Goal: Task Accomplishment & Management: Manage account settings

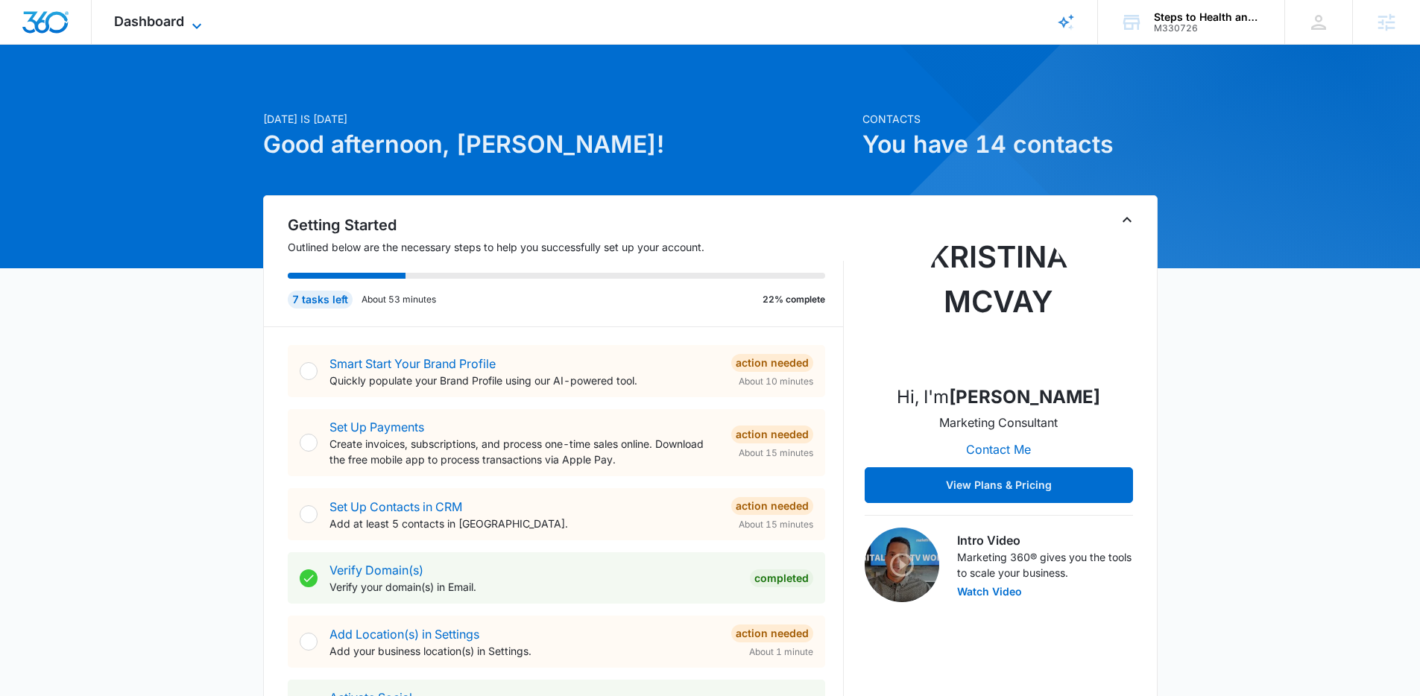
click at [155, 27] on span "Dashboard" at bounding box center [149, 21] width 70 height 16
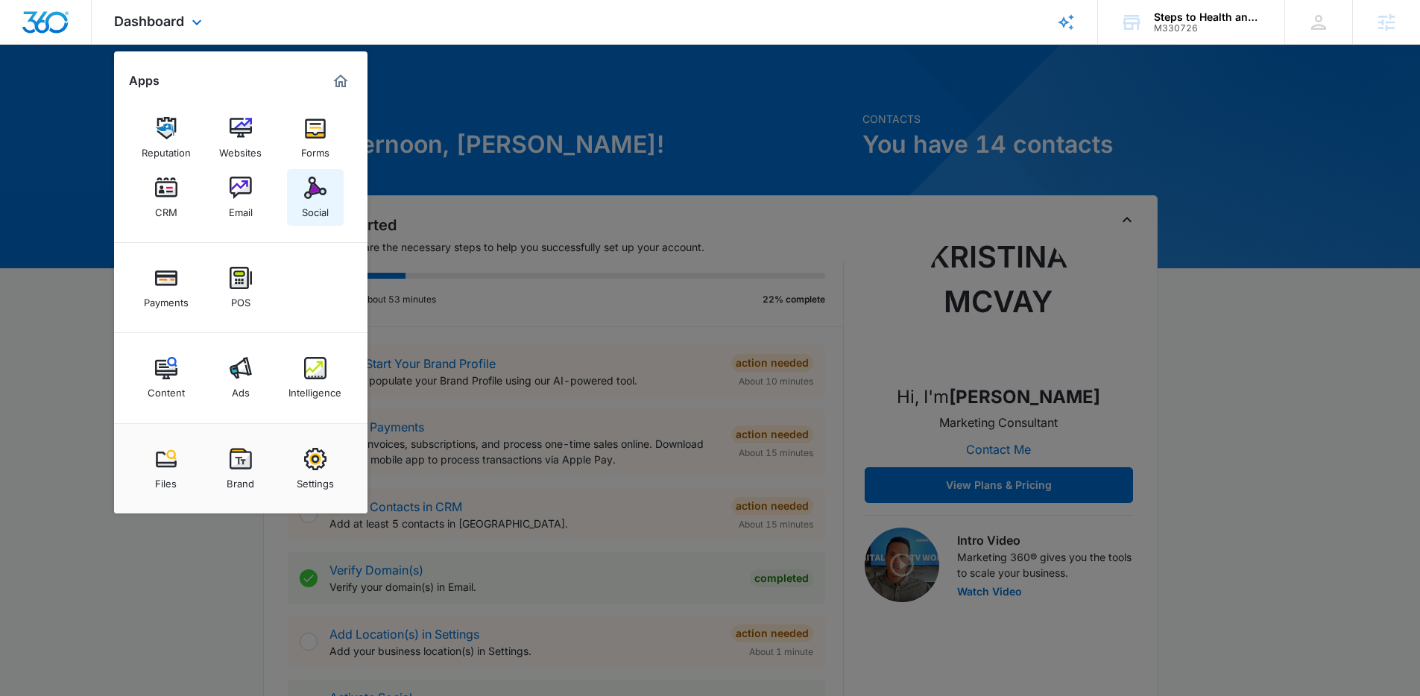
click at [328, 199] on div "Social" at bounding box center [315, 208] width 27 height 19
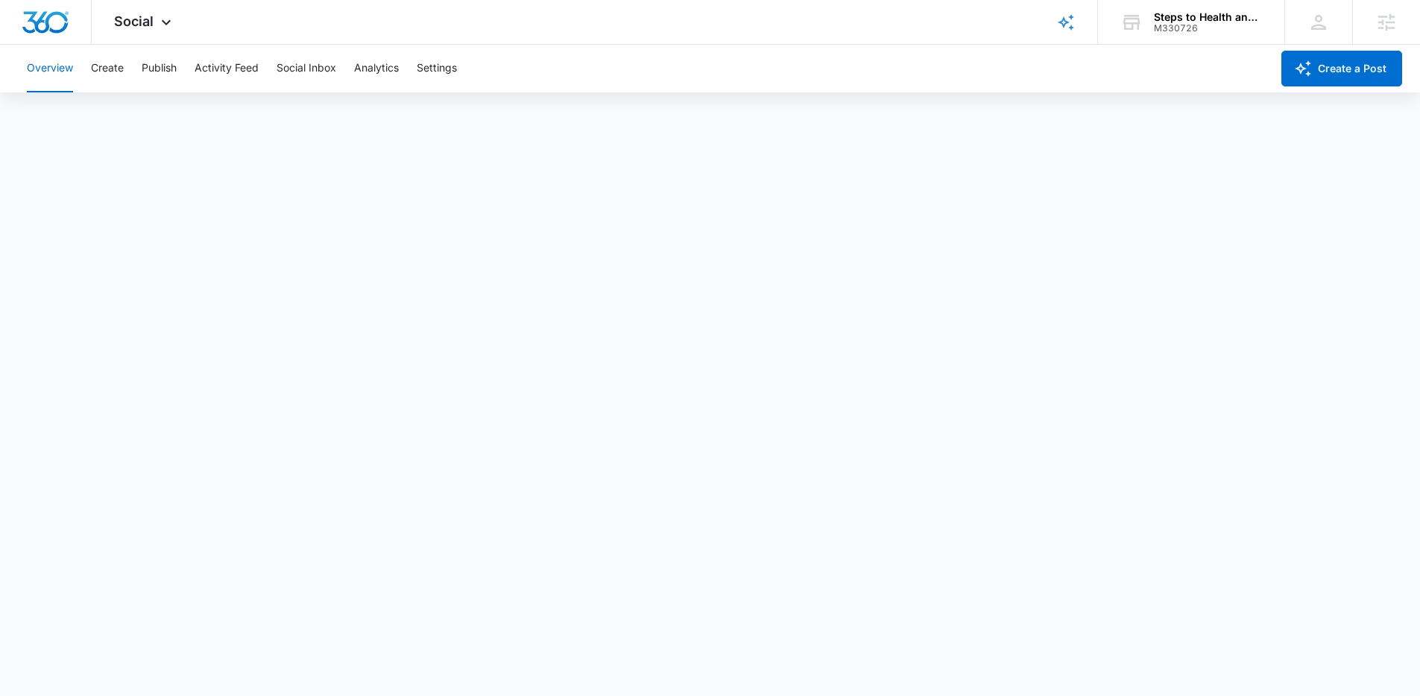
click at [127, 69] on div "Overview Create Publish Activity Feed Social Inbox Analytics Settings" at bounding box center [644, 69] width 1253 height 48
click at [92, 72] on button "Create" at bounding box center [107, 69] width 33 height 48
click at [428, 69] on button "Settings" at bounding box center [437, 69] width 40 height 48
click at [158, 31] on icon at bounding box center [166, 26] width 18 height 18
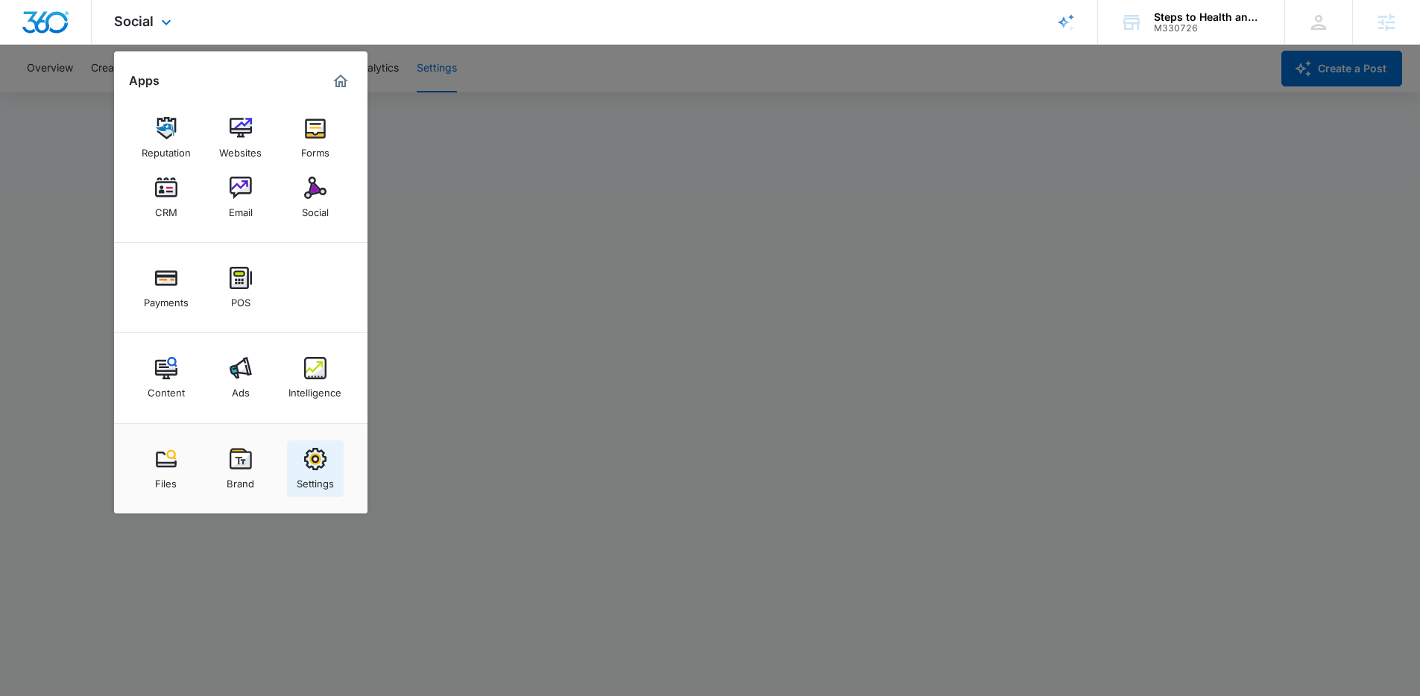
click at [328, 467] on link "Settings" at bounding box center [315, 469] width 57 height 57
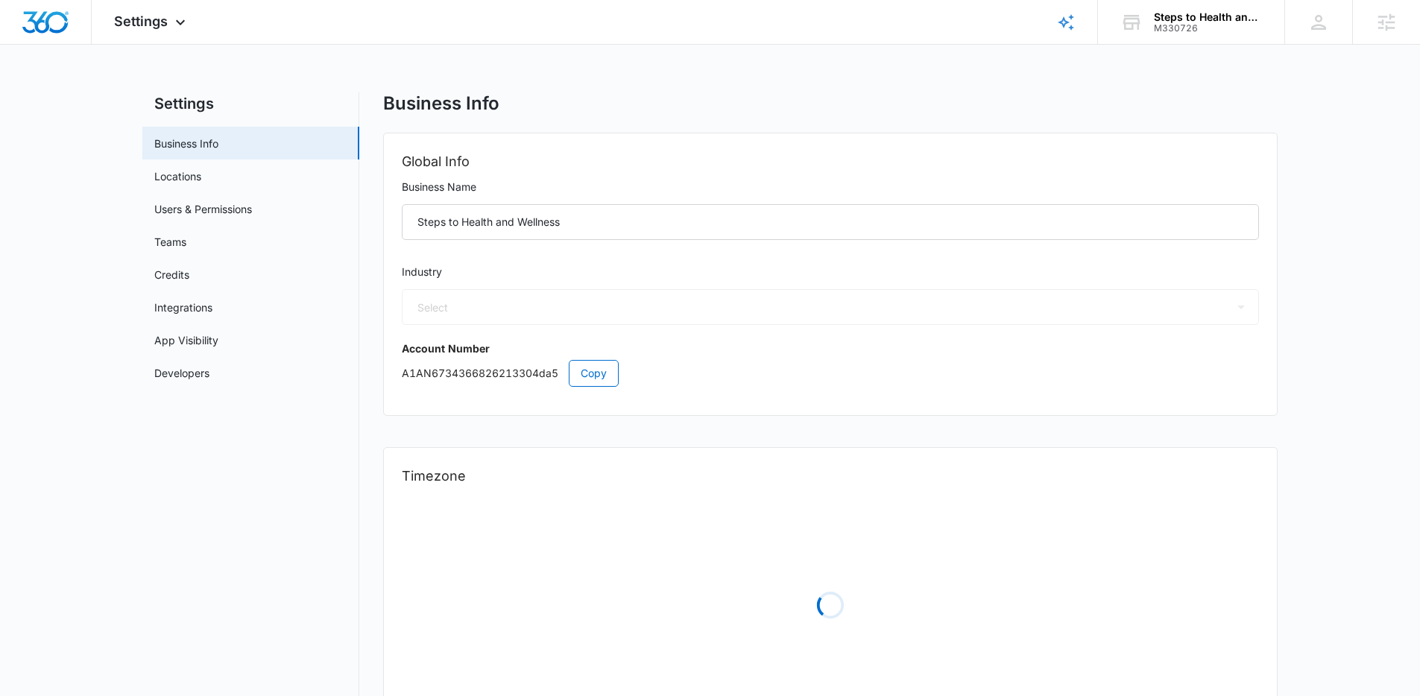
select select "52"
select select "US"
select select "America/Denver"
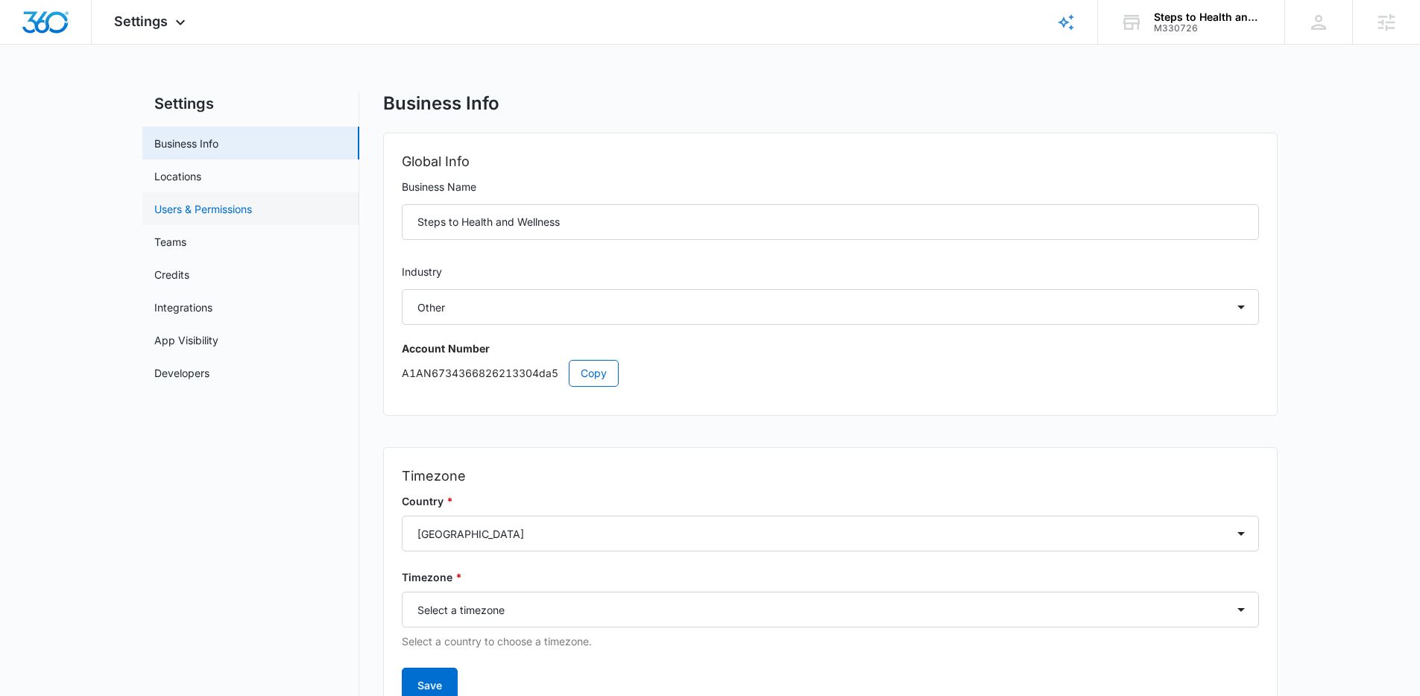
click at [218, 210] on link "Users & Permissions" at bounding box center [203, 209] width 98 height 16
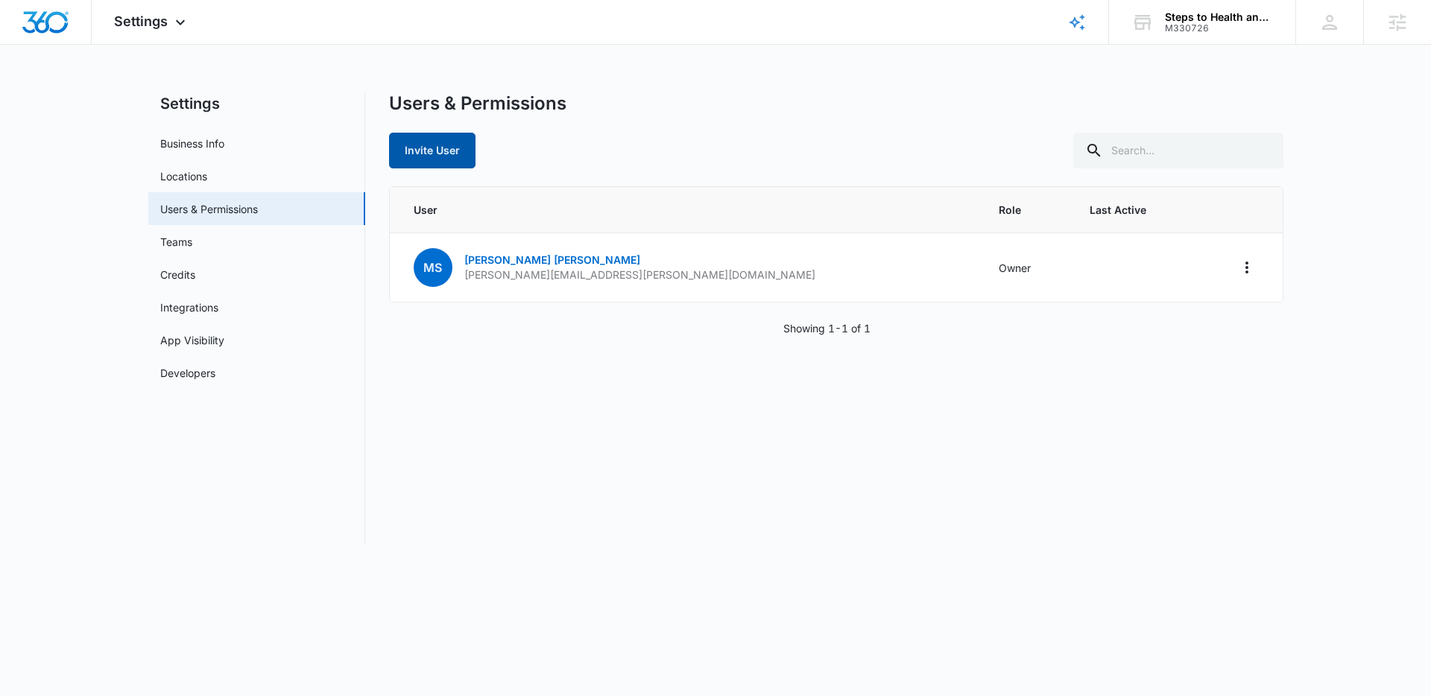
click at [441, 156] on button "Invite User" at bounding box center [432, 151] width 86 height 36
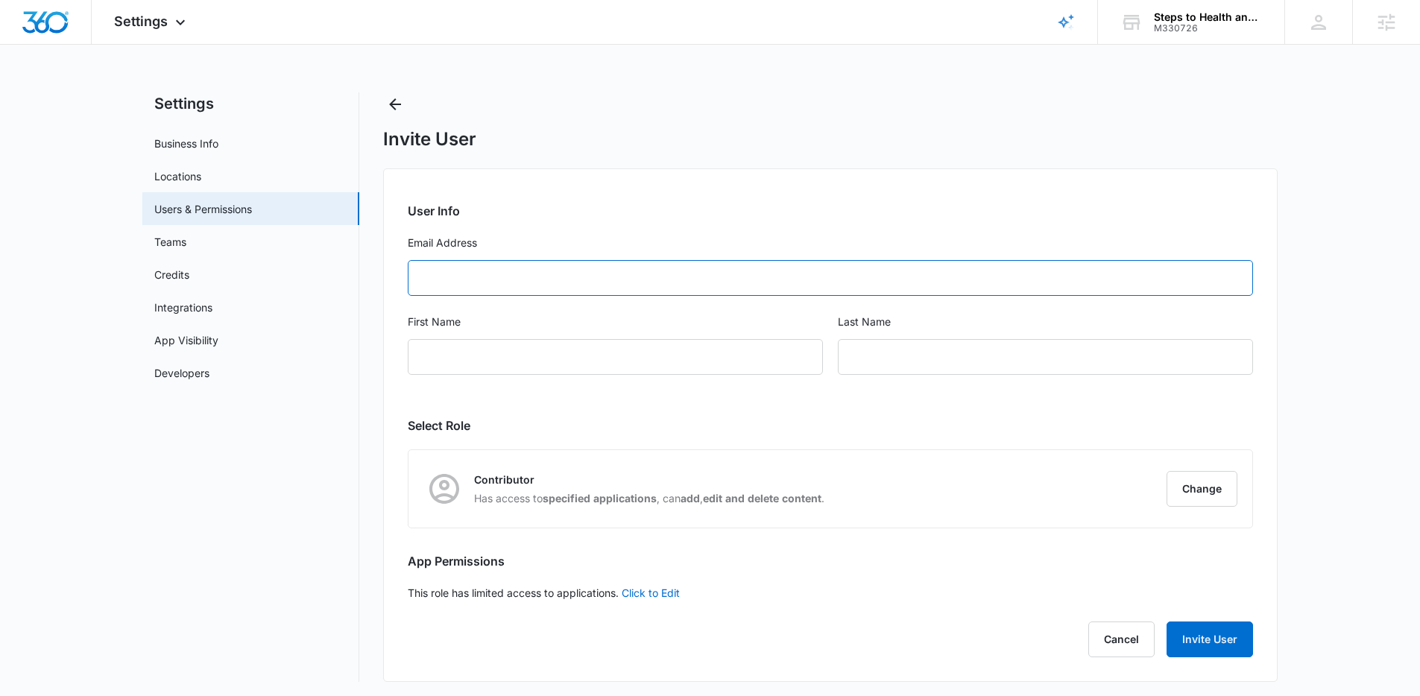
click at [558, 274] on input "Email Address" at bounding box center [830, 278] width 845 height 36
paste input "[EMAIL_ADDRESS][DOMAIN_NAME]"
type input "[EMAIL_ADDRESS][DOMAIN_NAME]"
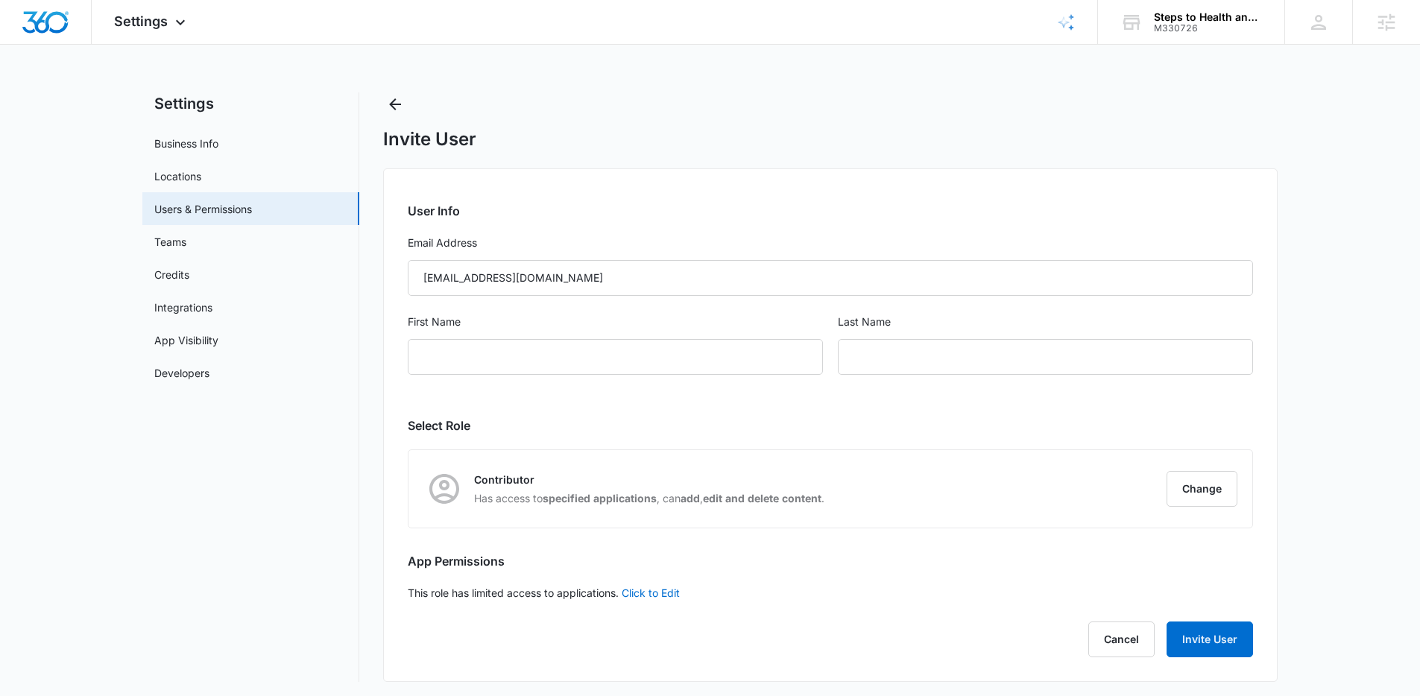
click at [550, 333] on div "First Name" at bounding box center [615, 353] width 415 height 79
click at [543, 353] on input "First Name" at bounding box center [615, 357] width 415 height 36
type input "Lydia"
type input "Yaeger"
click at [1225, 490] on button "Change" at bounding box center [1202, 489] width 71 height 36
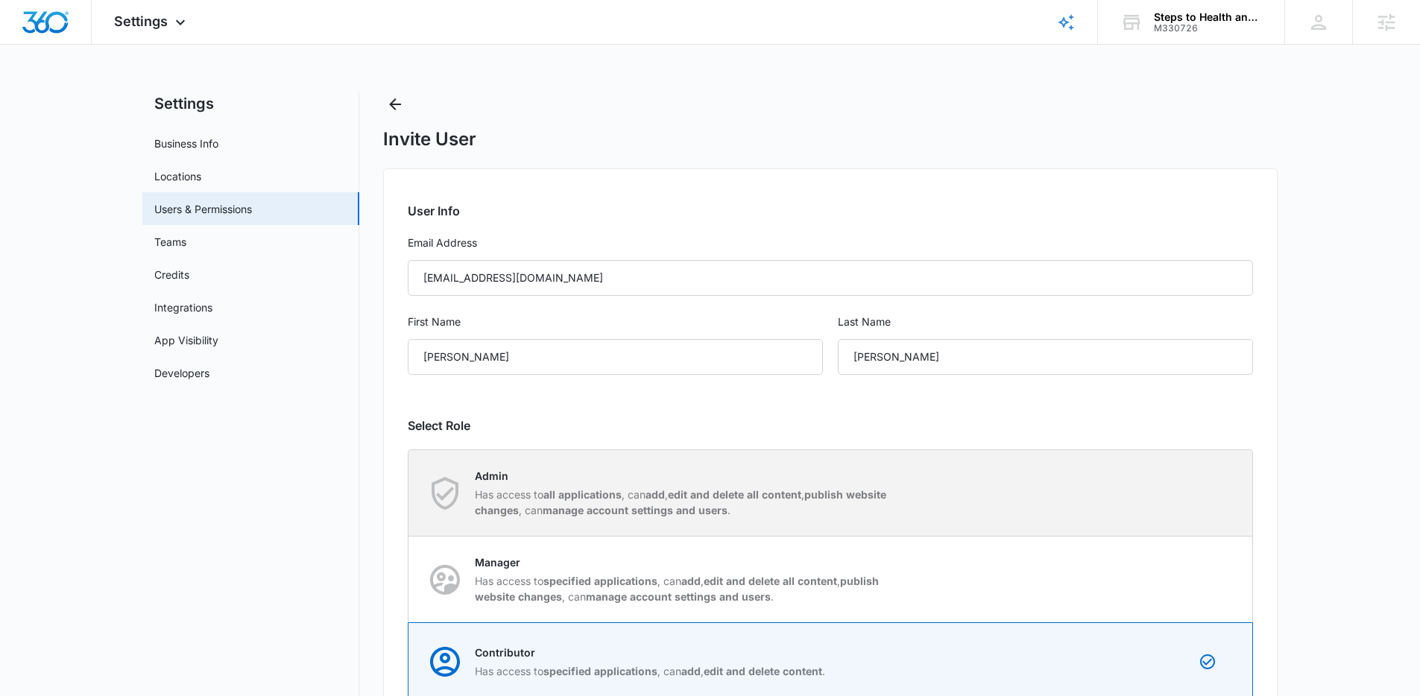
click at [728, 504] on strong "manage account settings and users" at bounding box center [635, 510] width 185 height 13
click at [409, 493] on input "Admin Has access to all applications , can add , edit and delete all content , …" at bounding box center [408, 493] width 1 height 1
radio input "true"
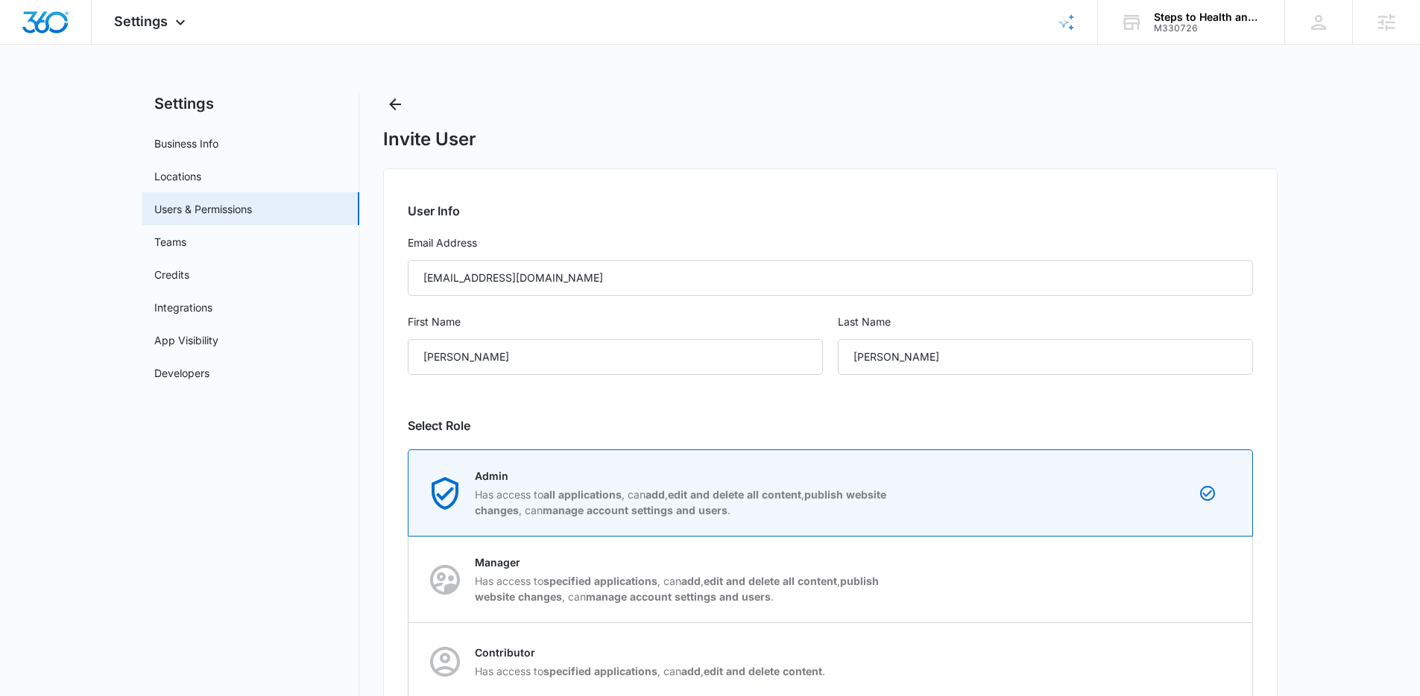
click at [1296, 484] on main "Settings Business Info Locations Users & Permissions Teams Credits Integrations…" at bounding box center [710, 482] width 1420 height 780
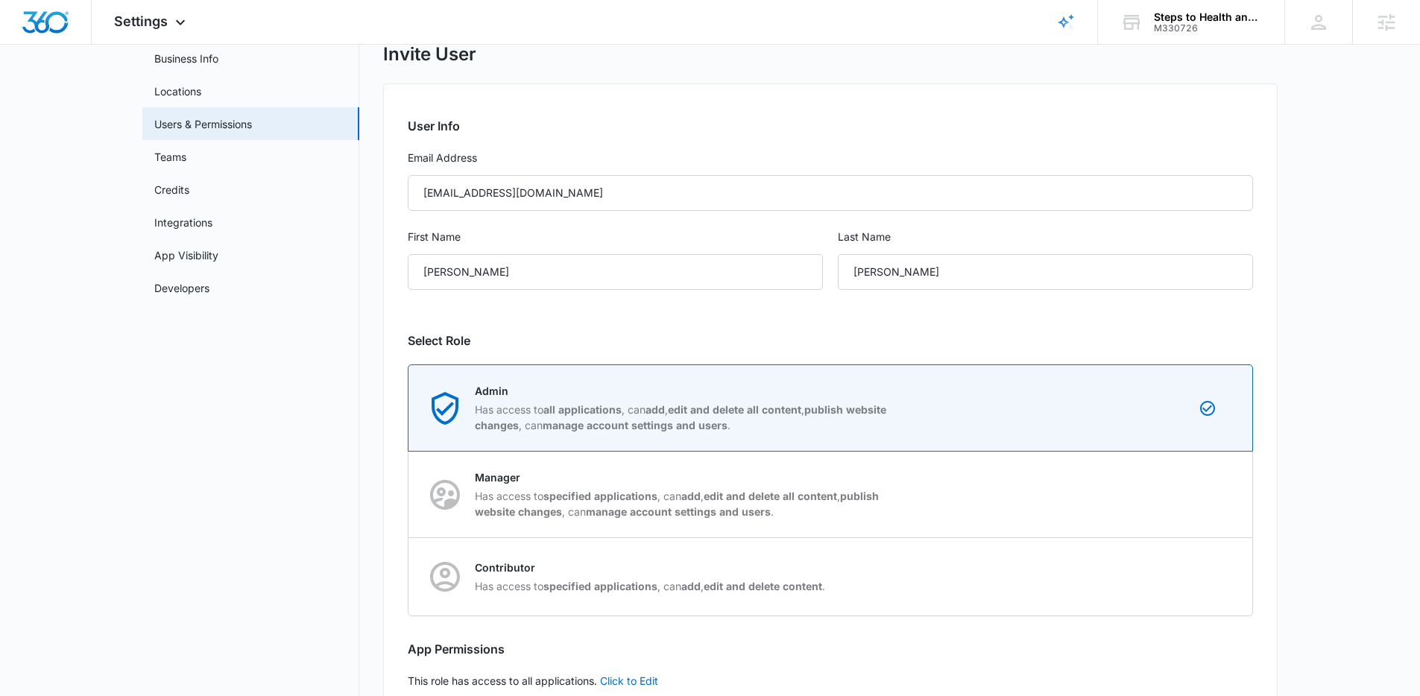
scroll to position [177, 0]
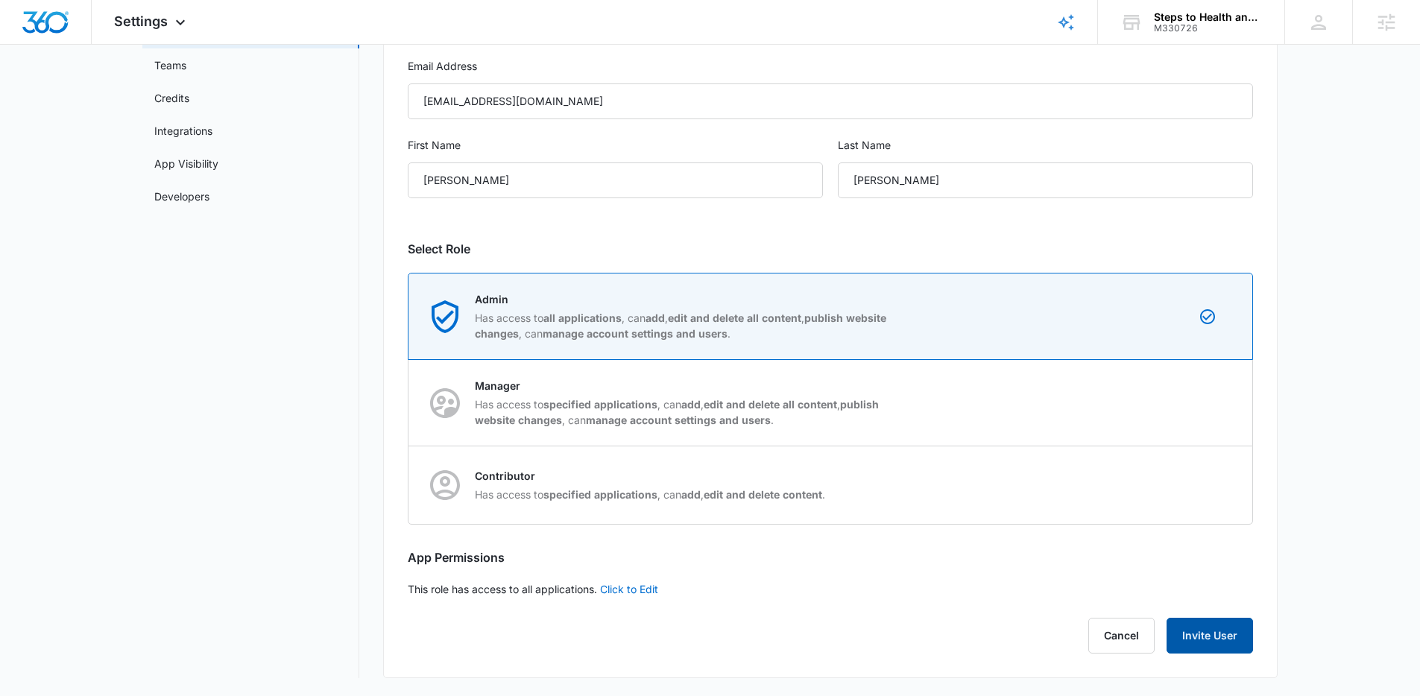
click at [1209, 628] on button "Invite User" at bounding box center [1210, 636] width 86 height 36
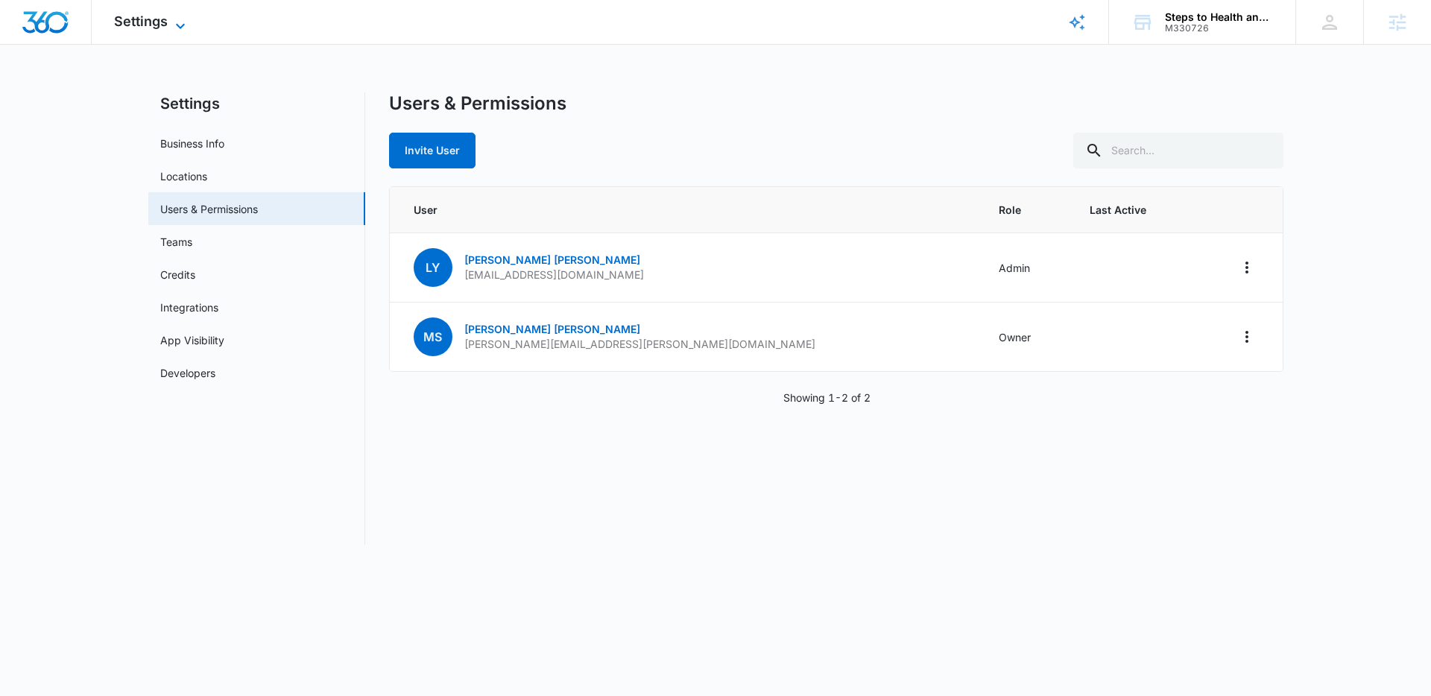
click at [161, 28] on span "Settings" at bounding box center [141, 21] width 54 height 16
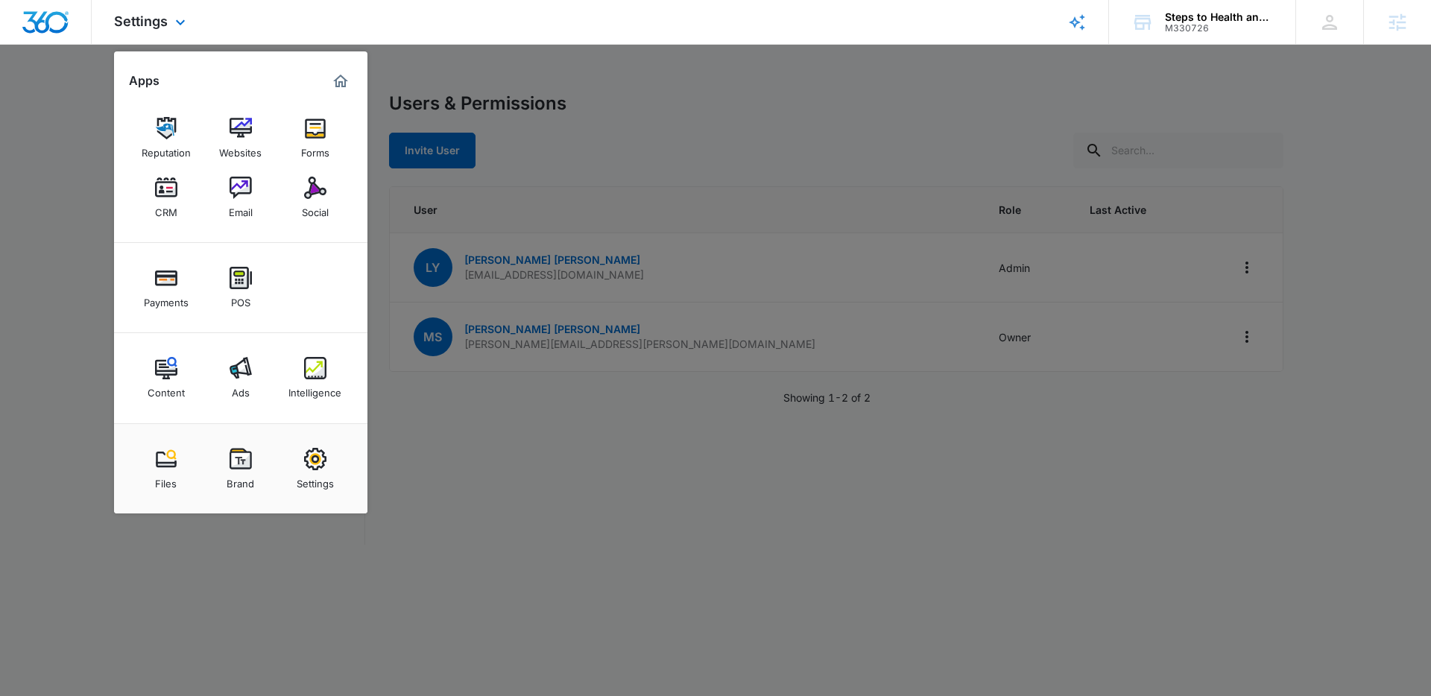
click at [45, 6] on div at bounding box center [46, 22] width 92 height 44
click at [45, 25] on img "Dashboard" at bounding box center [46, 22] width 48 height 22
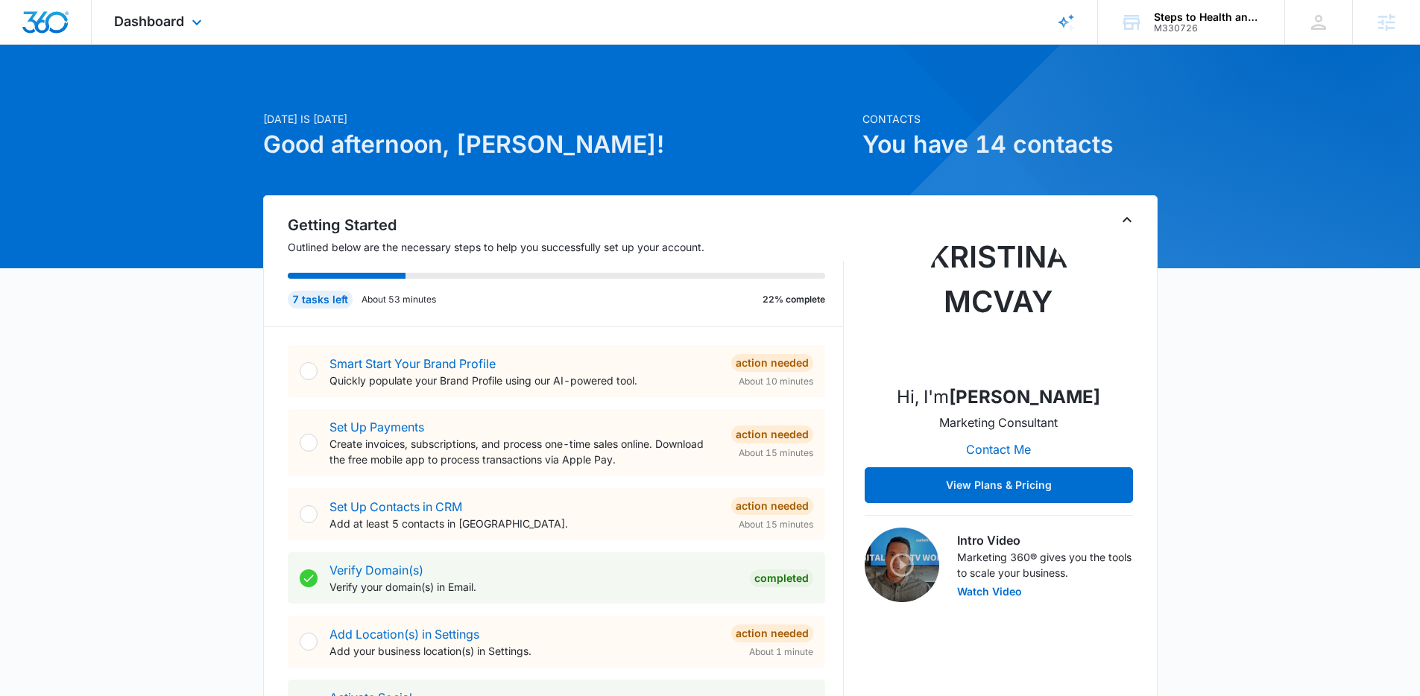
click at [146, 31] on div "Dashboard Apps Reputation Websites Forms CRM Email Social Payments POS Content …" at bounding box center [160, 22] width 136 height 44
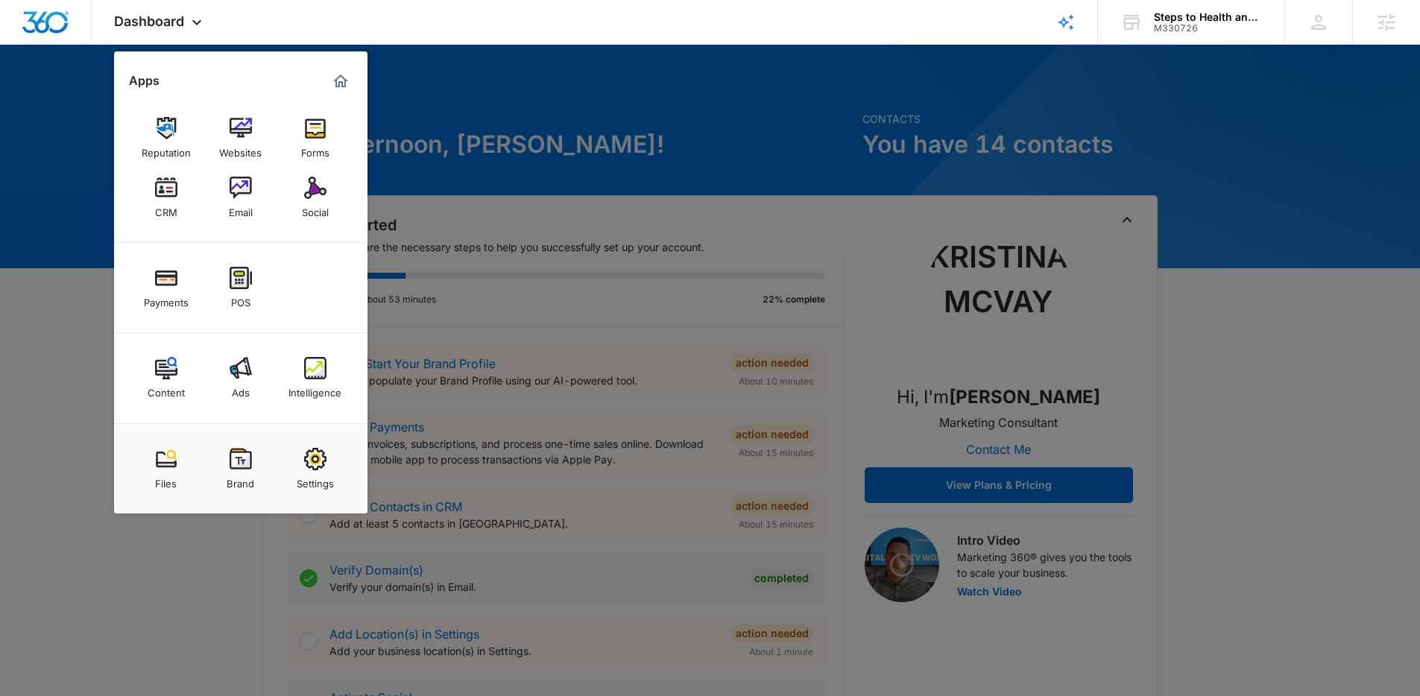
click at [432, 74] on div at bounding box center [710, 348] width 1420 height 696
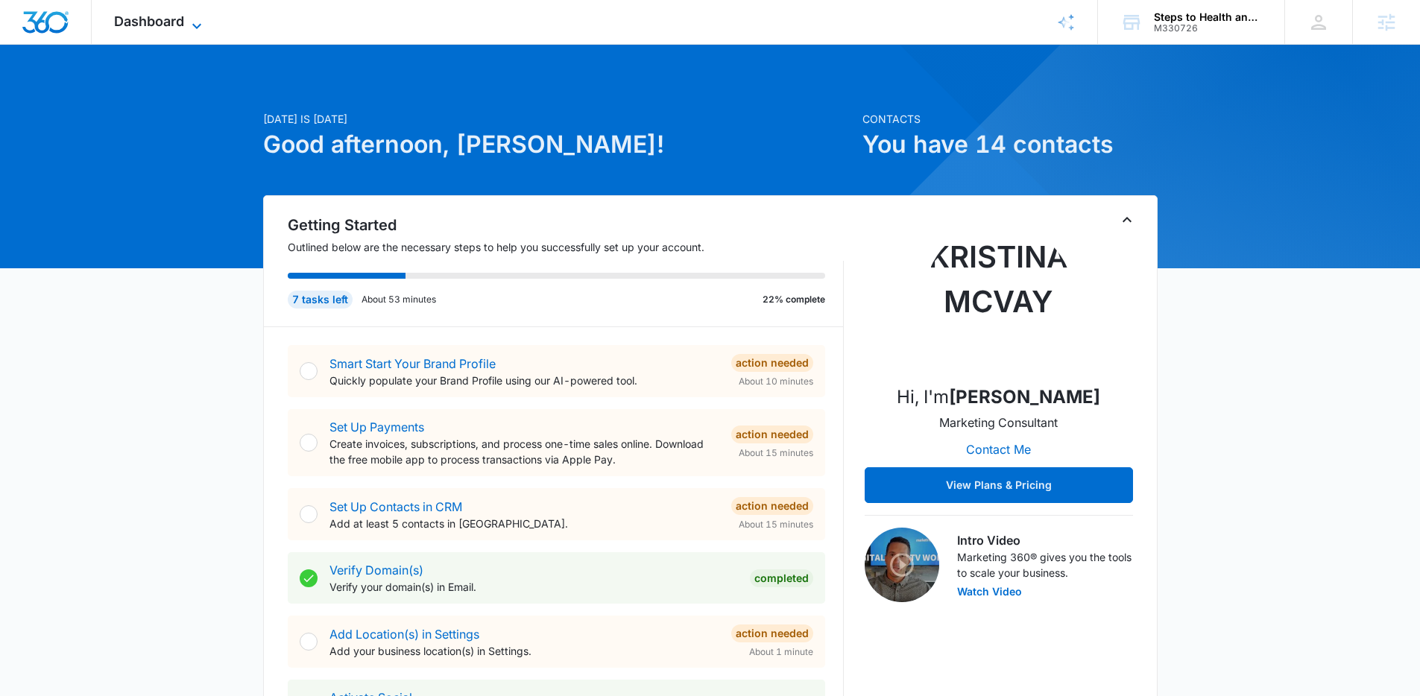
drag, startPoint x: 176, startPoint y: 27, endPoint x: 166, endPoint y: 23, distance: 10.4
click at [176, 27] on span "Dashboard" at bounding box center [149, 21] width 70 height 16
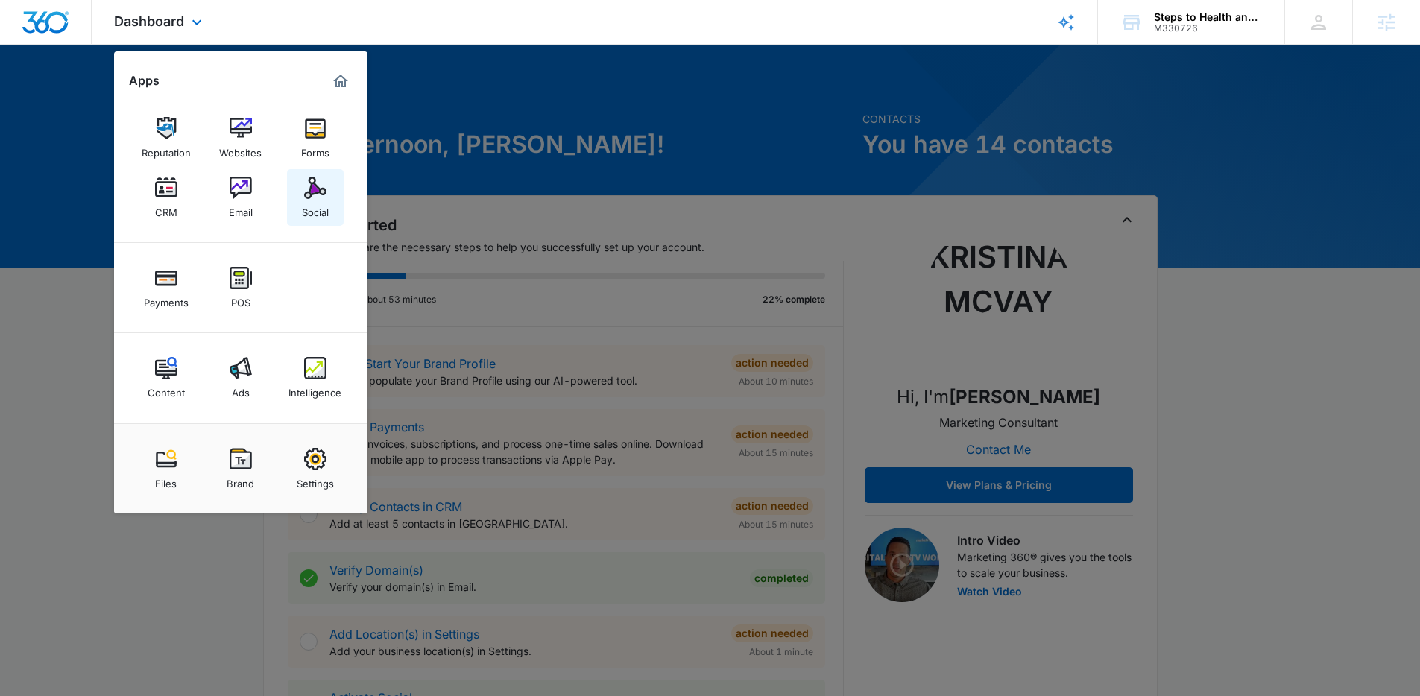
click at [310, 201] on div "Social" at bounding box center [315, 208] width 27 height 19
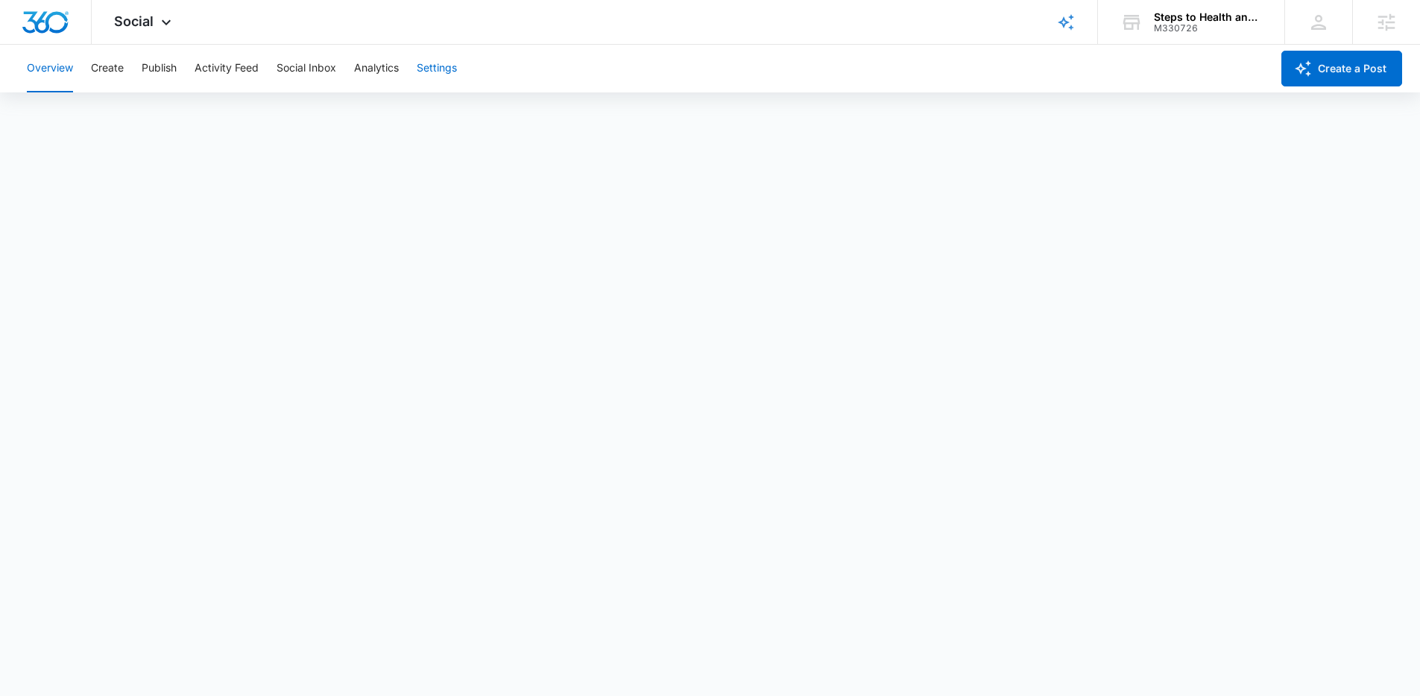
click at [450, 80] on button "Settings" at bounding box center [437, 69] width 40 height 48
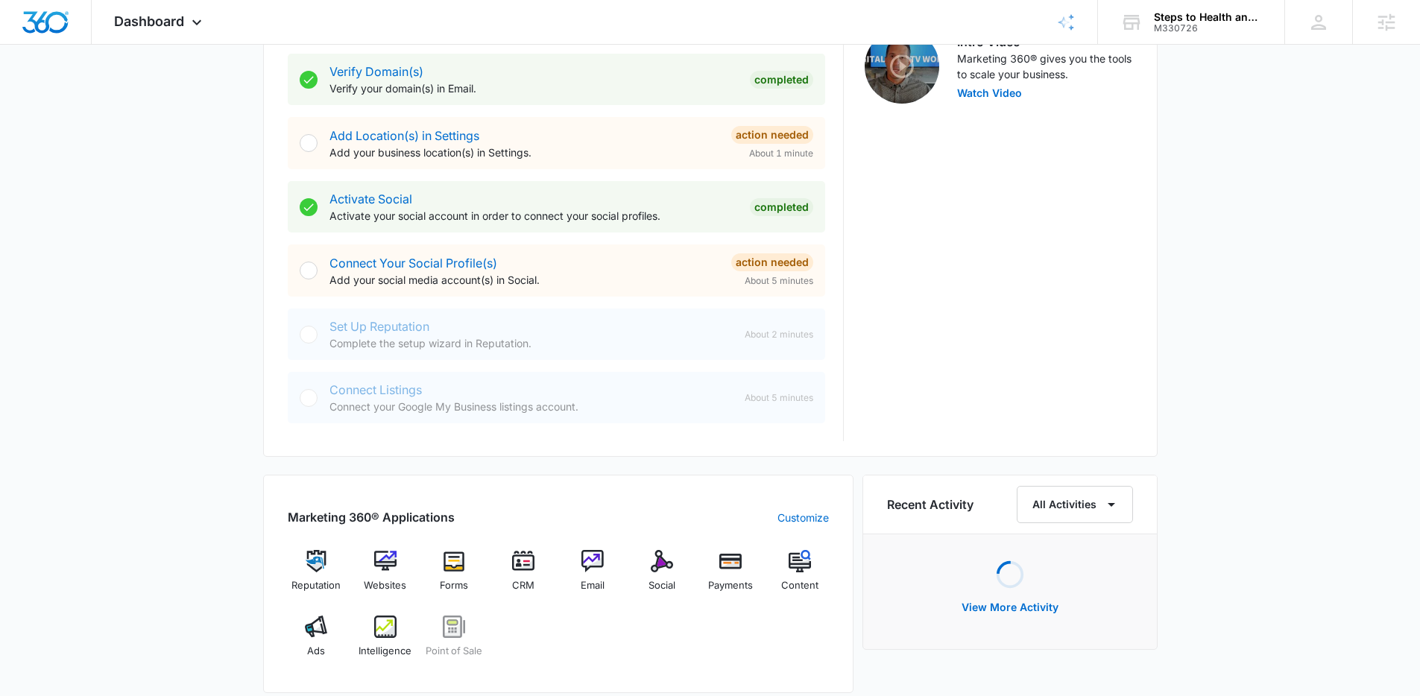
scroll to position [500, 0]
click at [805, 569] on img at bounding box center [800, 560] width 22 height 22
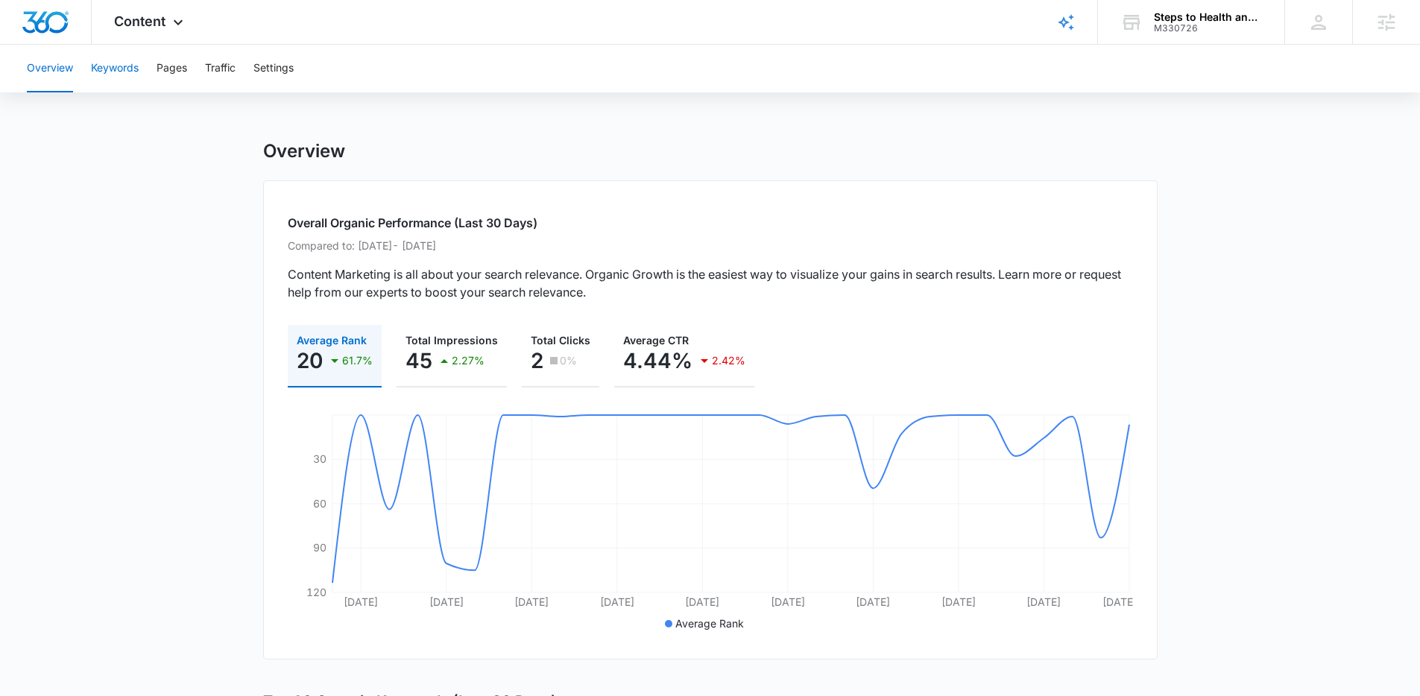
click at [115, 75] on button "Keywords" at bounding box center [115, 69] width 48 height 48
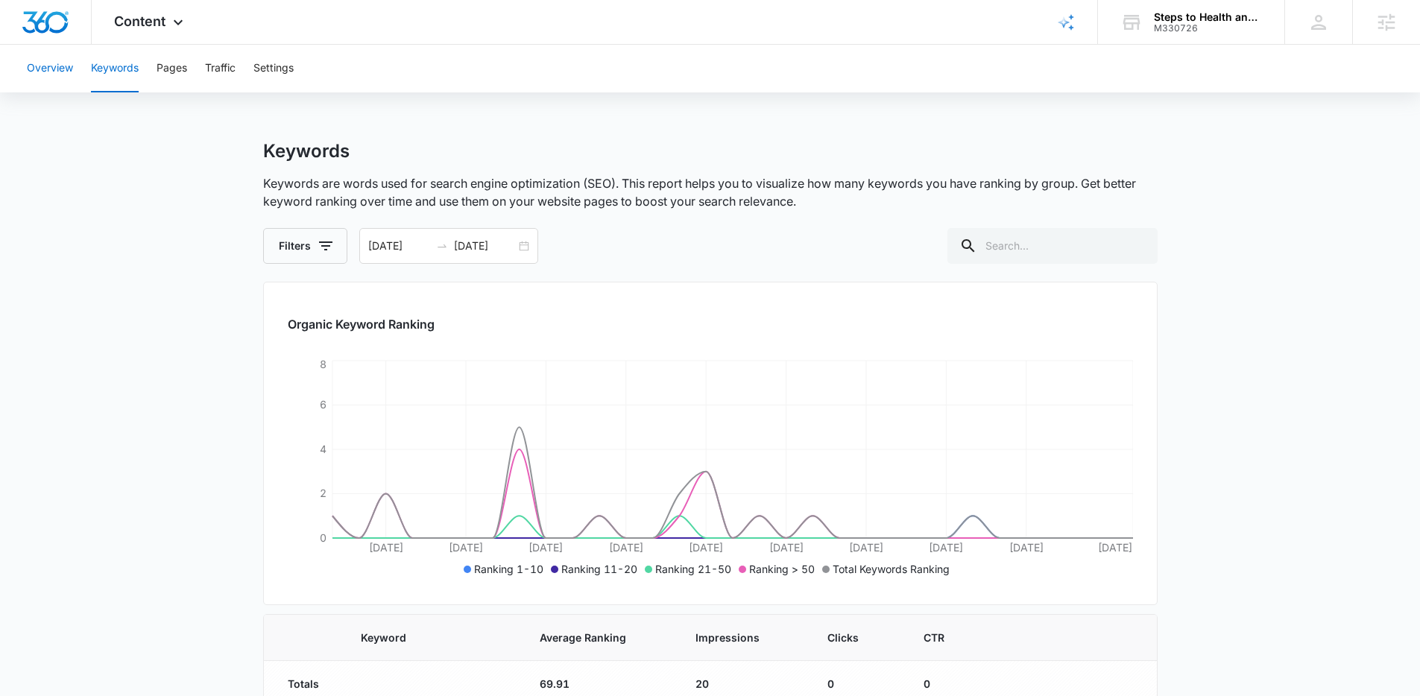
click at [50, 67] on button "Overview" at bounding box center [50, 69] width 46 height 48
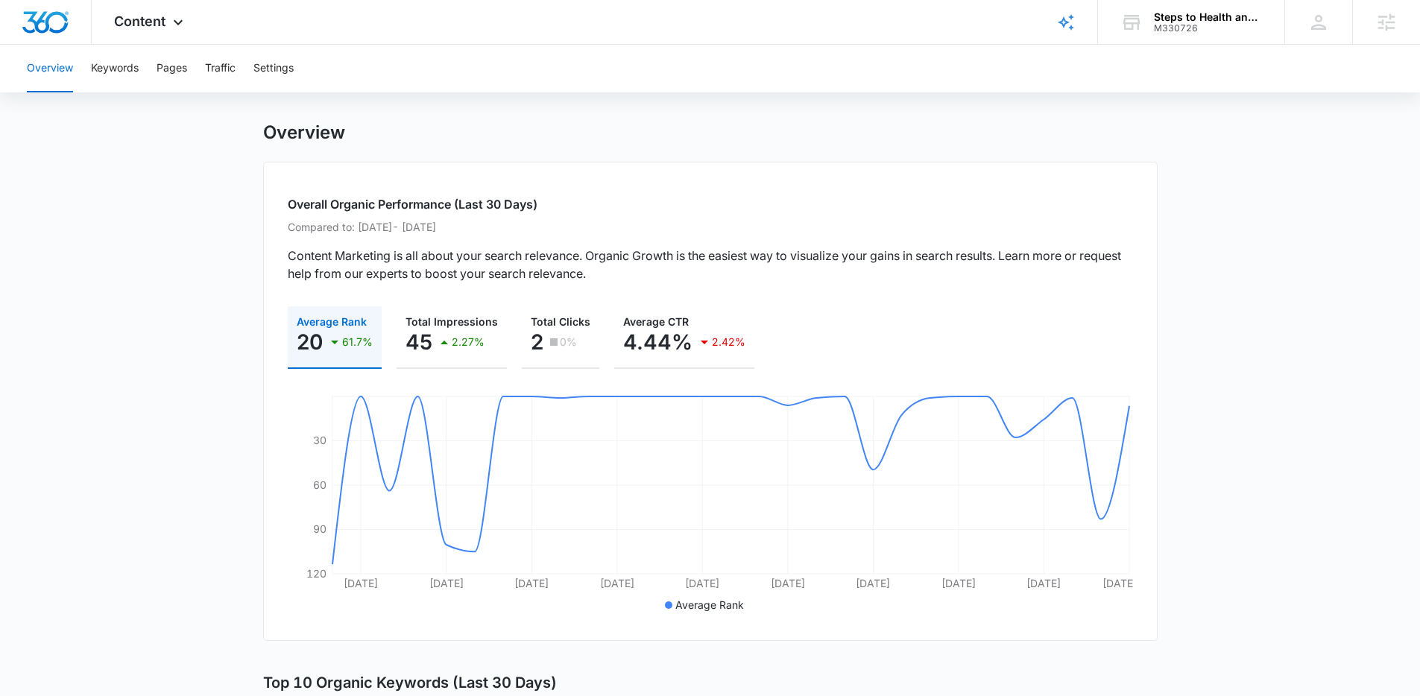
scroll to position [28, 0]
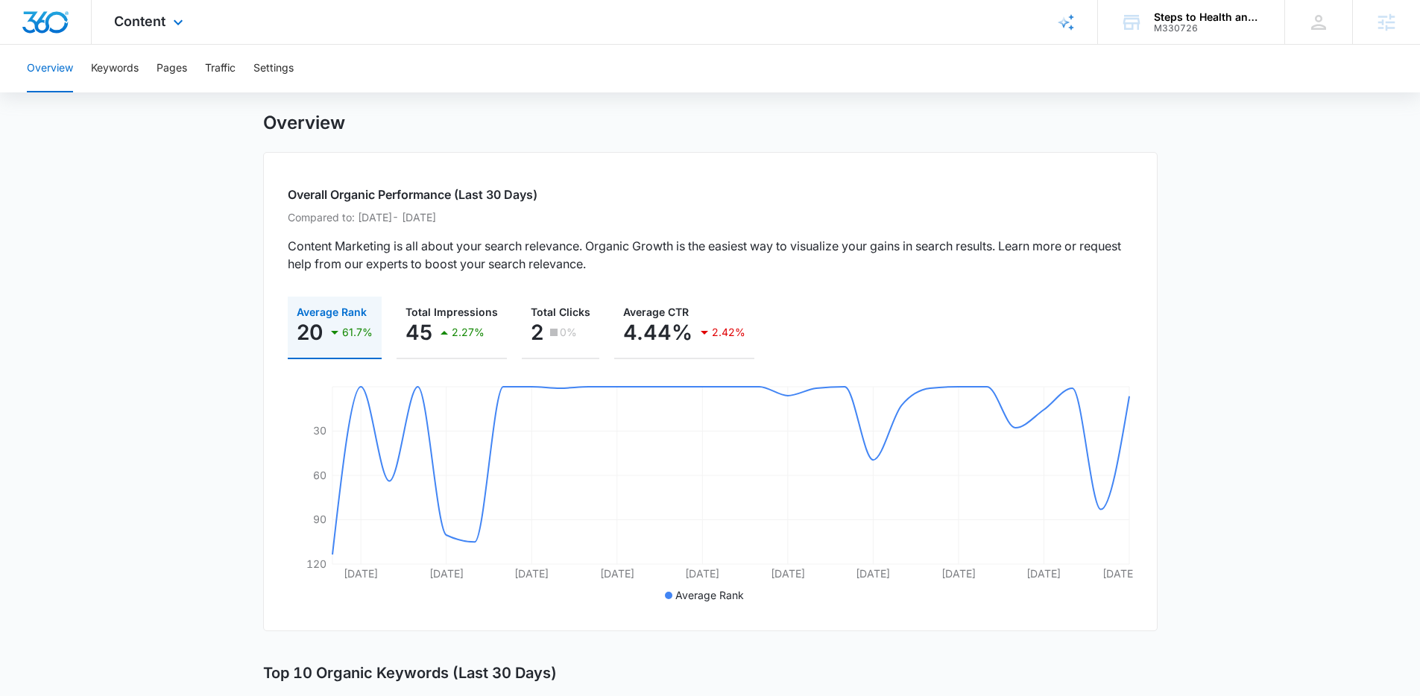
click at [168, 32] on div "Content Apps Reputation Websites Forms CRM Email Social Payments POS Content Ad…" at bounding box center [151, 22] width 118 height 44
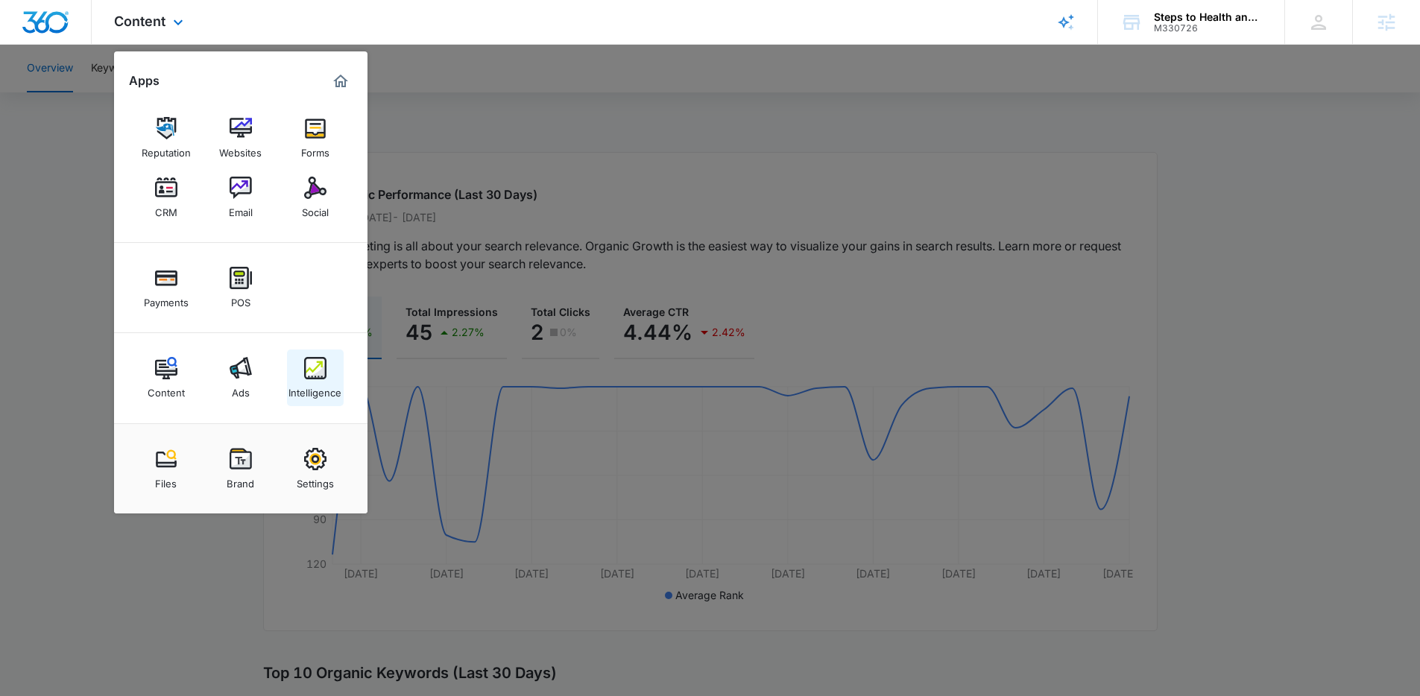
click at [307, 364] on img at bounding box center [315, 368] width 22 height 22
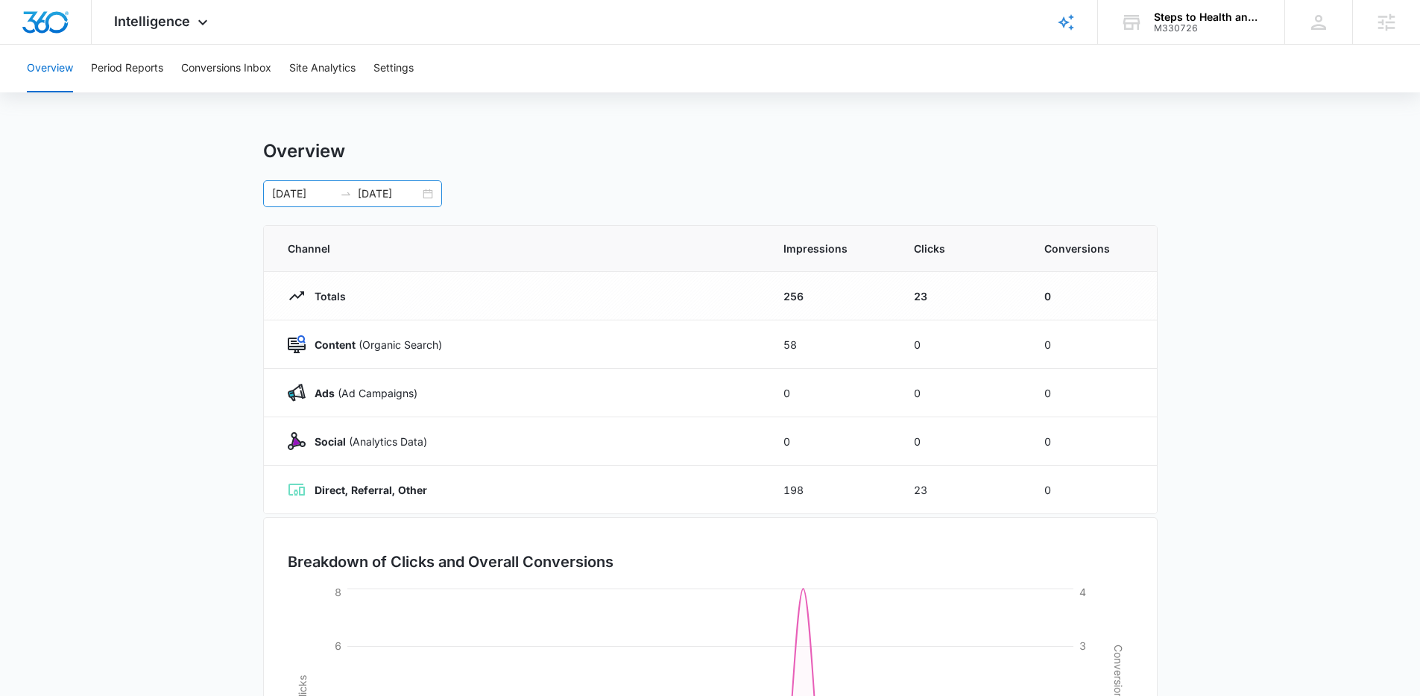
click at [430, 197] on div "08/21/2025 09/20/2025" at bounding box center [352, 193] width 179 height 27
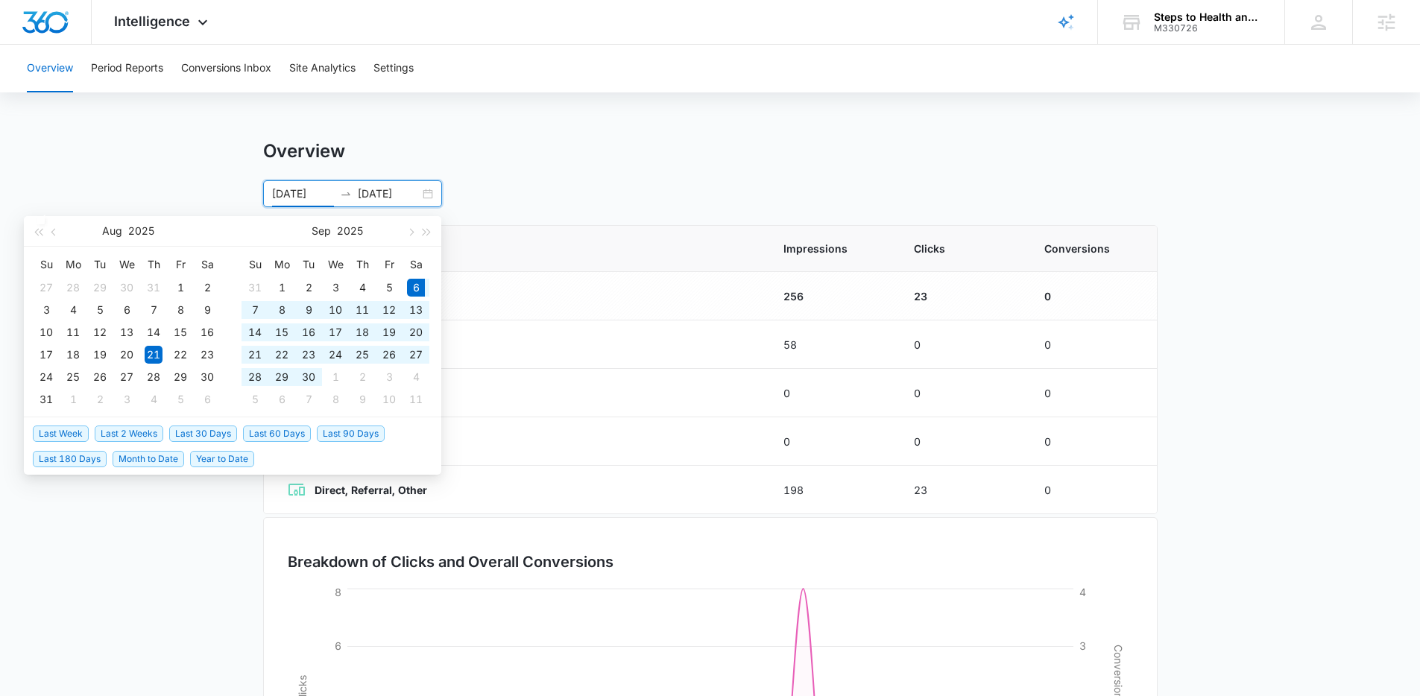
click at [209, 434] on span "Last 30 Days" at bounding box center [203, 434] width 68 height 16
type input "09/06/2025"
type input "10/06/2025"
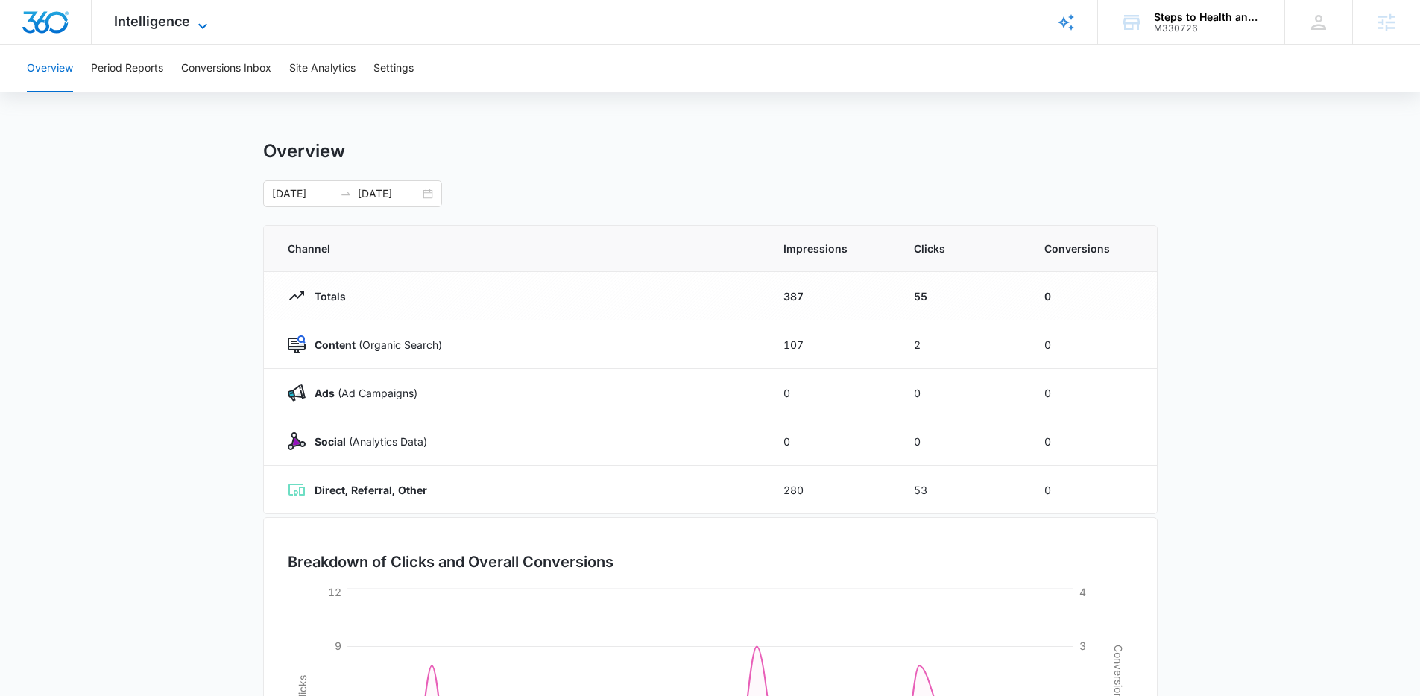
click at [153, 28] on span "Intelligence" at bounding box center [152, 21] width 76 height 16
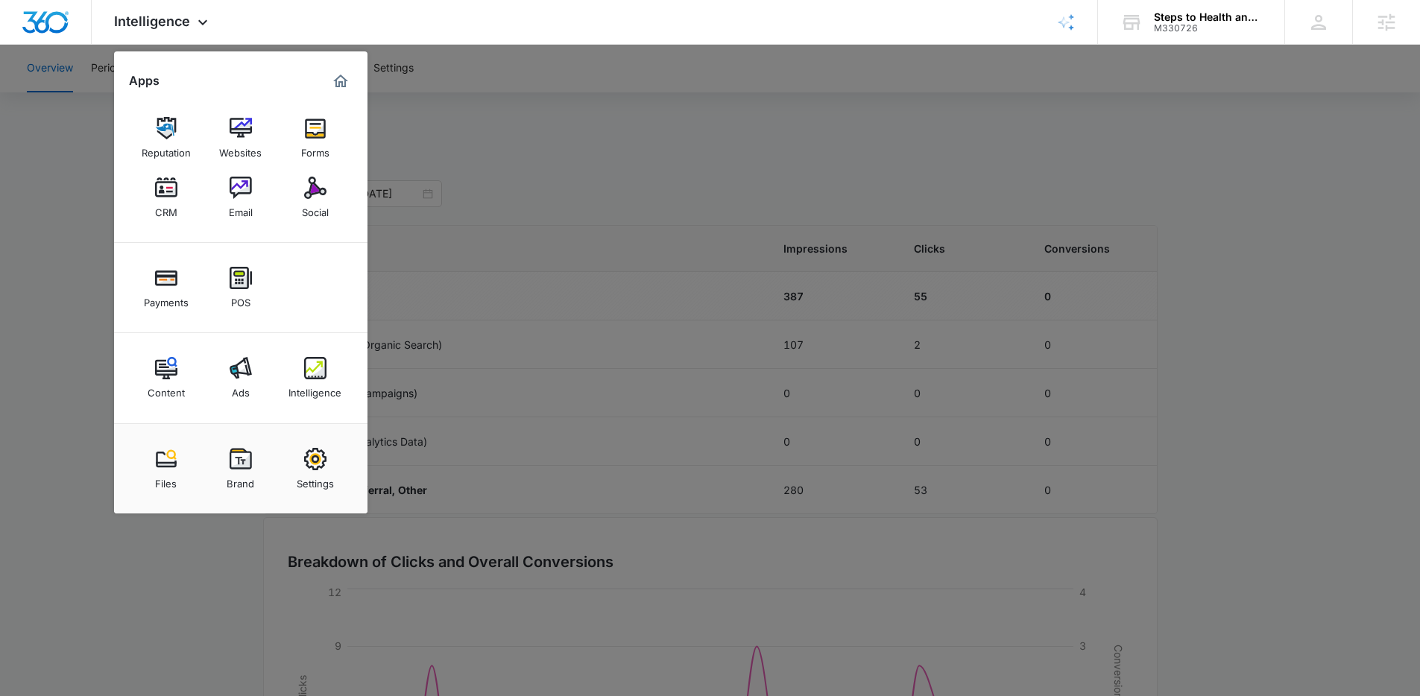
click at [512, 264] on div at bounding box center [710, 348] width 1420 height 696
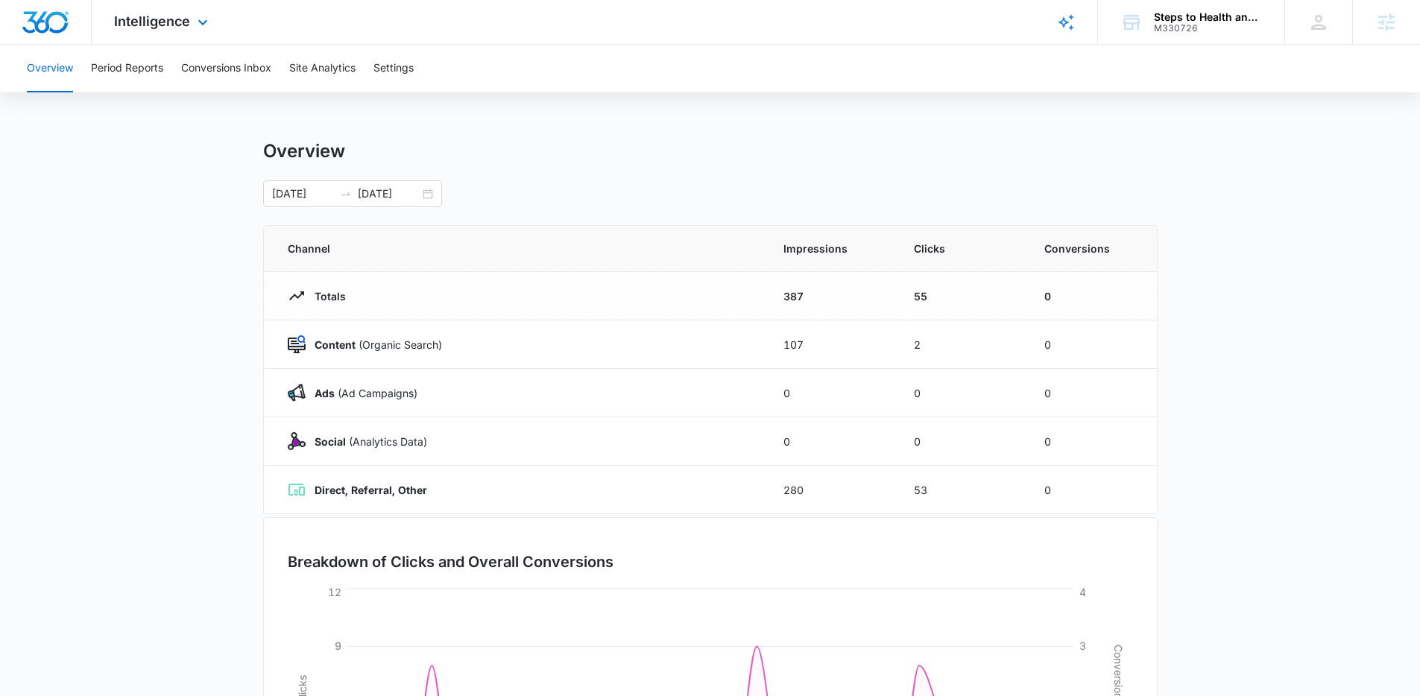
click at [171, 31] on div "Intelligence Apps Reputation Websites Forms CRM Email Social Payments POS Conte…" at bounding box center [163, 22] width 142 height 44
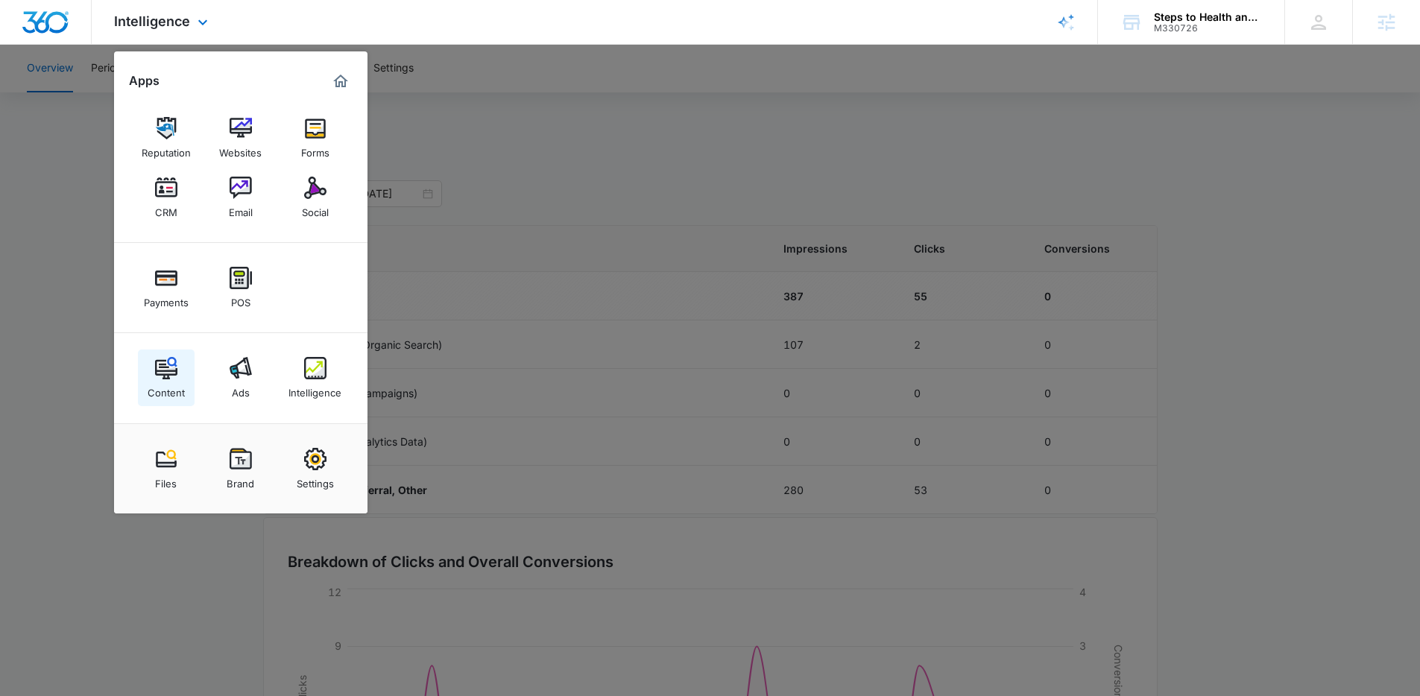
click at [162, 367] on img at bounding box center [166, 368] width 22 height 22
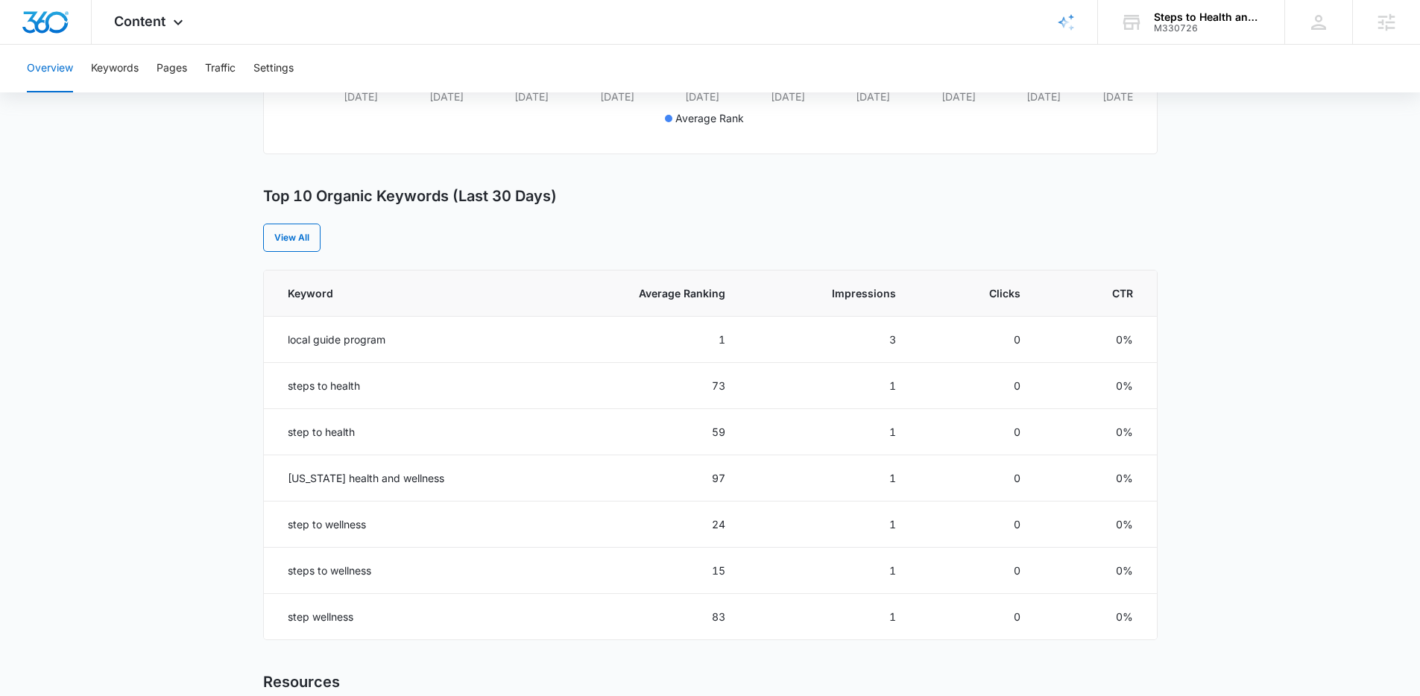
scroll to position [465, 0]
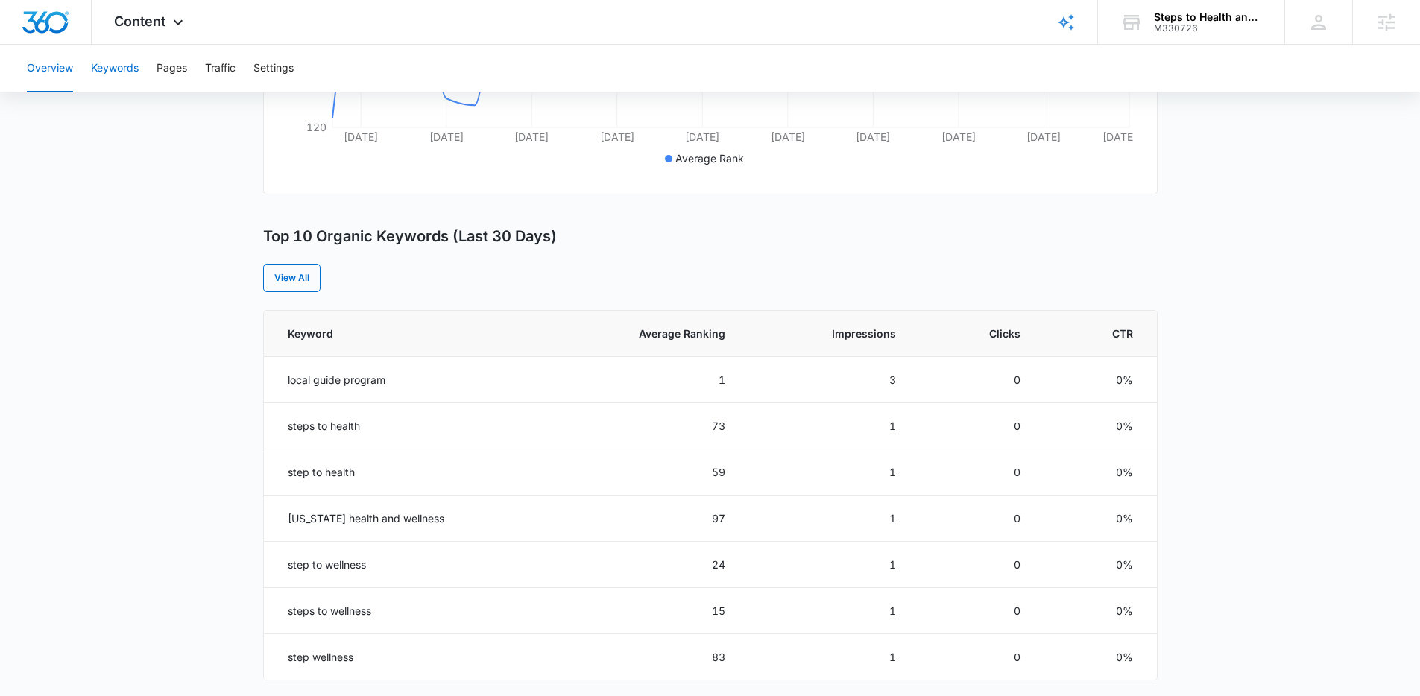
click at [121, 69] on button "Keywords" at bounding box center [115, 69] width 48 height 48
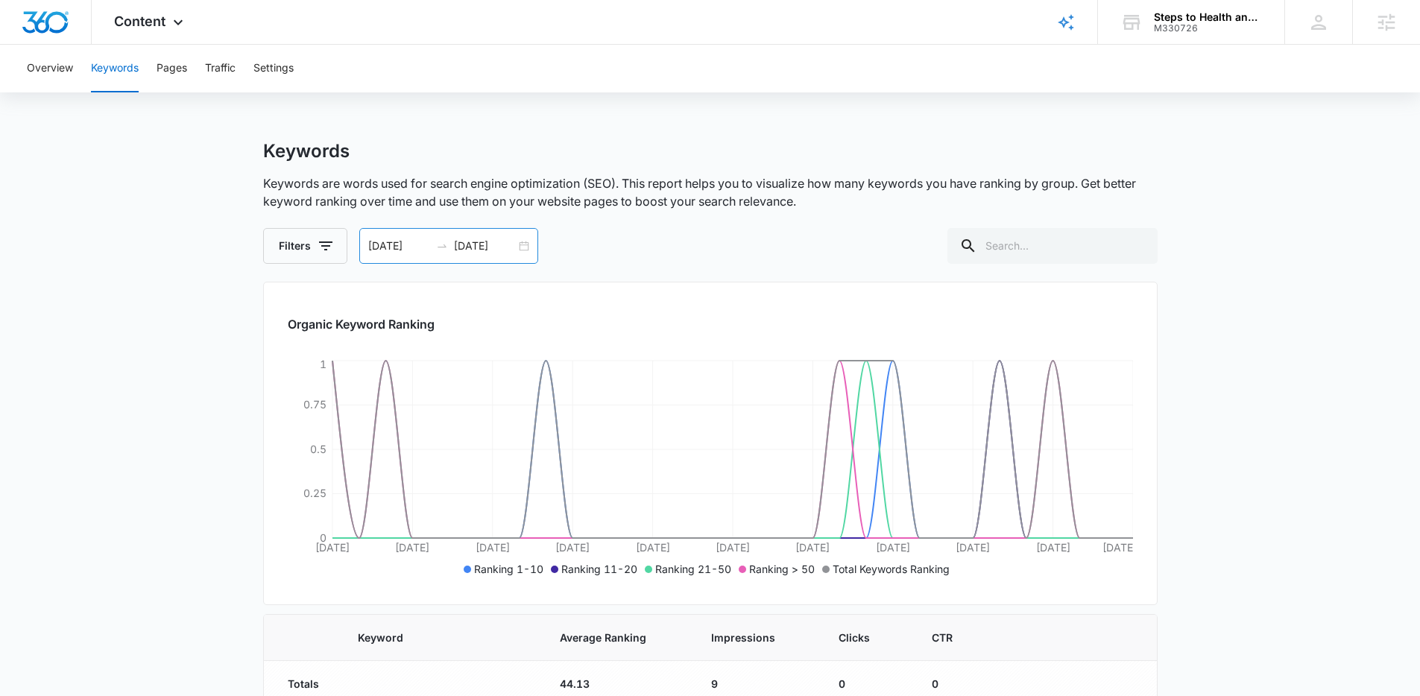
click at [523, 252] on div "09/06/2025 10/06/2025" at bounding box center [448, 246] width 179 height 36
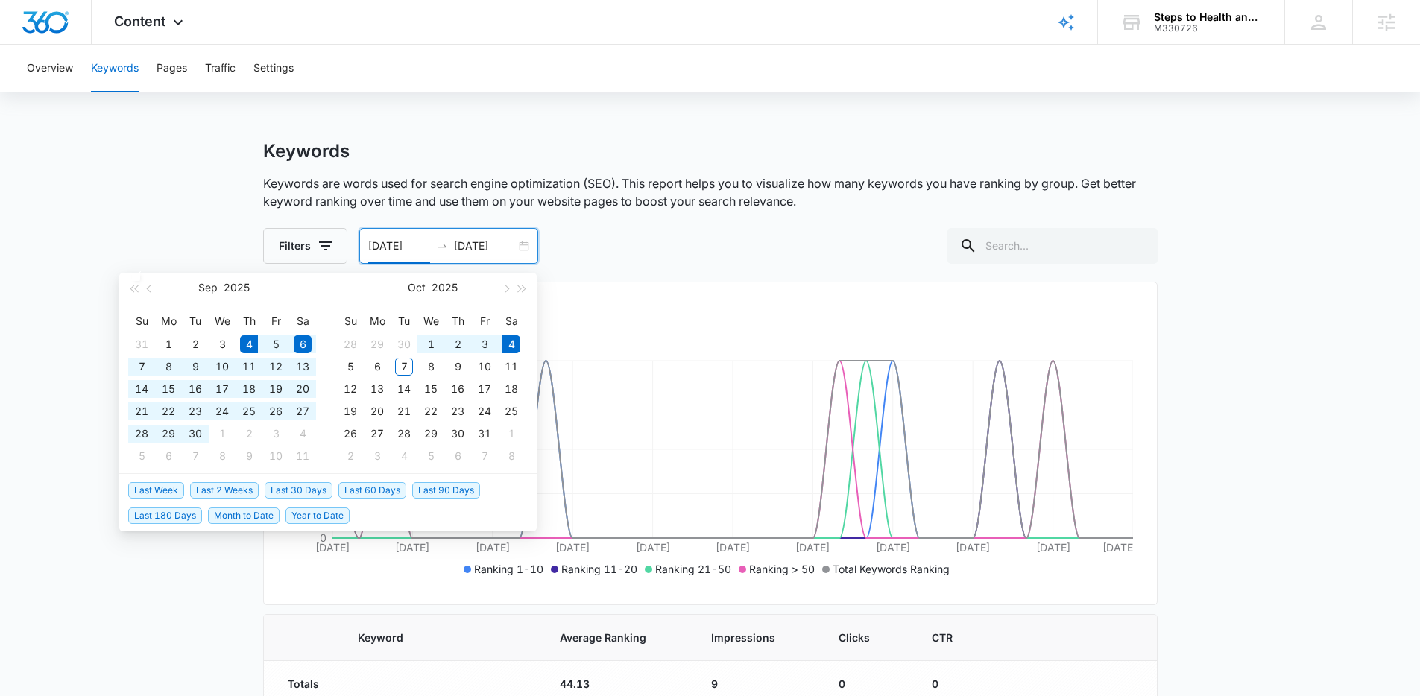
click at [306, 493] on span "Last 30 Days" at bounding box center [299, 490] width 68 height 16
type input "09/04/2025"
type input "10/04/2025"
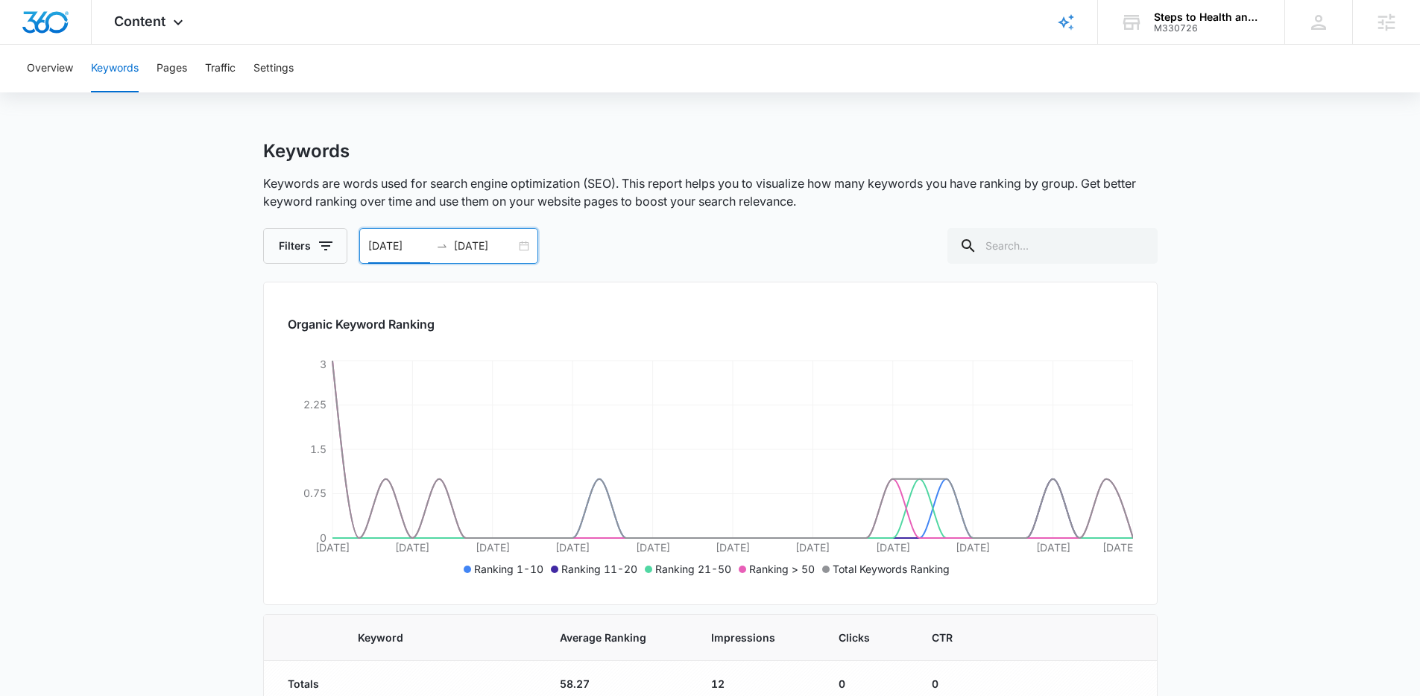
click at [527, 250] on div "09/04/2025 10/04/2025" at bounding box center [448, 246] width 179 height 36
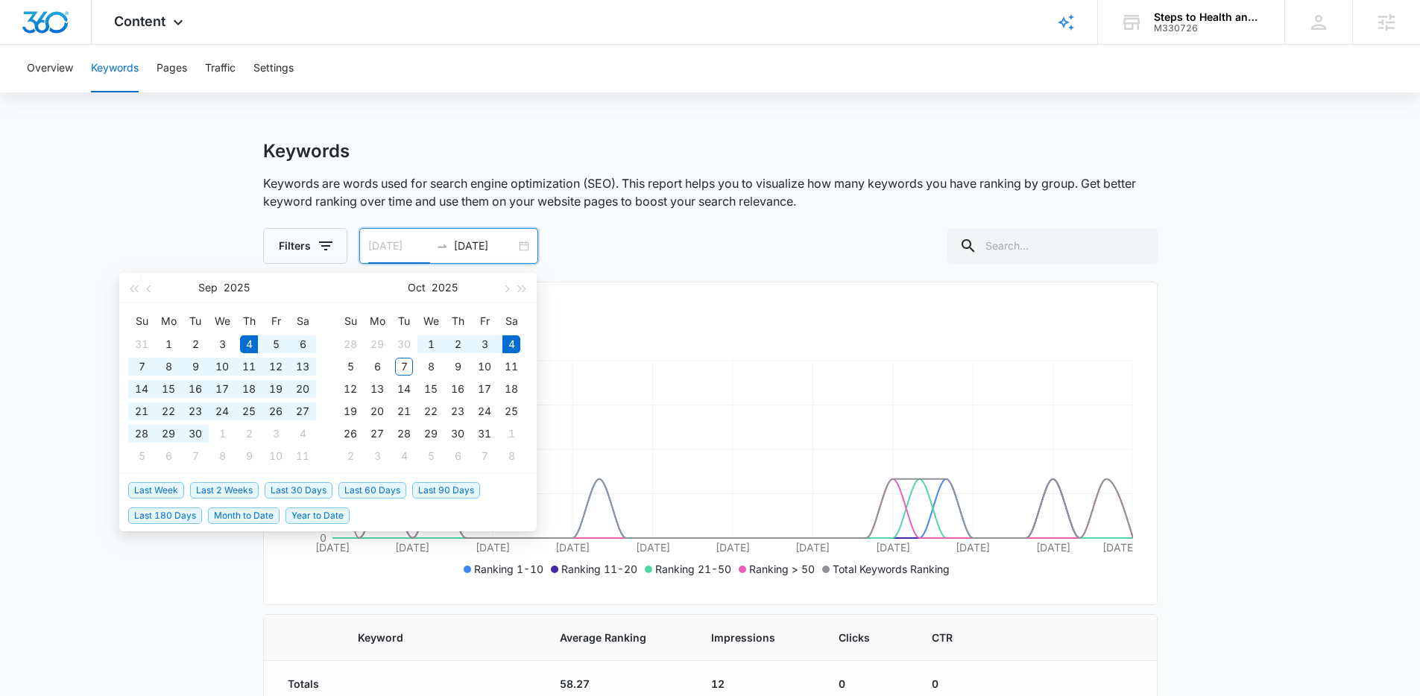
type input "09/04/2025"
click at [303, 488] on span "Last 30 Days" at bounding box center [299, 490] width 68 height 16
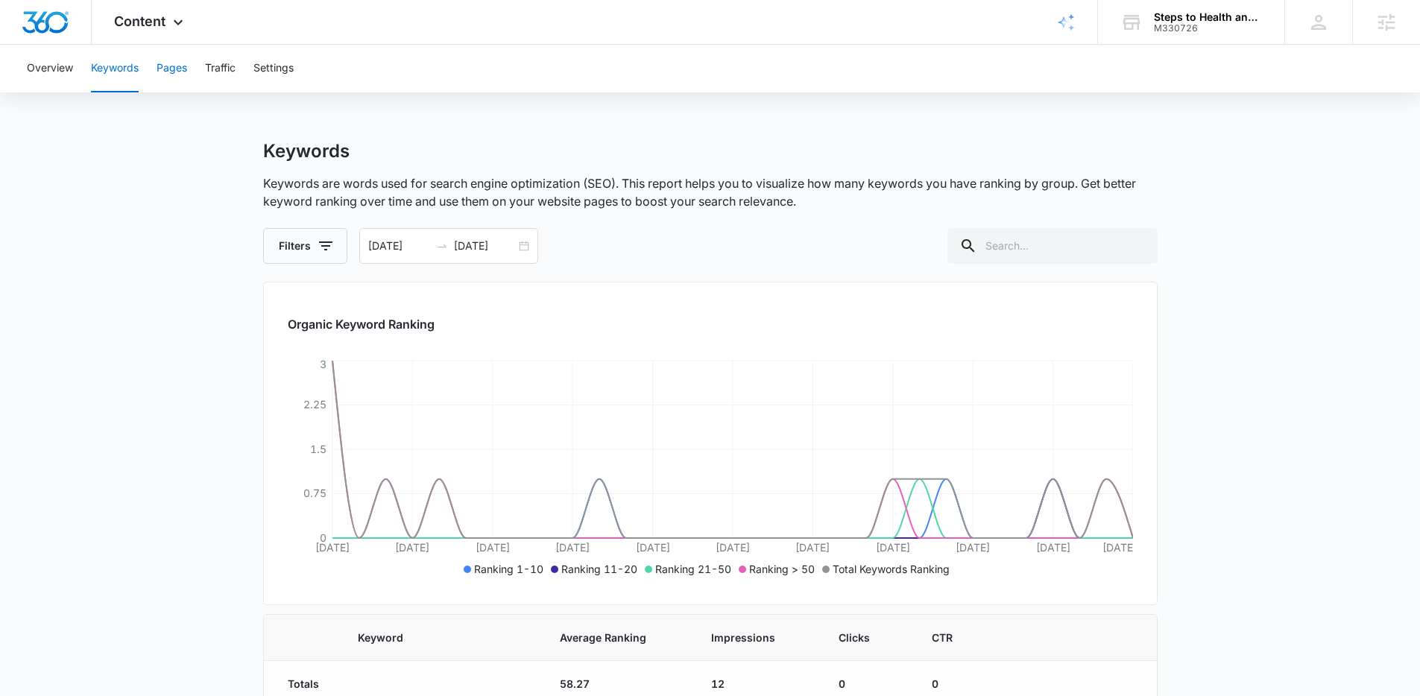
click at [167, 68] on button "Pages" at bounding box center [172, 69] width 31 height 48
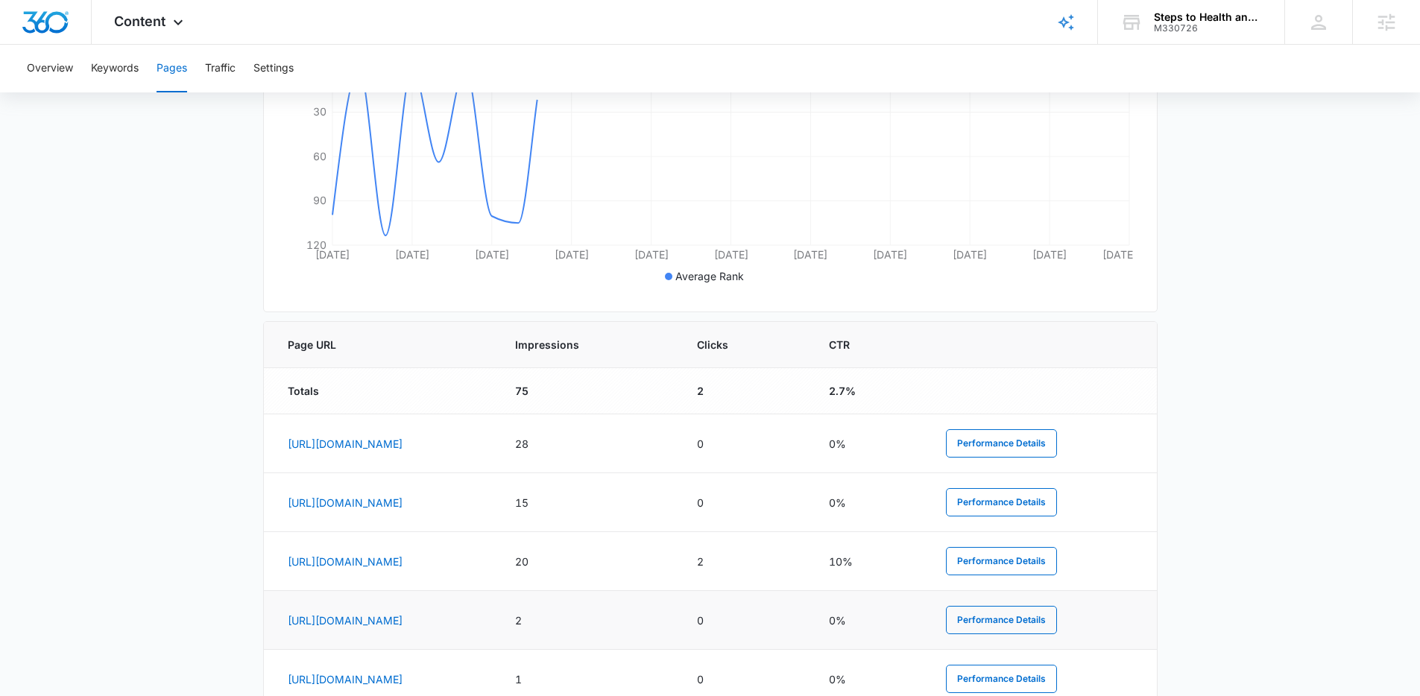
scroll to position [681, 0]
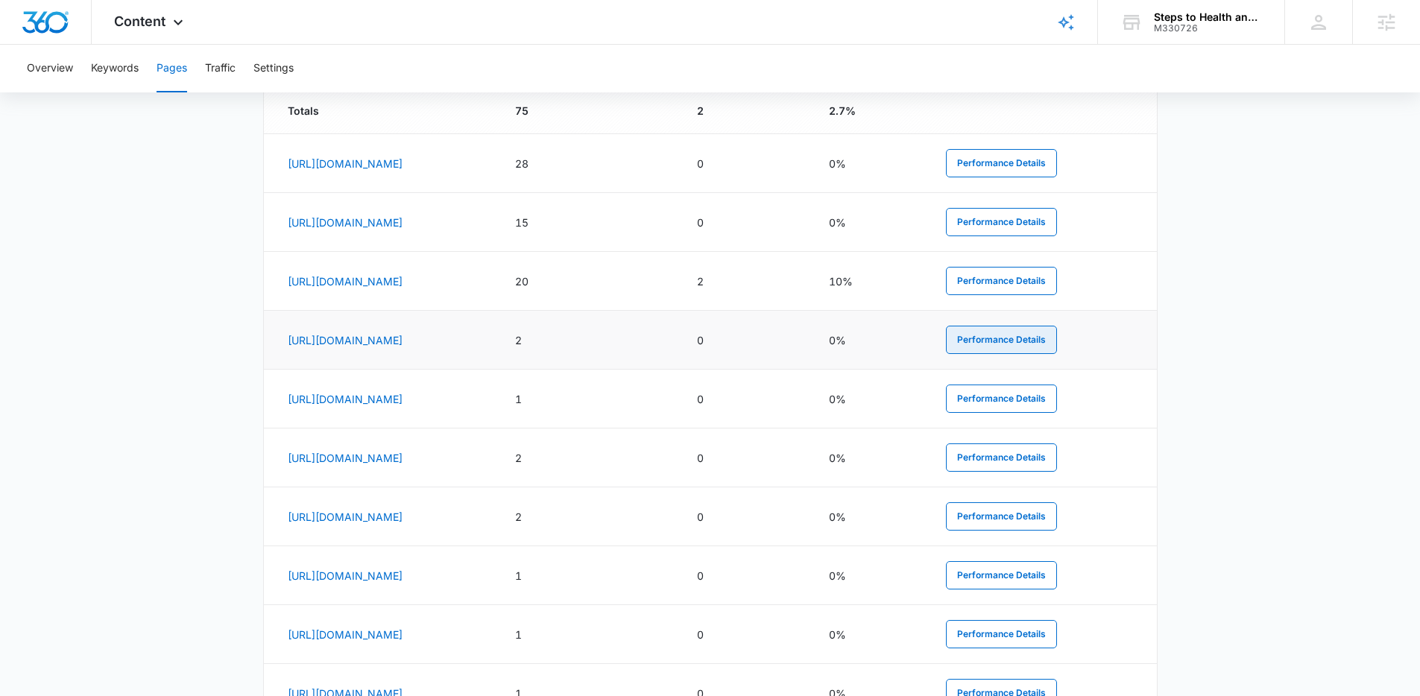
click at [1053, 337] on button "Performance Details" at bounding box center [1001, 340] width 111 height 28
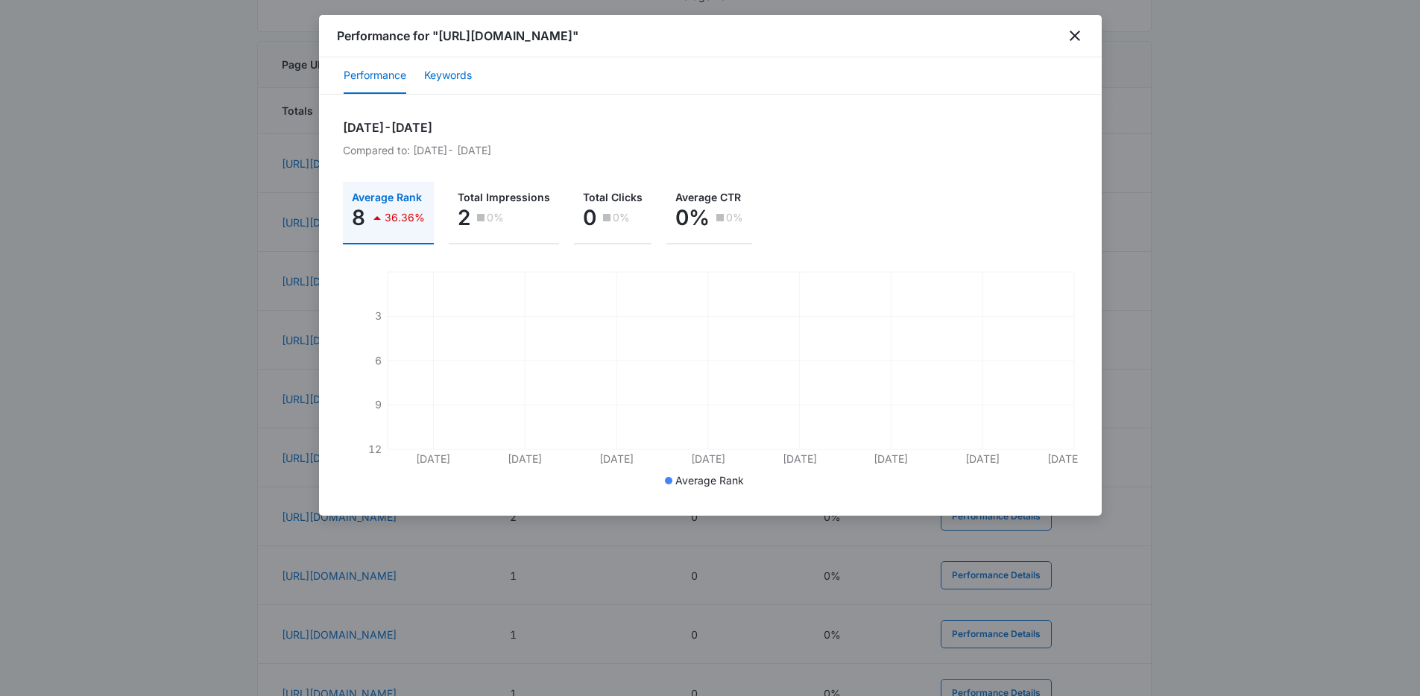
click at [430, 92] on button "Keywords" at bounding box center [448, 76] width 48 height 36
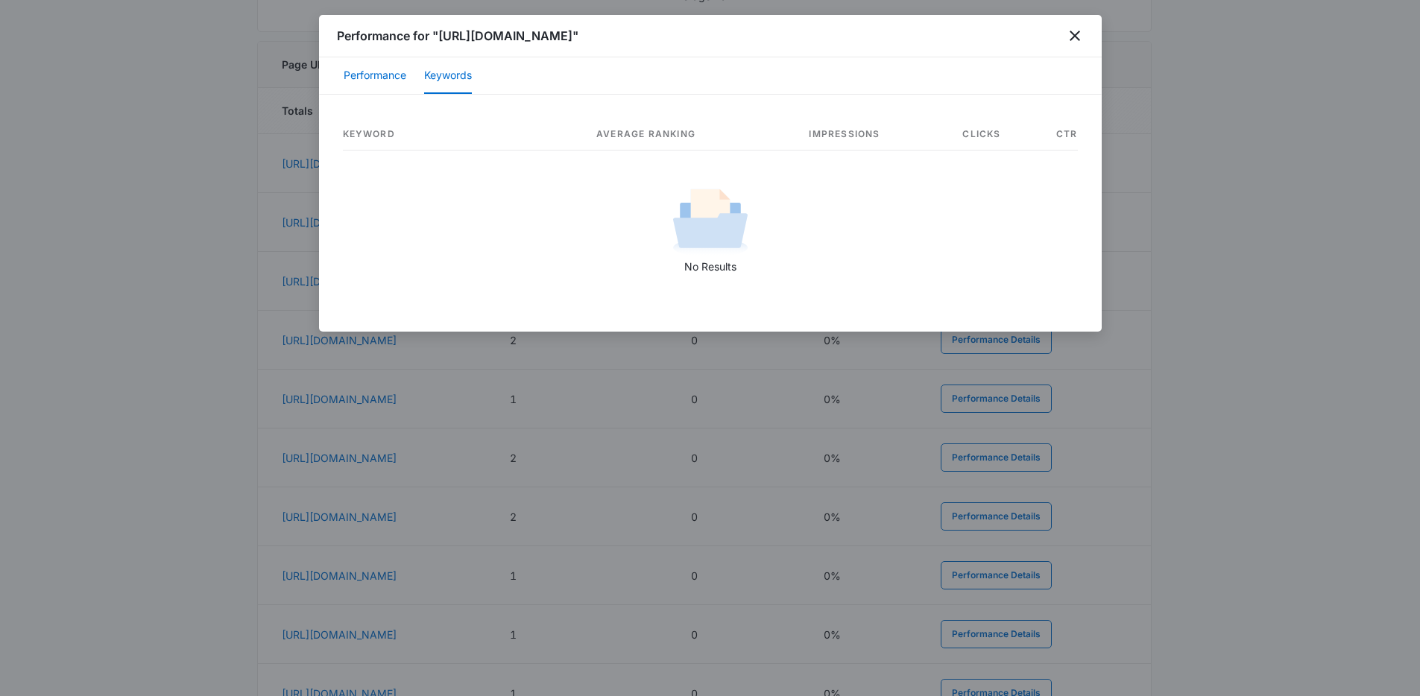
click at [394, 93] on button "Performance" at bounding box center [375, 76] width 63 height 36
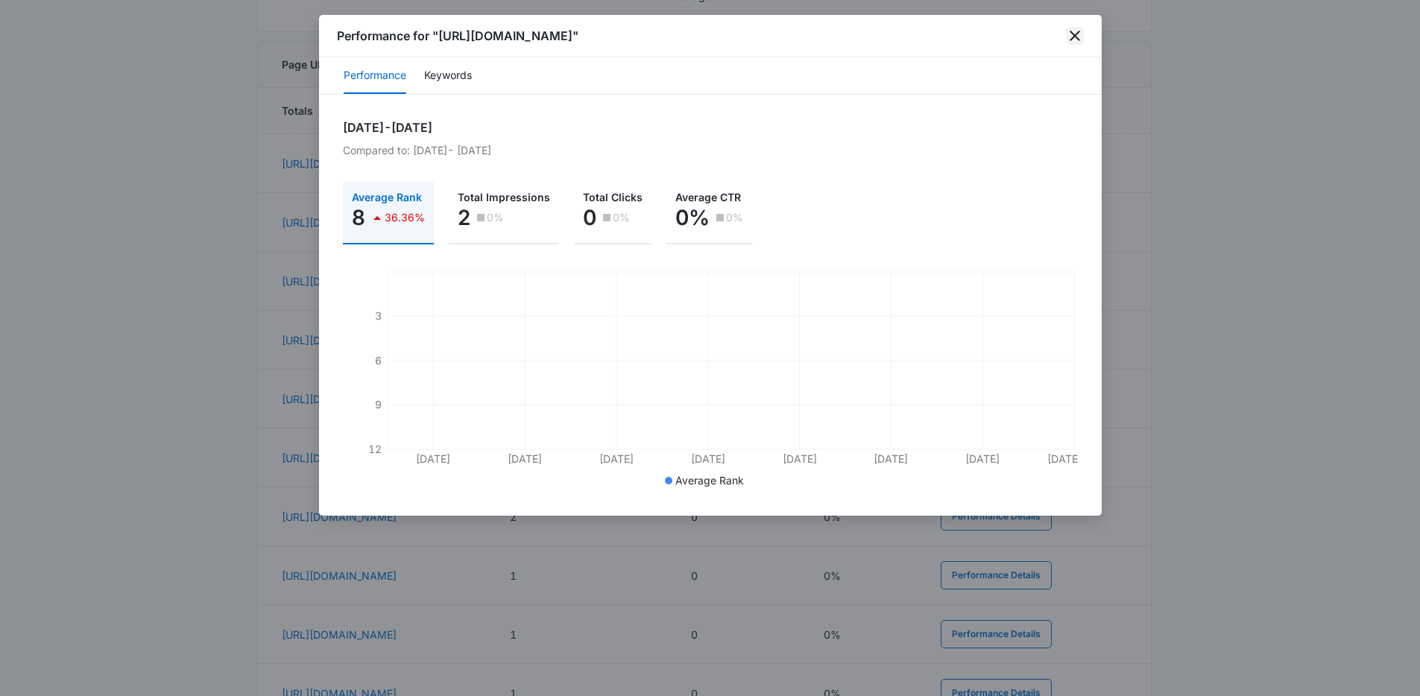
click at [1078, 43] on icon "close" at bounding box center [1075, 36] width 18 height 18
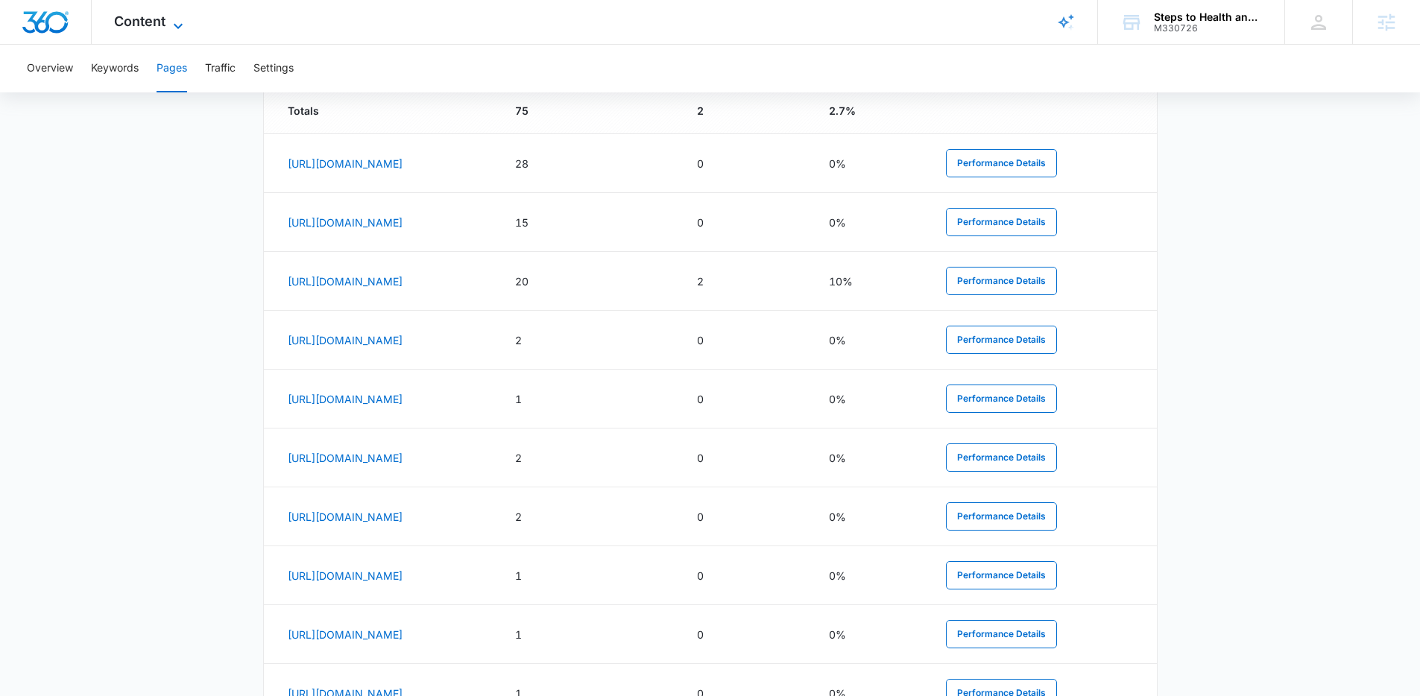
click at [153, 26] on span "Content" at bounding box center [139, 21] width 51 height 16
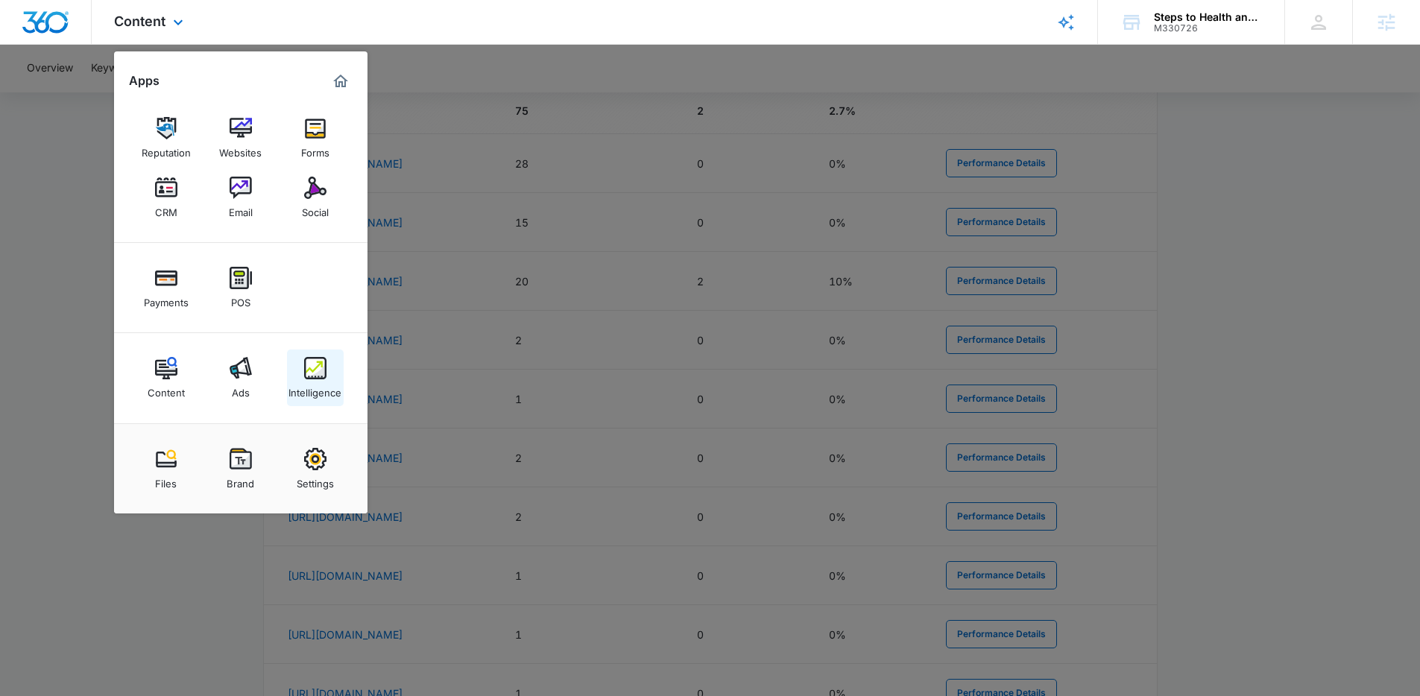
click at [319, 386] on div "Intelligence" at bounding box center [314, 388] width 53 height 19
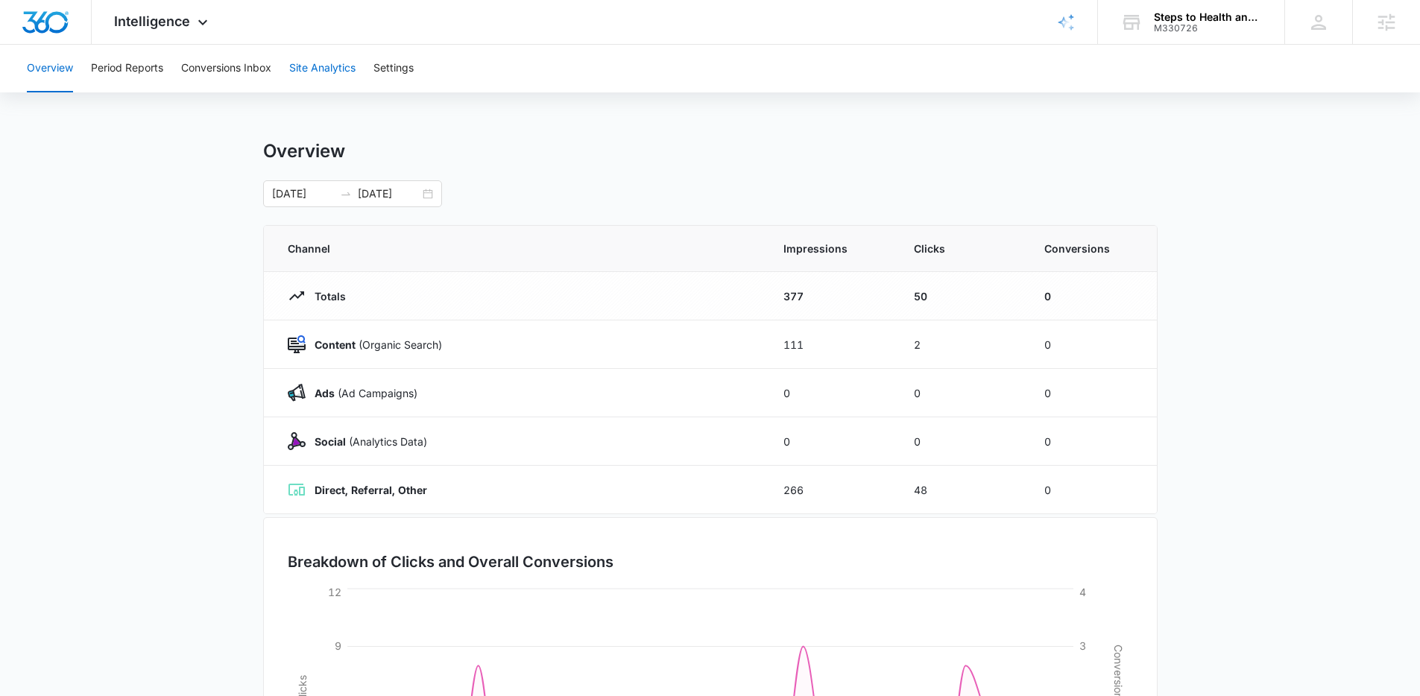
click at [316, 68] on button "Site Analytics" at bounding box center [322, 69] width 66 height 48
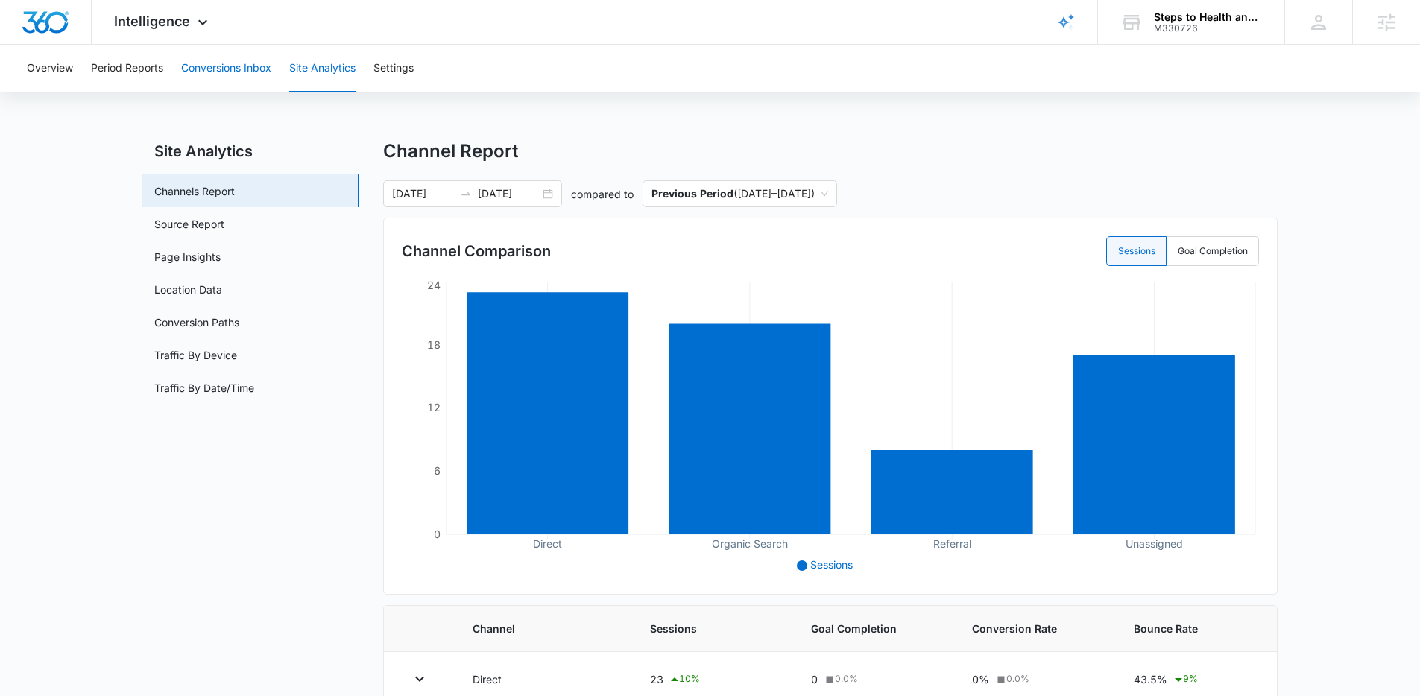
click at [224, 79] on button "Conversions Inbox" at bounding box center [226, 69] width 90 height 48
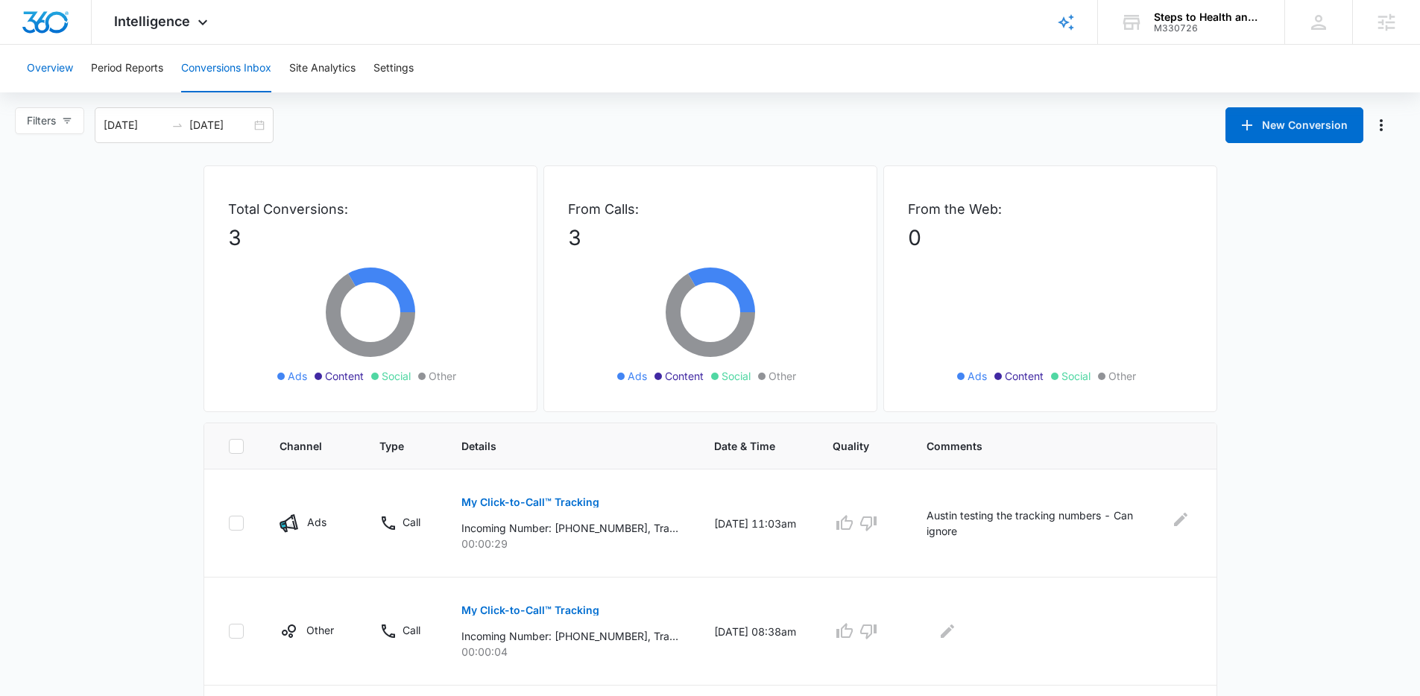
click at [48, 70] on button "Overview" at bounding box center [50, 69] width 46 height 48
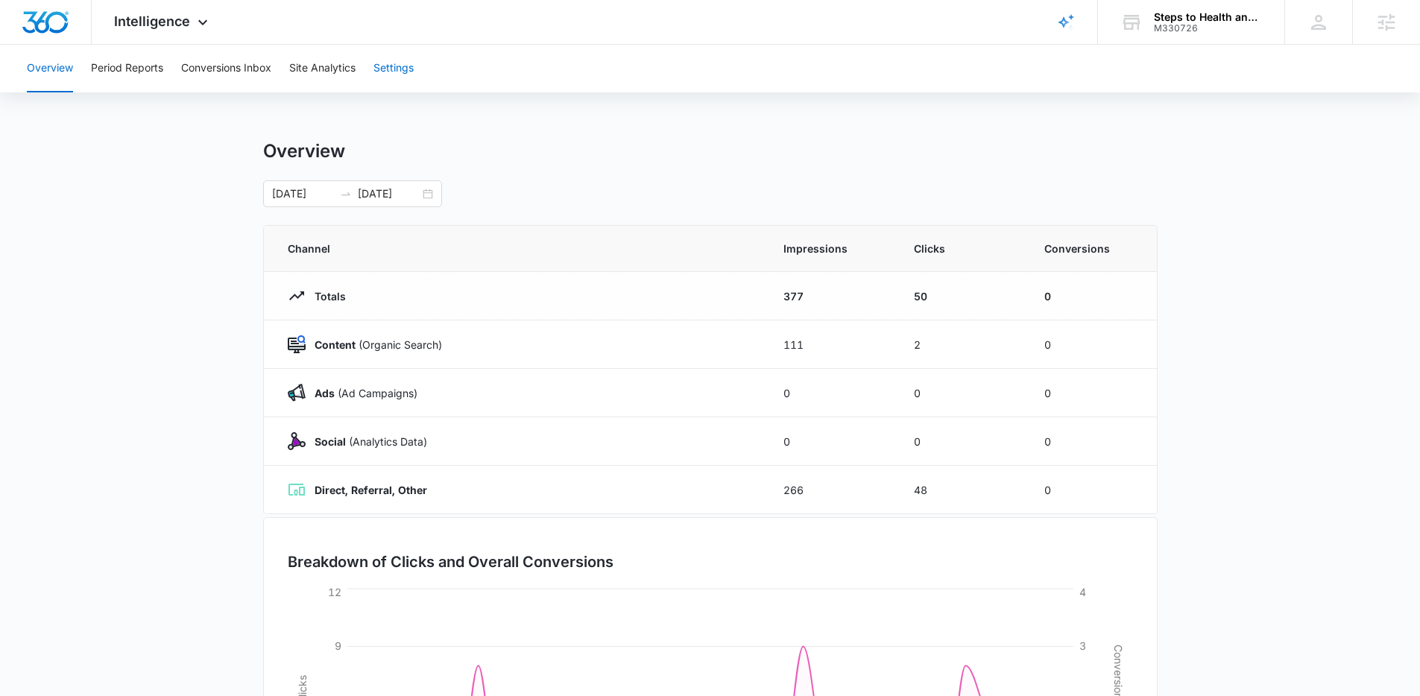
click at [393, 66] on button "Settings" at bounding box center [393, 69] width 40 height 48
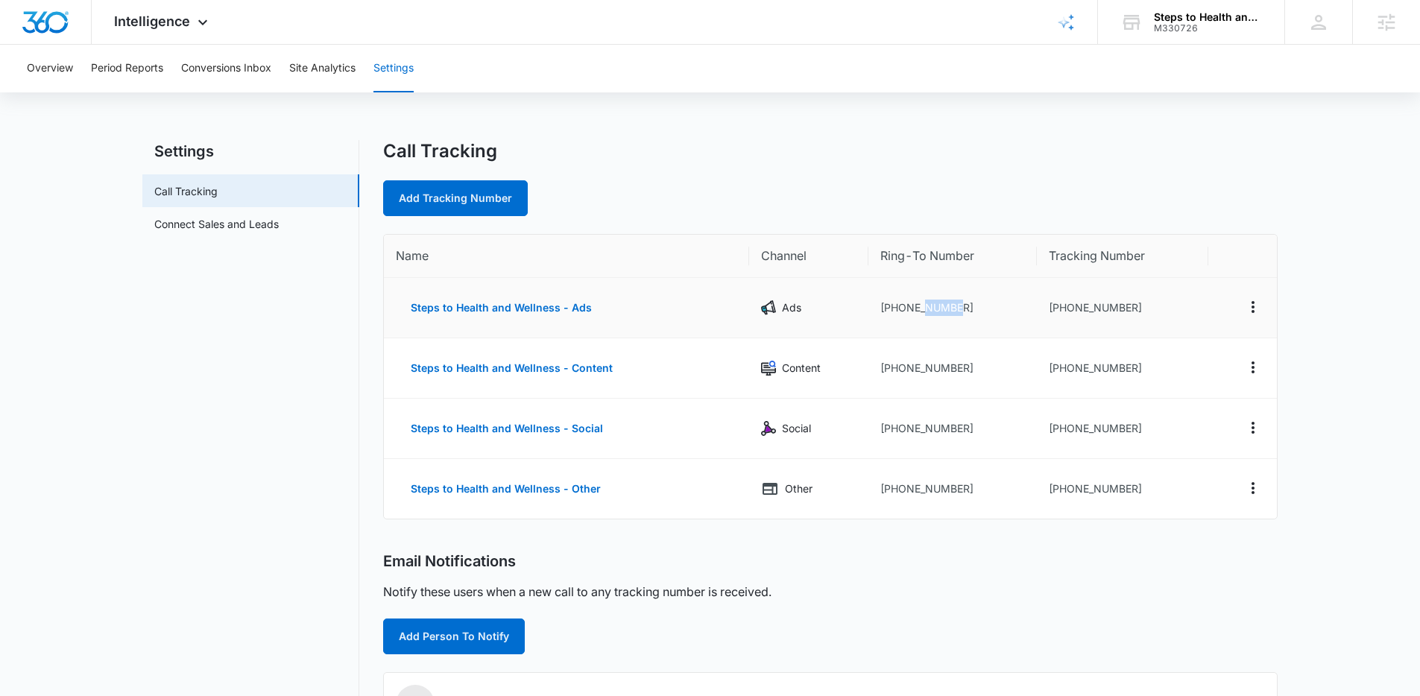
drag, startPoint x: 972, startPoint y: 313, endPoint x: 921, endPoint y: 310, distance: 51.5
click at [921, 310] on td "+18563330922" at bounding box center [952, 308] width 168 height 60
drag, startPoint x: 962, startPoint y: 424, endPoint x: 890, endPoint y: 435, distance: 73.1
click at [890, 435] on td "+18563330922" at bounding box center [952, 429] width 168 height 60
copy td "8563330922"
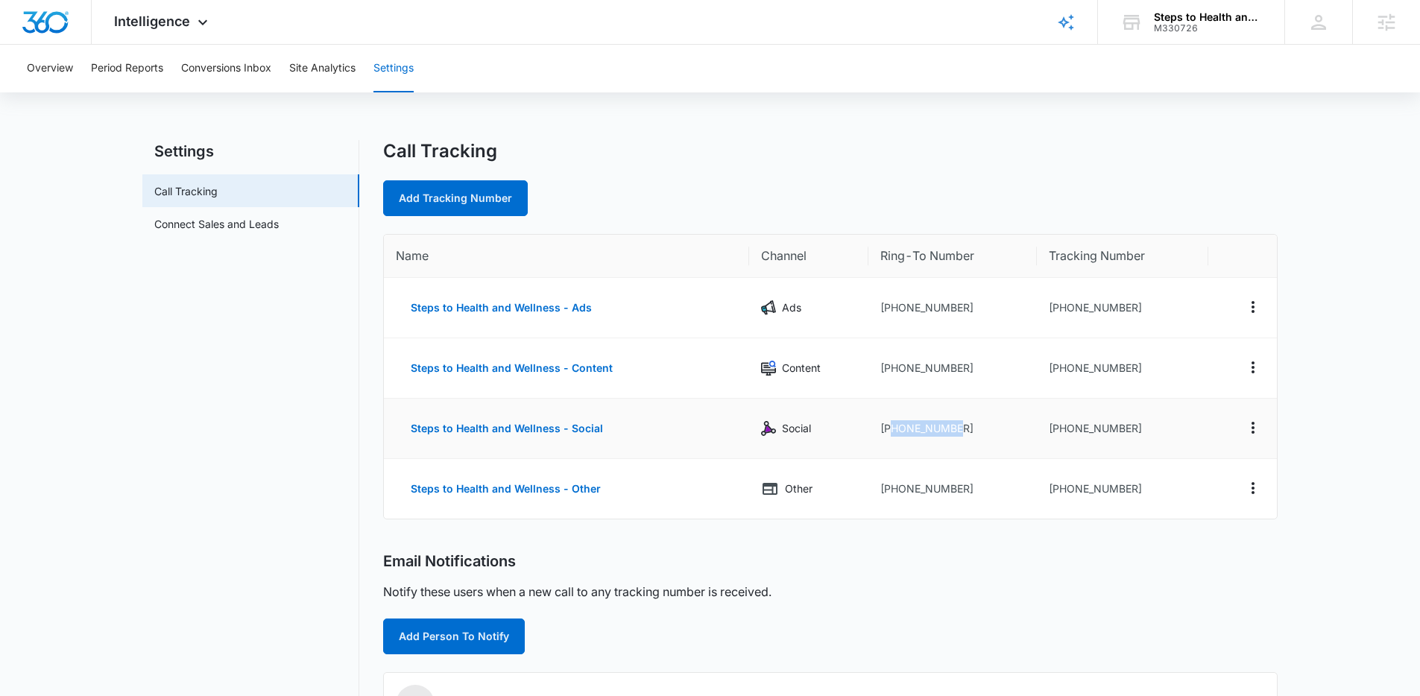
copy td "8563330922"
click at [172, 12] on div "Intelligence Apps Reputation Websites Forms CRM Email Social Payments POS Conte…" at bounding box center [163, 22] width 142 height 44
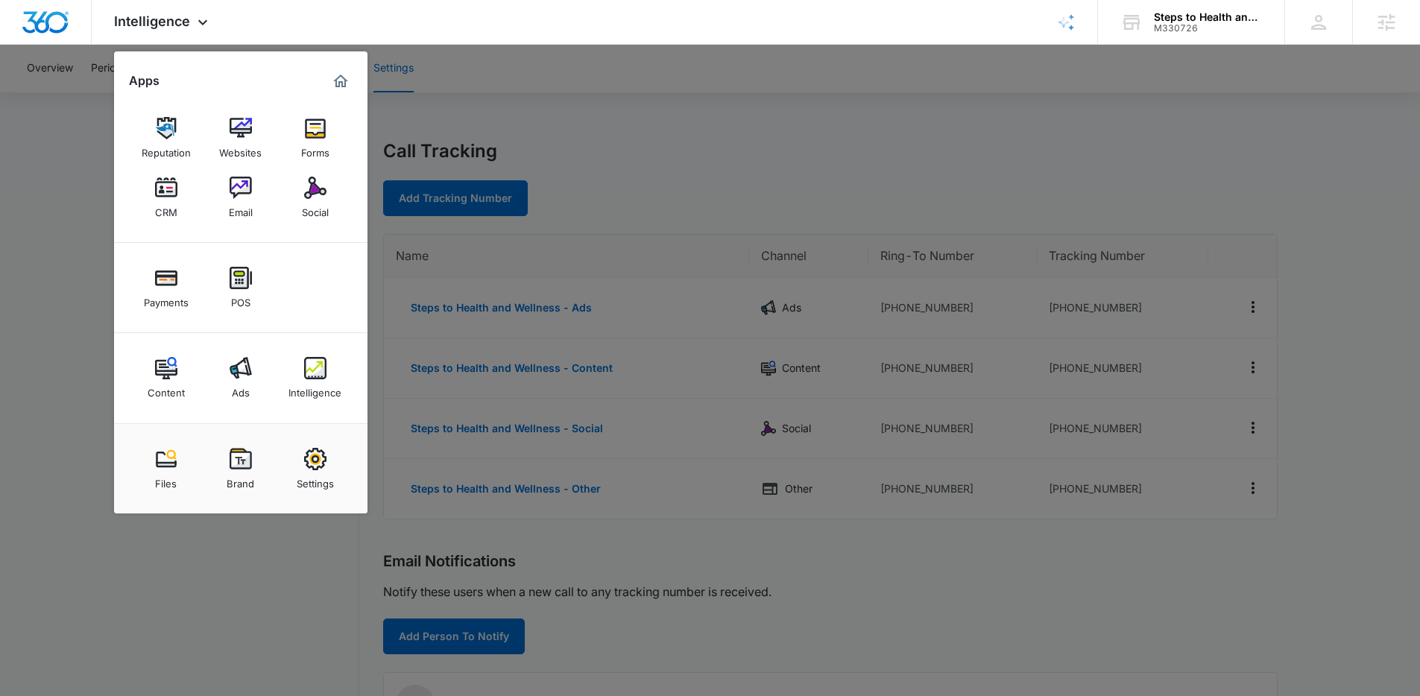
click at [745, 183] on div at bounding box center [710, 348] width 1420 height 696
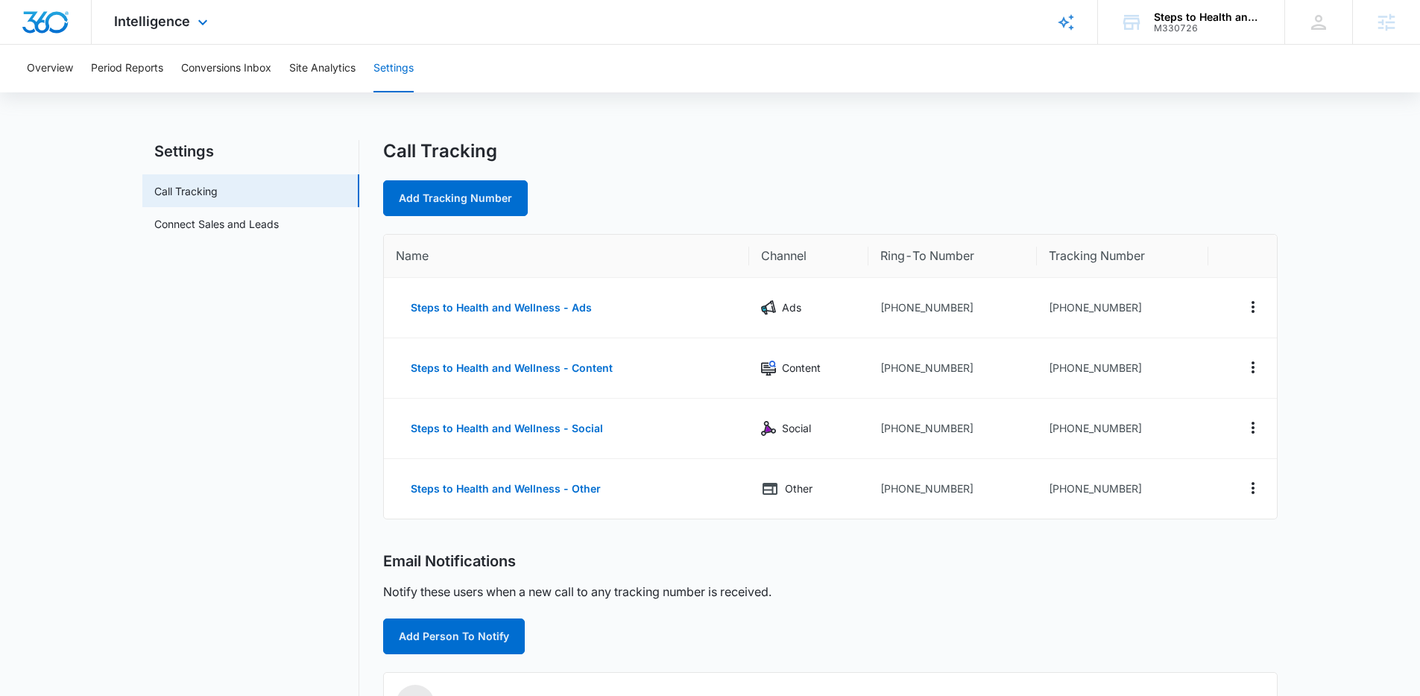
click at [181, 5] on div "Intelligence Apps Reputation Websites Forms CRM Email Social Payments POS Conte…" at bounding box center [163, 22] width 142 height 44
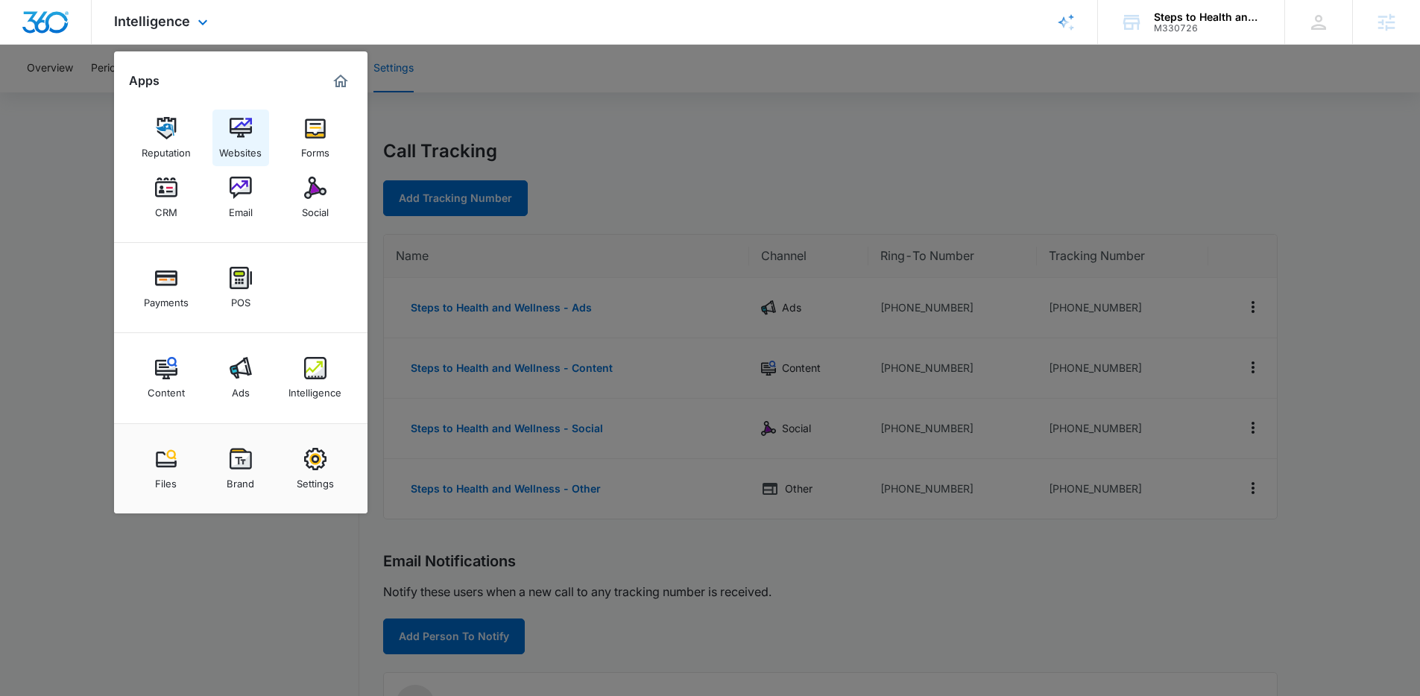
click at [240, 122] on img at bounding box center [241, 128] width 22 height 22
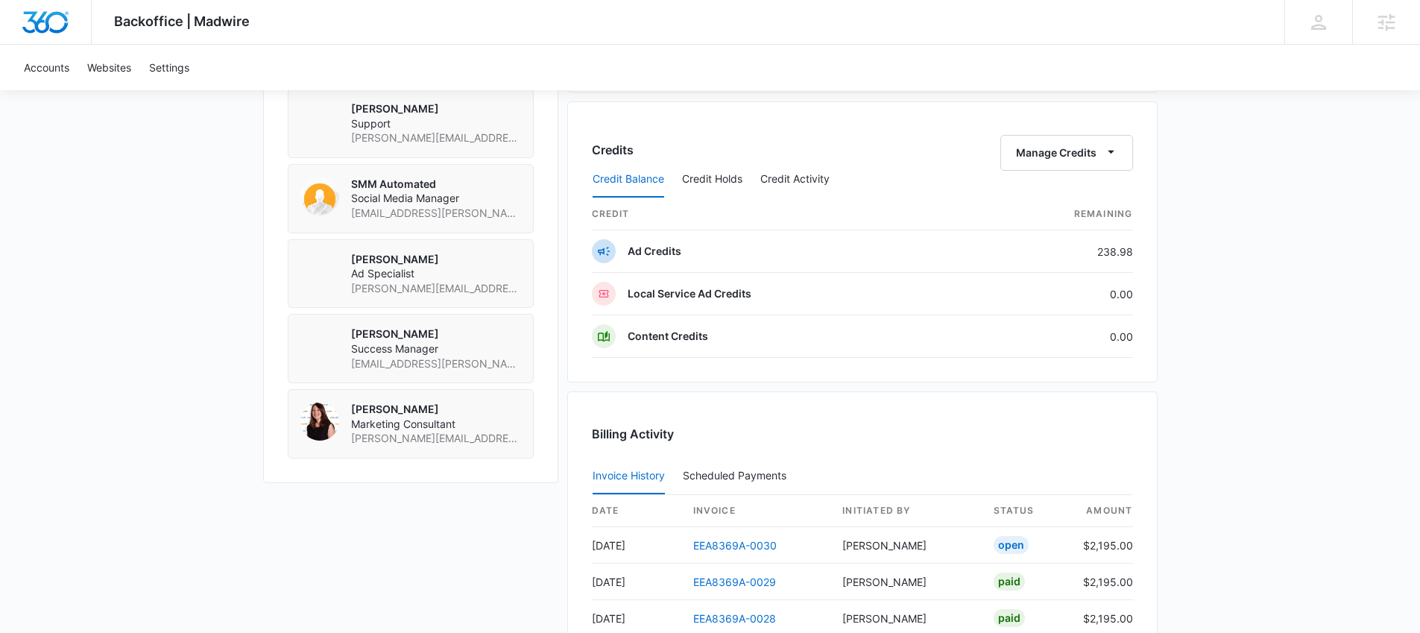
scroll to position [1485, 0]
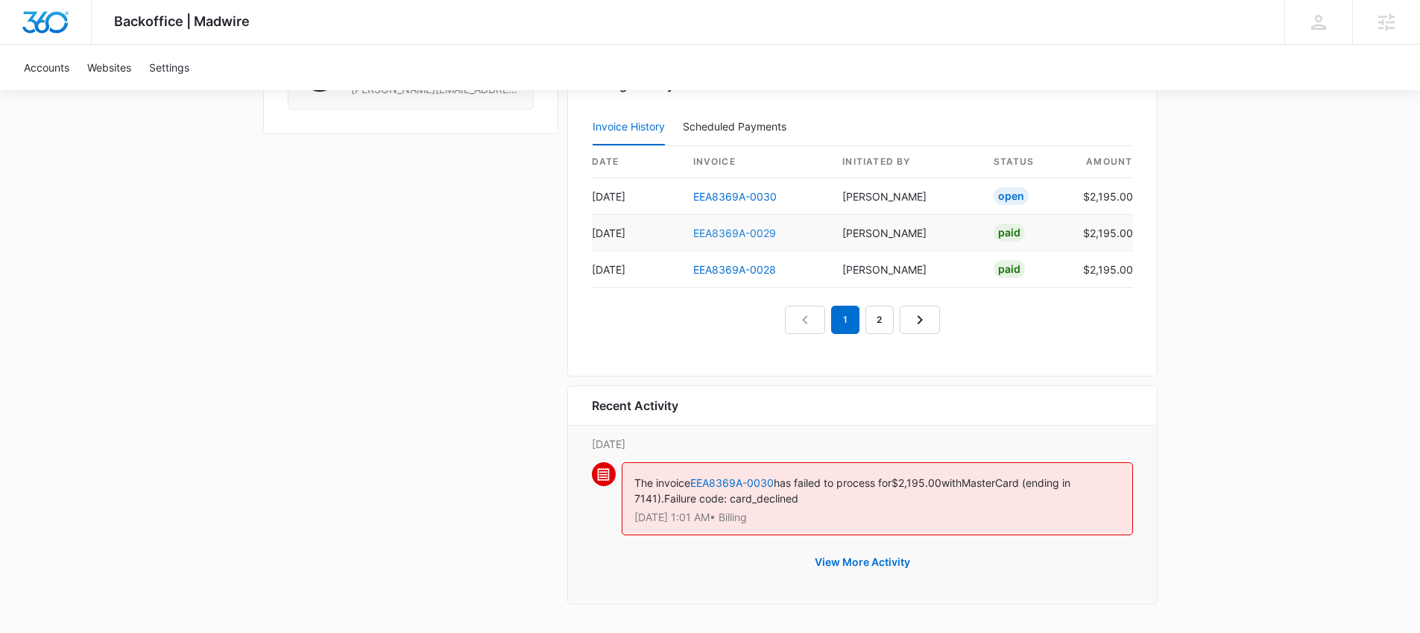
click at [757, 235] on link "EEA8369A-0029" at bounding box center [734, 233] width 83 height 13
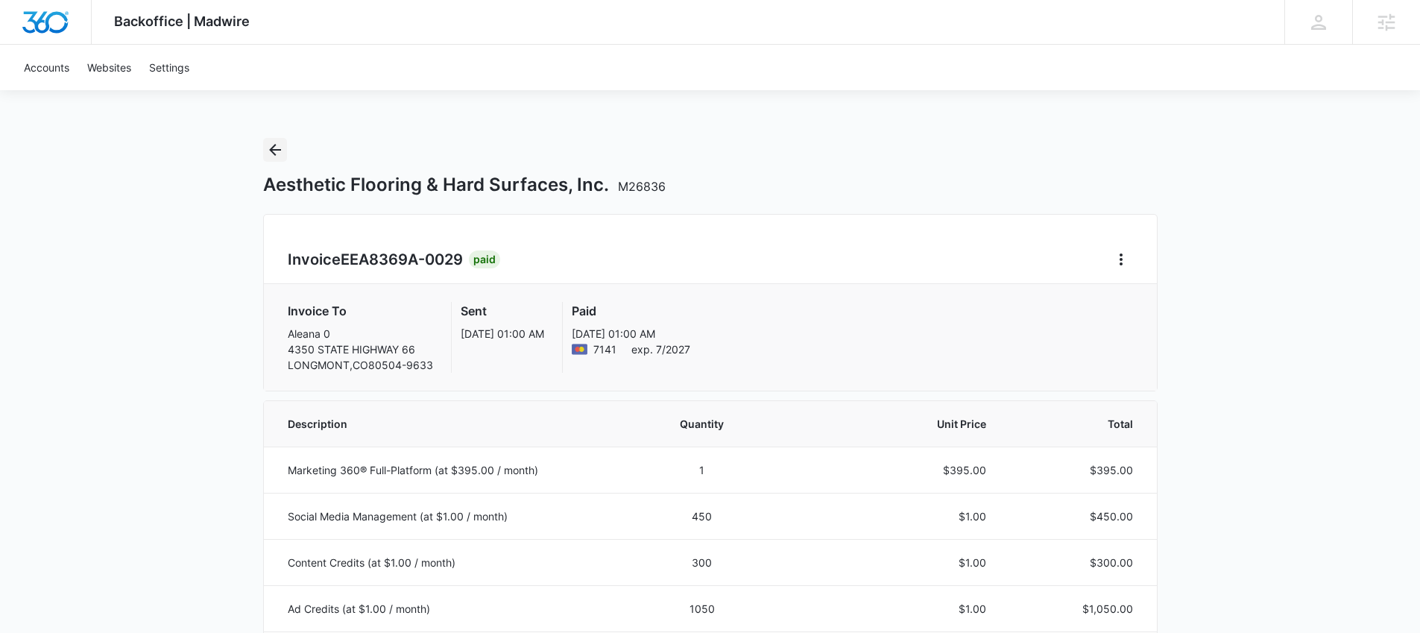
click at [274, 157] on icon "Back" at bounding box center [275, 150] width 18 height 18
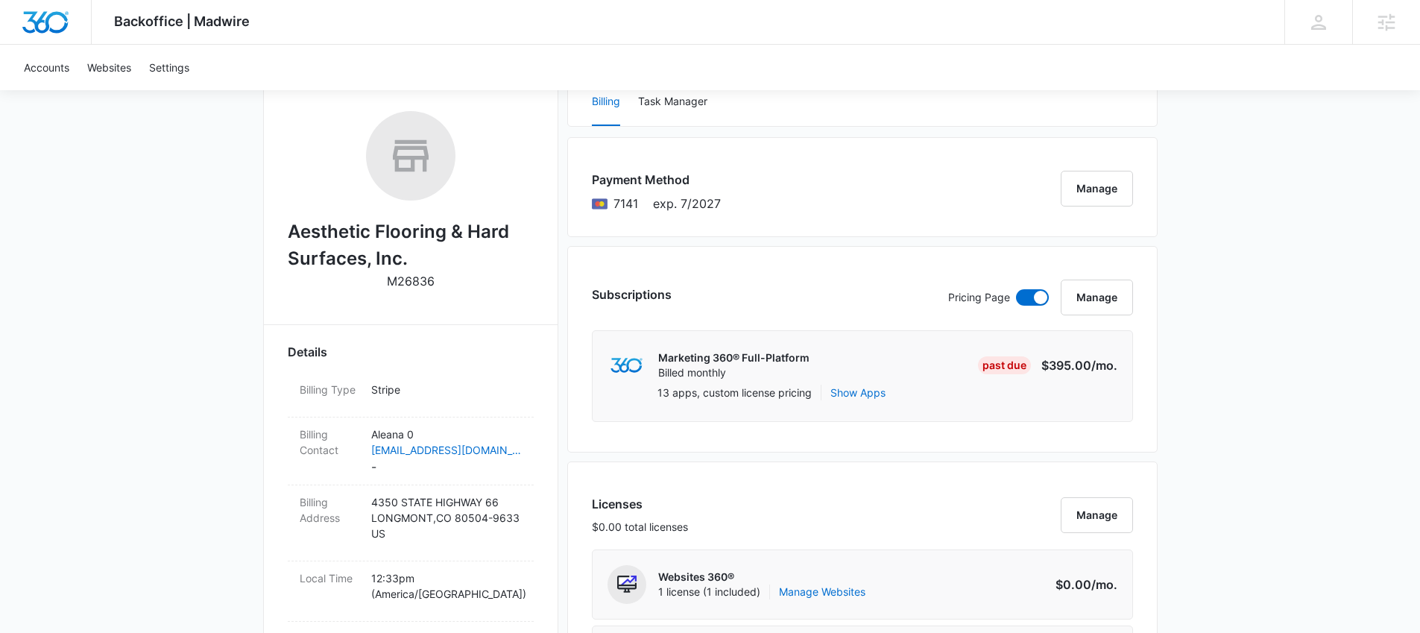
scroll to position [235, 0]
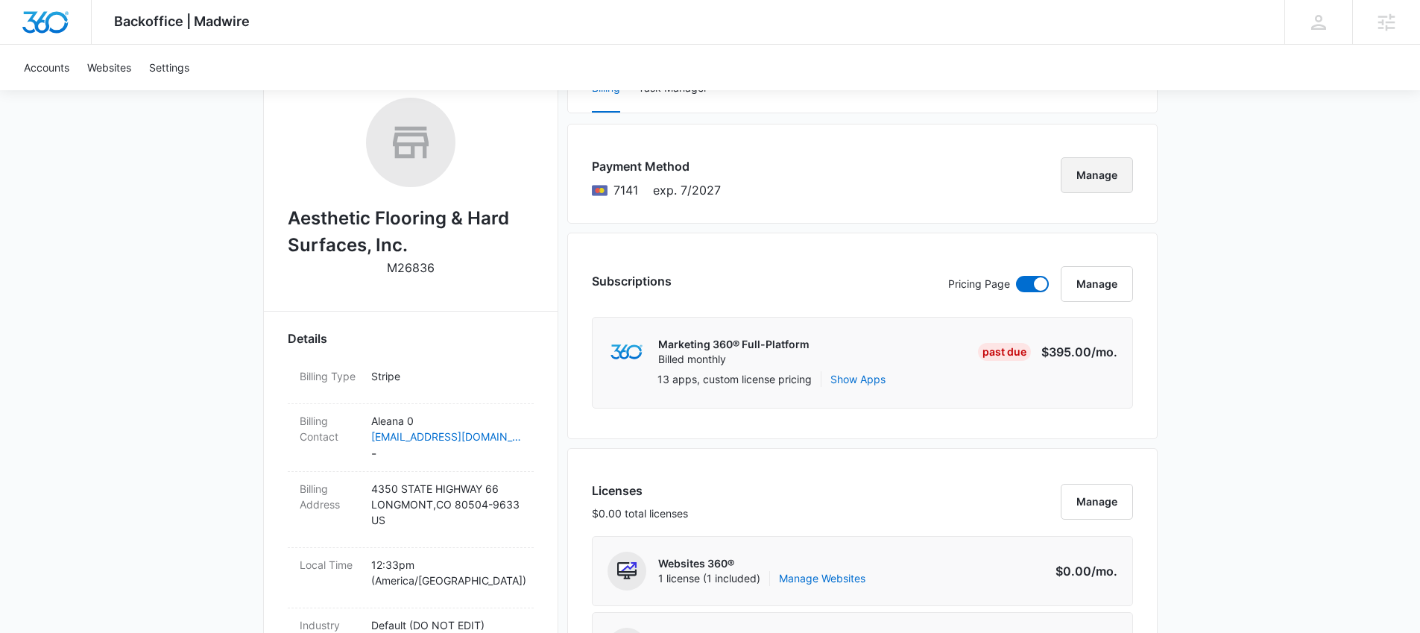
click at [1108, 181] on button "Manage" at bounding box center [1097, 175] width 72 height 36
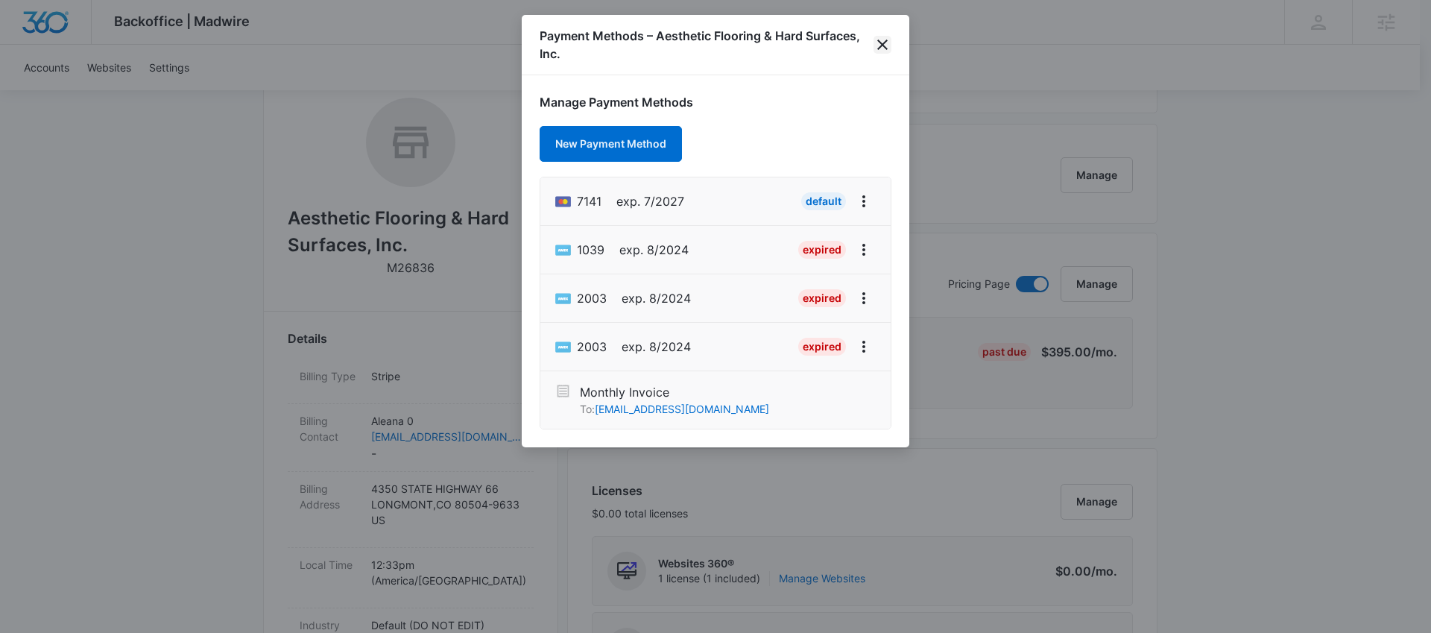
click at [883, 42] on icon "close" at bounding box center [883, 45] width 18 height 18
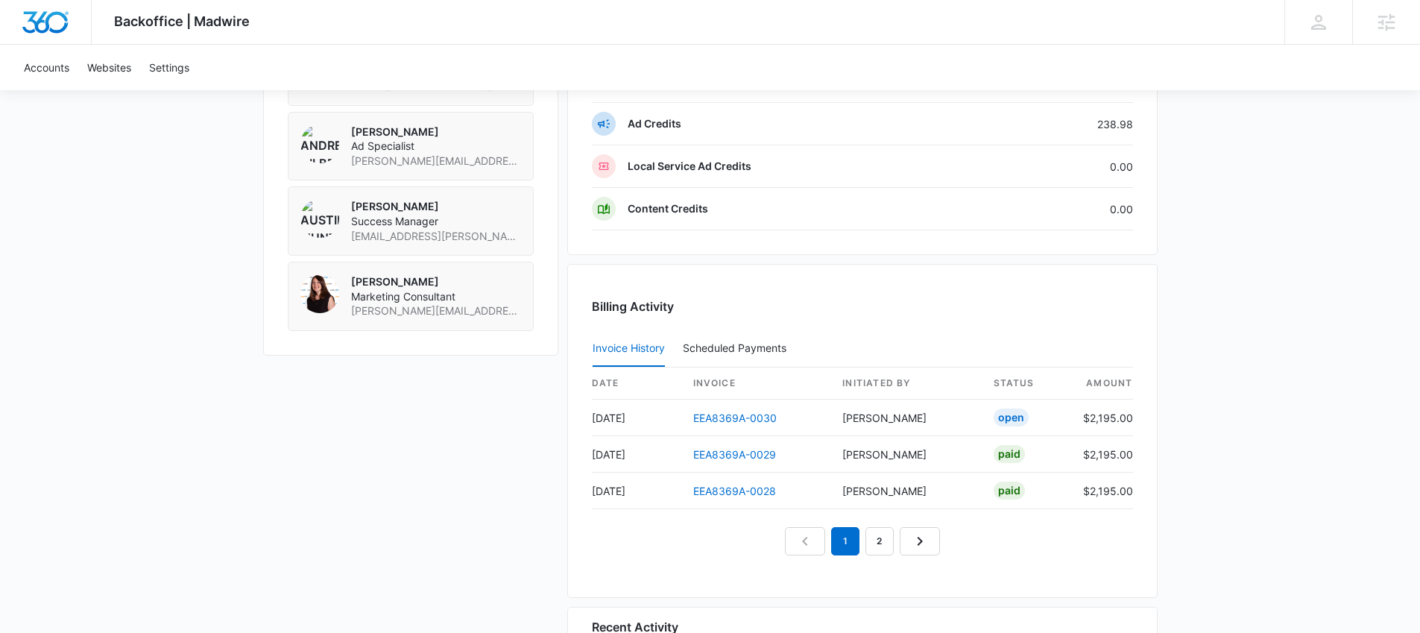
scroll to position [803, 0]
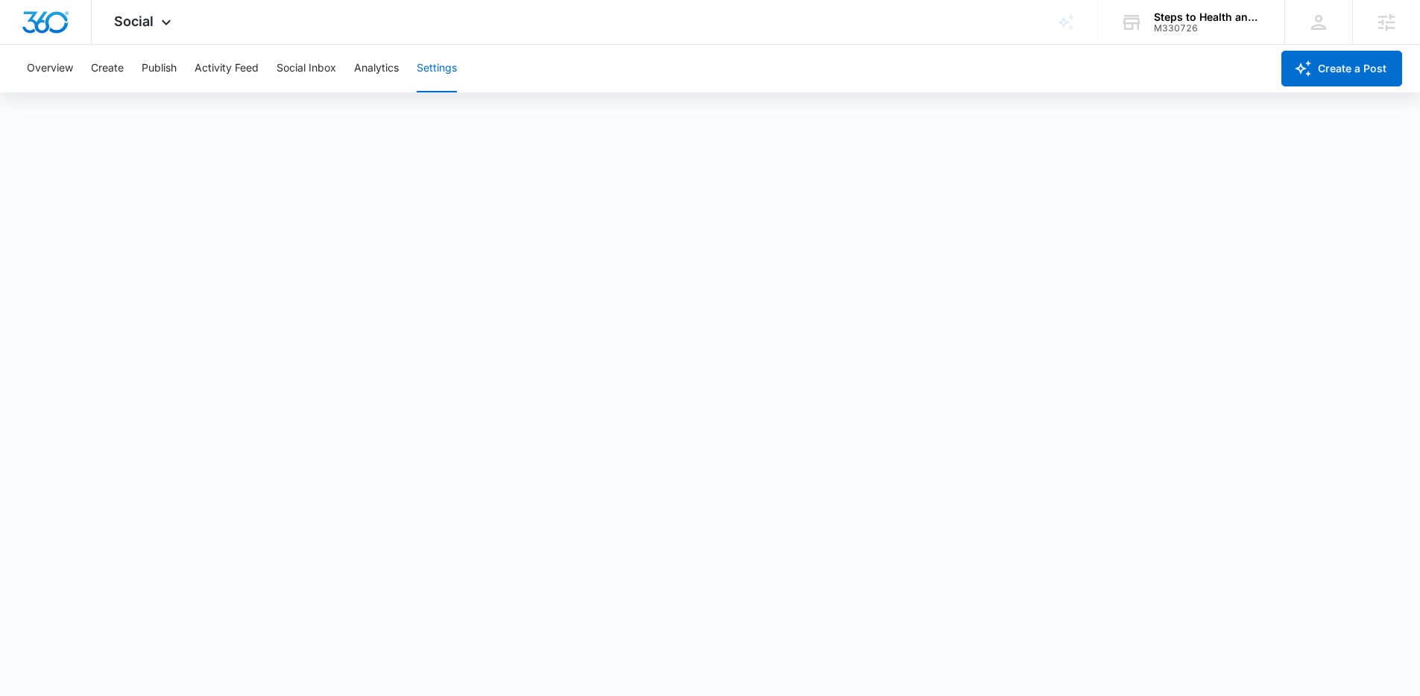
scroll to position [4, 0]
click at [124, 70] on button "Create" at bounding box center [107, 69] width 33 height 48
click at [110, 73] on button "Create" at bounding box center [107, 69] width 33 height 48
click at [149, 102] on button "Approvals" at bounding box center [146, 114] width 50 height 42
click at [157, 13] on div "Social Apps Reputation Websites Forms CRM Email Social Payments POS Content Ads…" at bounding box center [145, 22] width 106 height 44
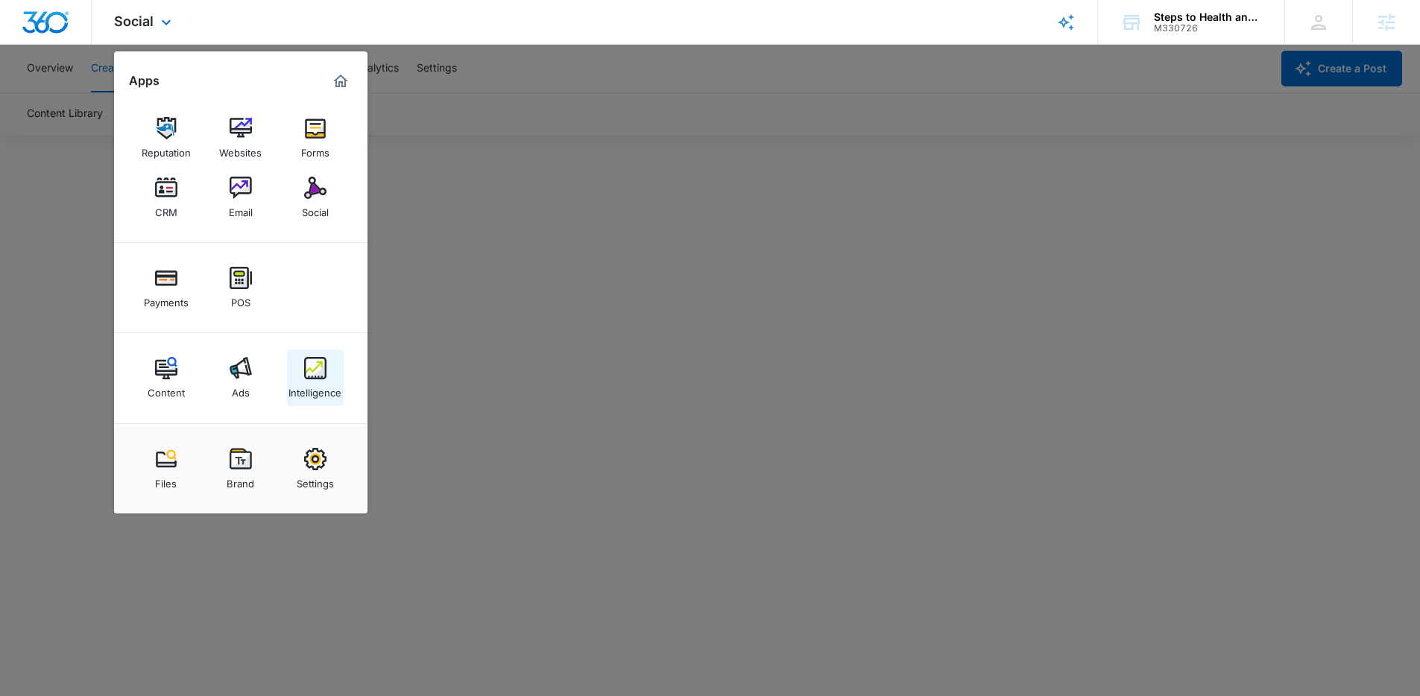
click at [312, 382] on div "Intelligence" at bounding box center [314, 388] width 53 height 19
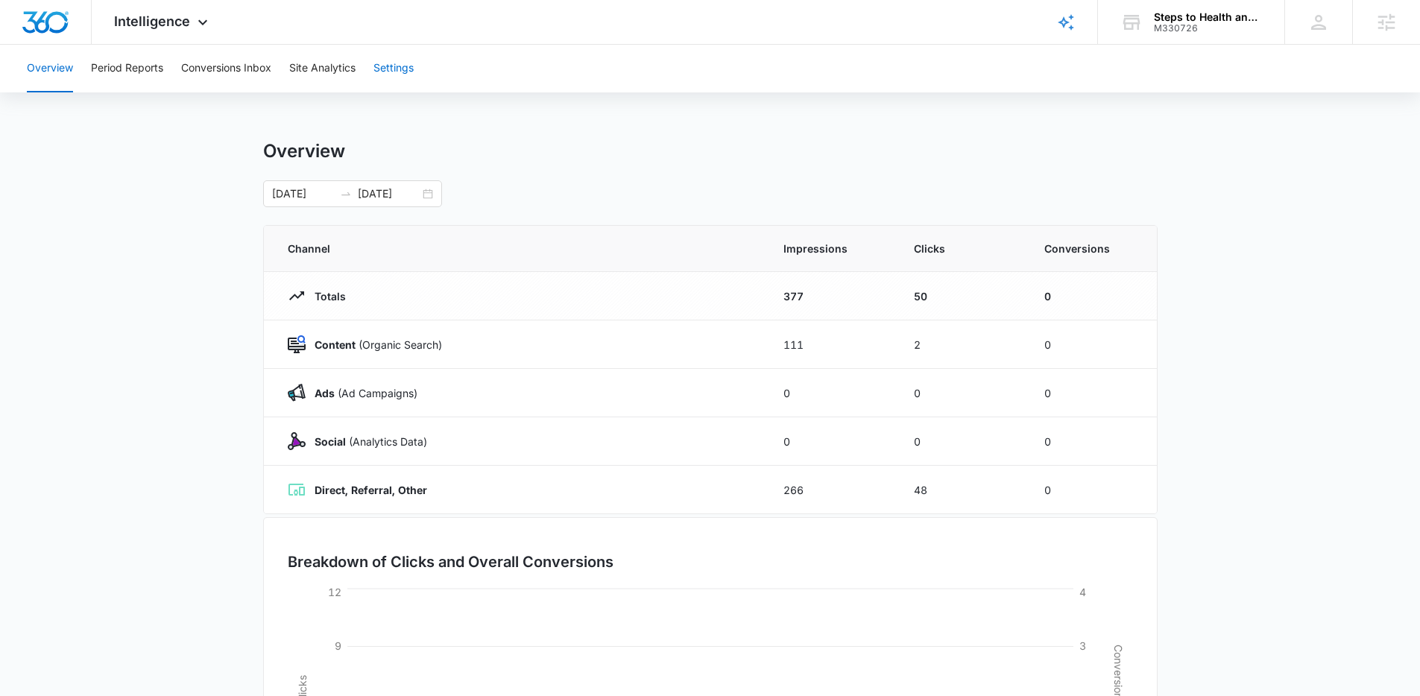
click at [406, 72] on button "Settings" at bounding box center [393, 69] width 40 height 48
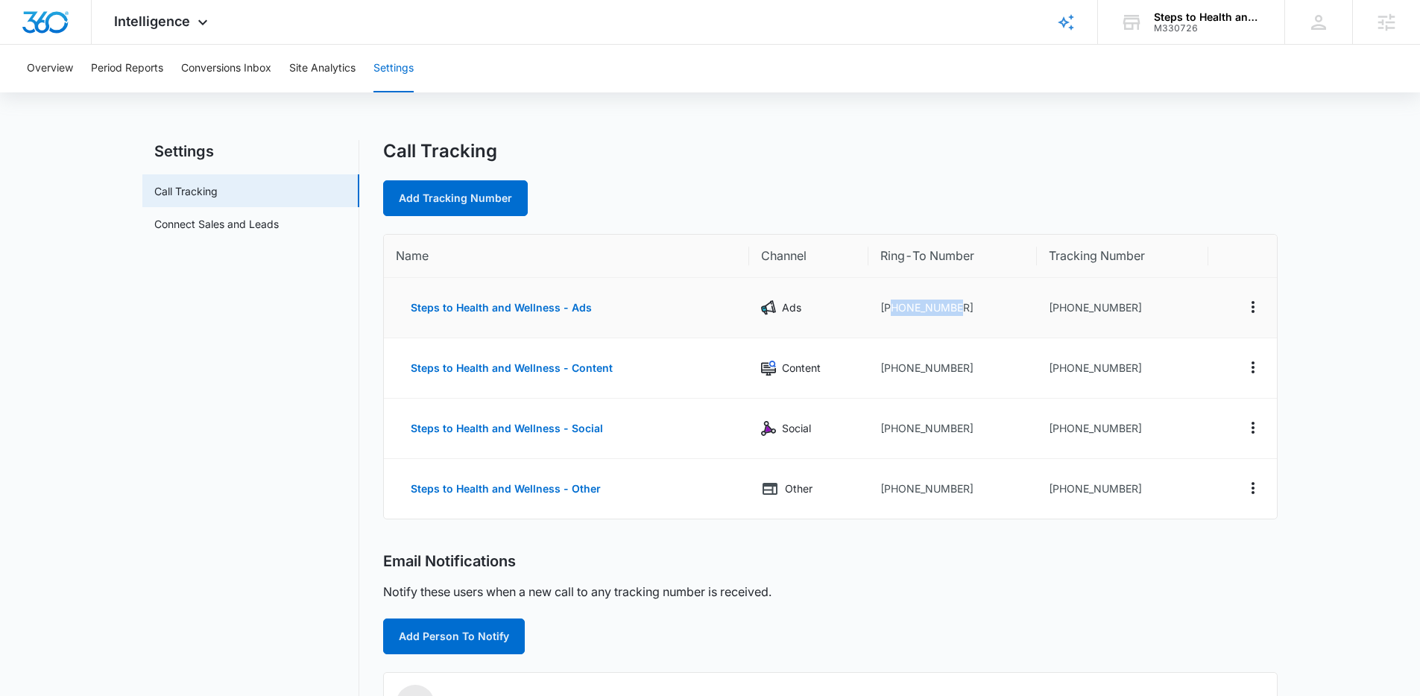
drag, startPoint x: 967, startPoint y: 309, endPoint x: 889, endPoint y: 315, distance: 78.5
click at [889, 315] on td "[PHONE_NUMBER]" at bounding box center [952, 308] width 168 height 60
copy td "8563330922"
click at [982, 320] on td "[PHONE_NUMBER]" at bounding box center [952, 308] width 168 height 60
drag, startPoint x: 965, startPoint y: 311, endPoint x: 891, endPoint y: 314, distance: 73.9
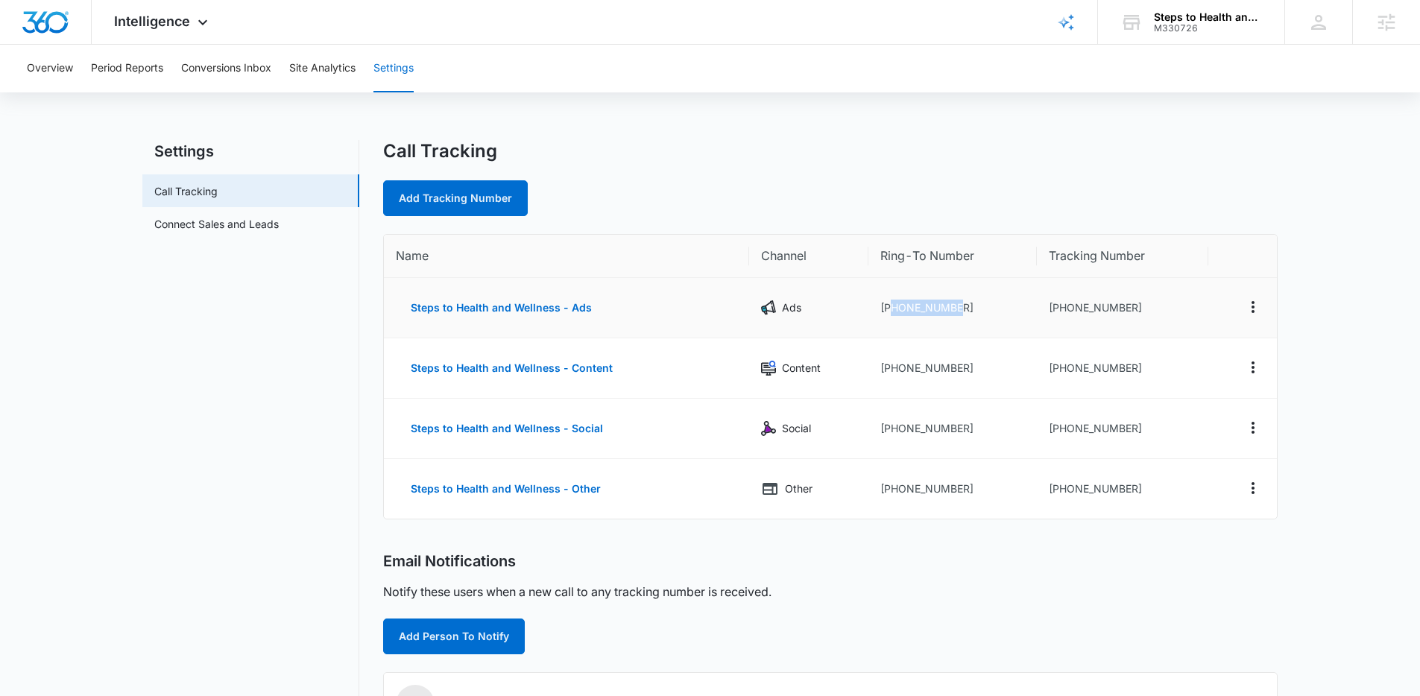
click at [891, 314] on td "[PHONE_NUMBER]" at bounding box center [952, 308] width 168 height 60
click at [1111, 493] on td "+18562142152" at bounding box center [1122, 489] width 171 height 60
drag, startPoint x: 1130, startPoint y: 492, endPoint x: 1063, endPoint y: 495, distance: 67.2
click at [1063, 495] on td "+18562142152" at bounding box center [1122, 489] width 171 height 60
drag, startPoint x: 973, startPoint y: 339, endPoint x: 1041, endPoint y: 326, distance: 69.9
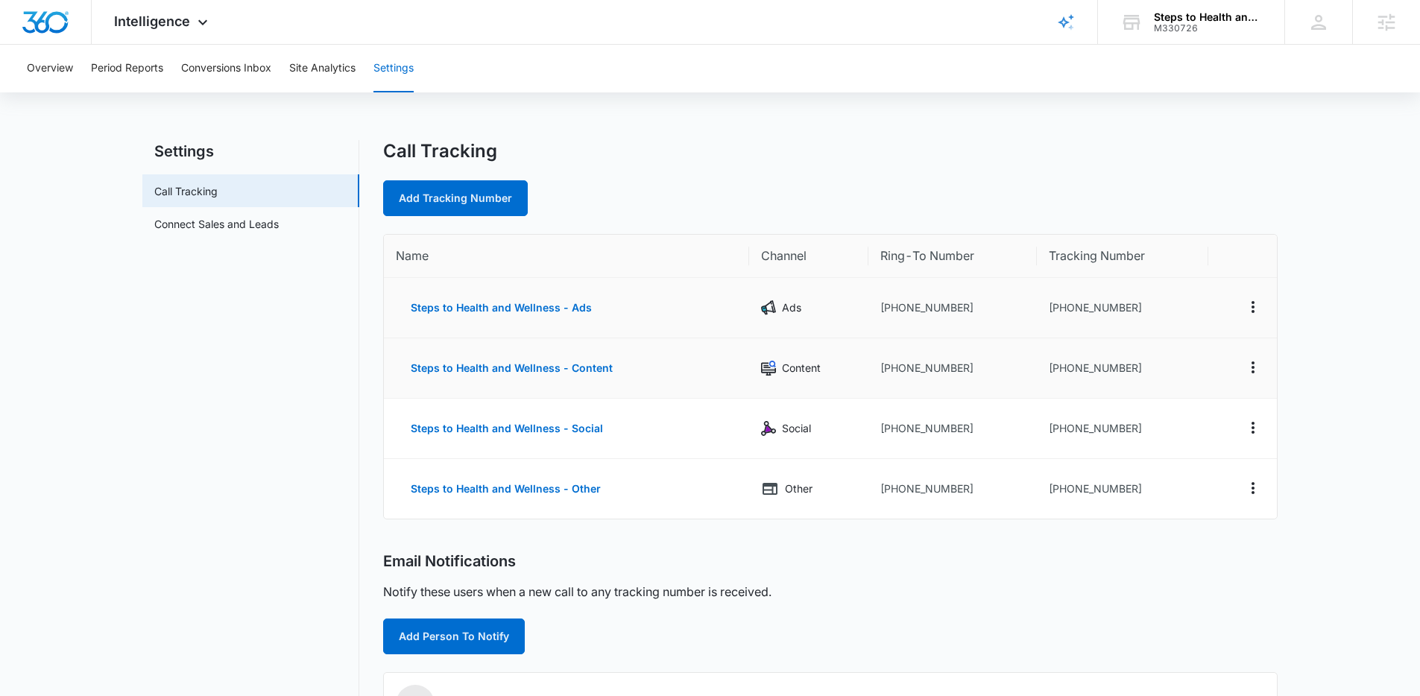
click at [974, 339] on td "+18563330922" at bounding box center [952, 368] width 168 height 60
drag, startPoint x: 1143, startPoint y: 306, endPoint x: 1058, endPoint y: 313, distance: 85.2
click at [1058, 313] on td "+18562132738" at bounding box center [1122, 308] width 171 height 60
drag, startPoint x: 1162, startPoint y: 369, endPoint x: 1058, endPoint y: 369, distance: 103.6
click at [1058, 369] on td "+18562142090" at bounding box center [1122, 368] width 171 height 60
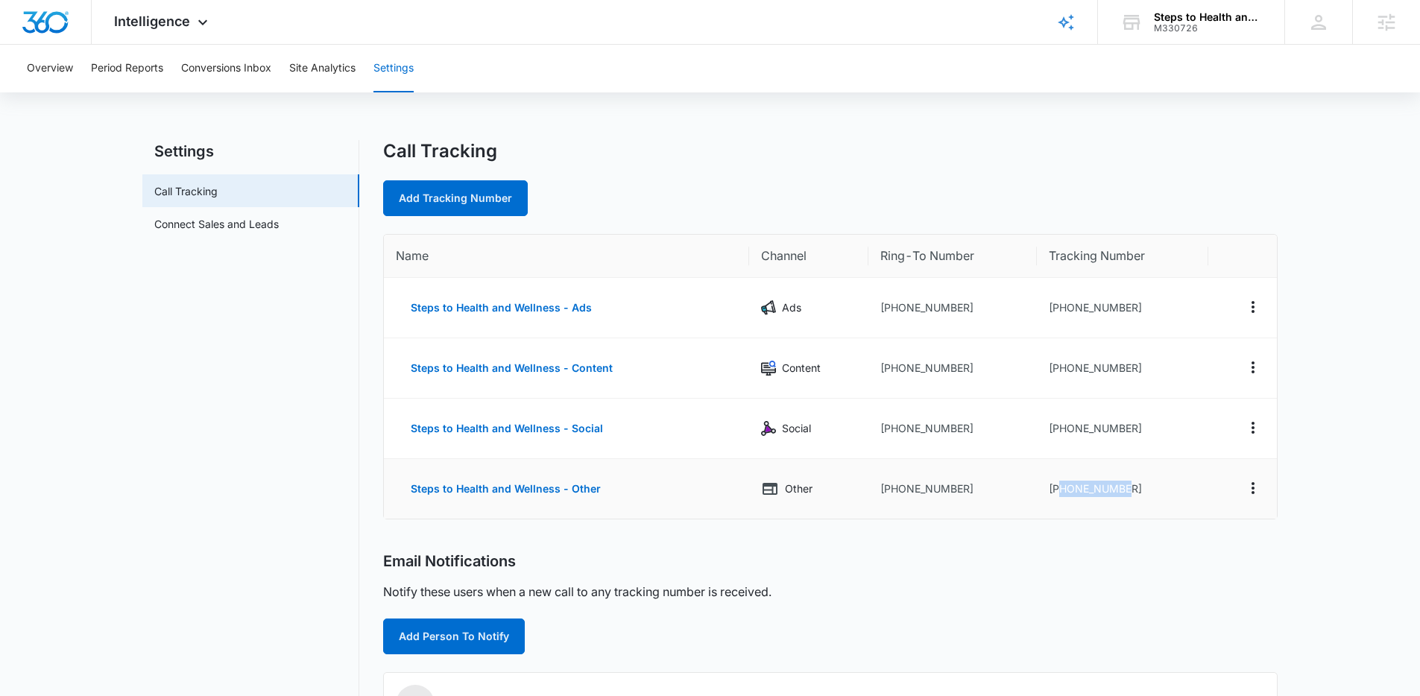
drag, startPoint x: 1144, startPoint y: 496, endPoint x: 1059, endPoint y: 494, distance: 85.0
click at [1059, 494] on td "+18562142152" at bounding box center [1122, 489] width 171 height 60
click at [169, 34] on div "Intelligence Apps Reputation Websites Forms CRM Email Social Payments POS Conte…" at bounding box center [163, 22] width 142 height 44
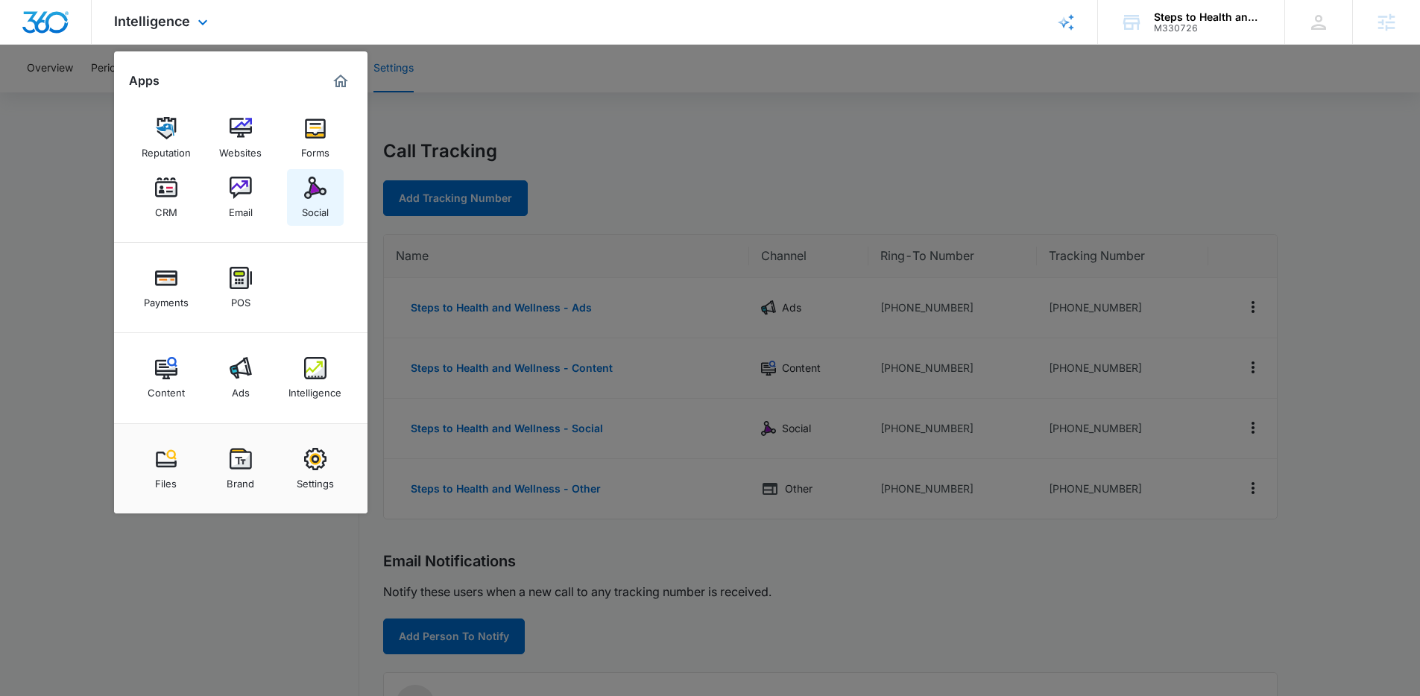
click at [310, 201] on div "Social" at bounding box center [315, 208] width 27 height 19
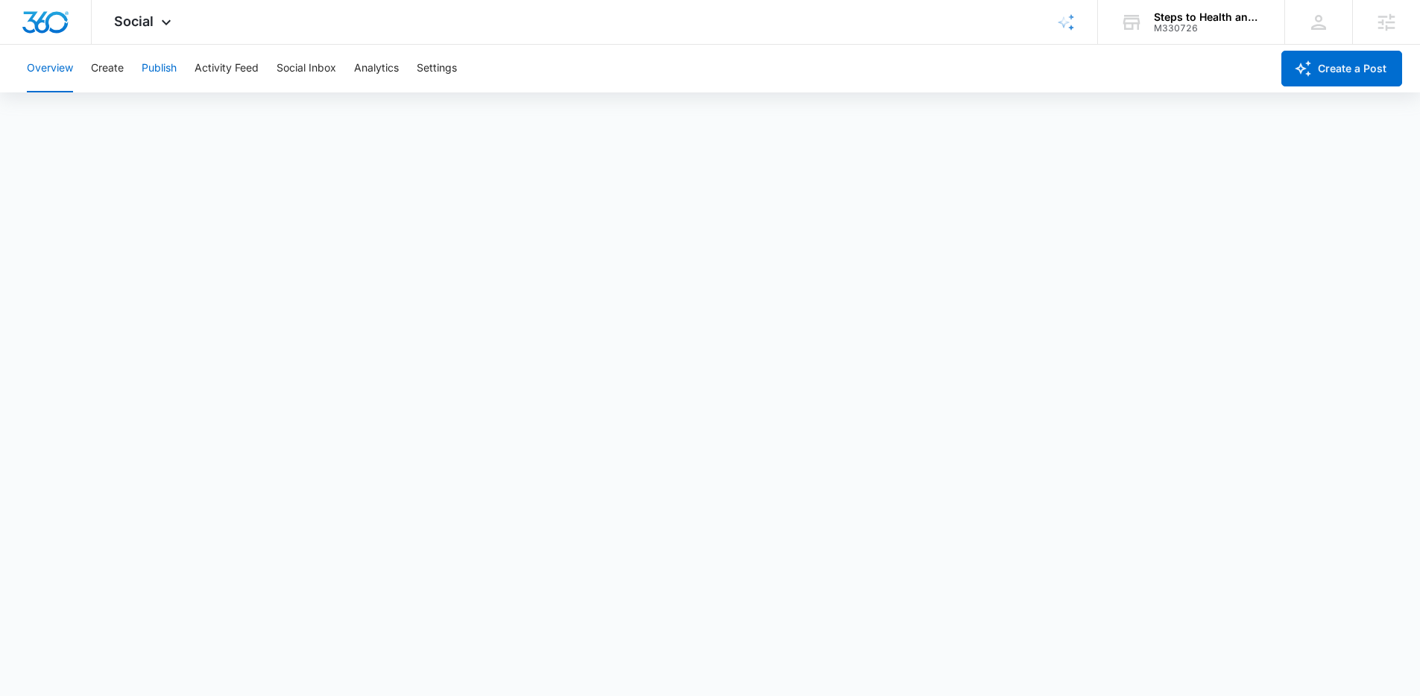
click at [164, 69] on button "Publish" at bounding box center [159, 69] width 35 height 48
click at [426, 78] on button "Settings" at bounding box center [437, 69] width 40 height 48
click at [108, 78] on button "Create" at bounding box center [107, 69] width 33 height 48
click at [151, 116] on button "Approvals" at bounding box center [146, 114] width 50 height 42
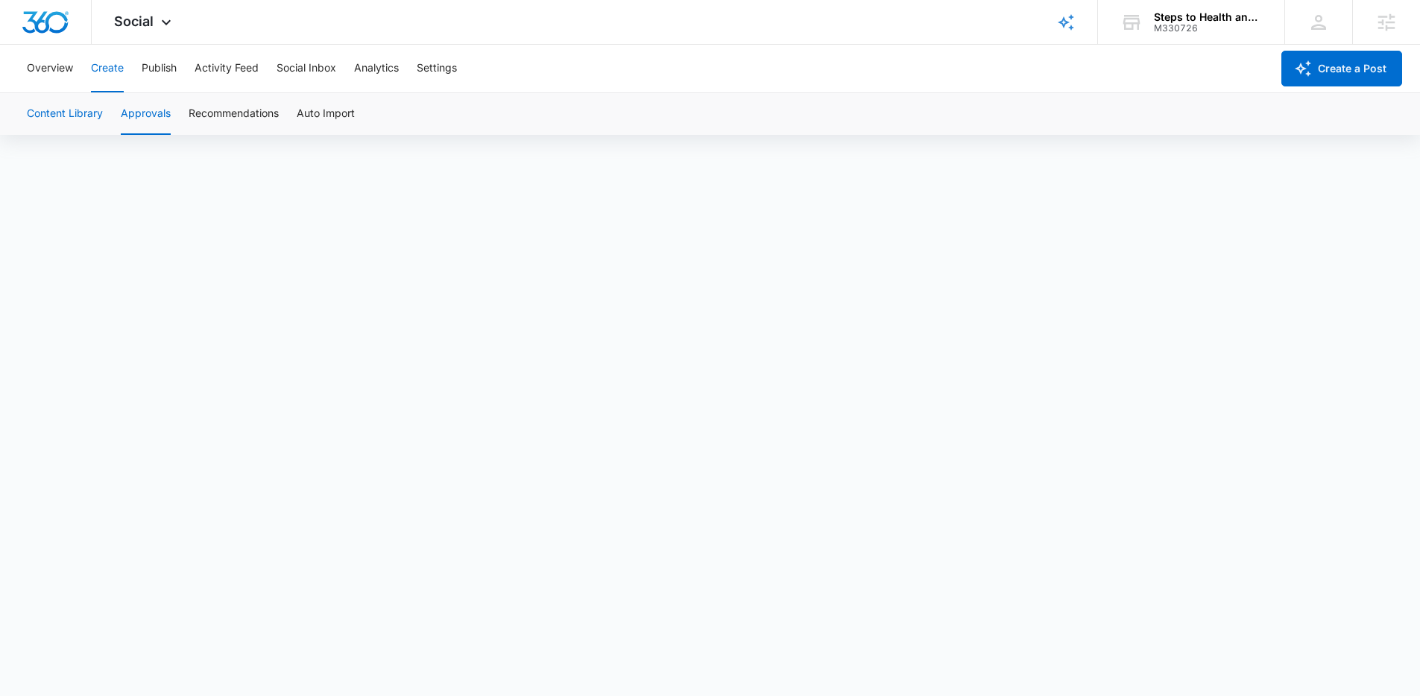
click at [83, 113] on button "Content Library" at bounding box center [65, 114] width 76 height 42
click at [157, 78] on button "Publish" at bounding box center [159, 69] width 35 height 48
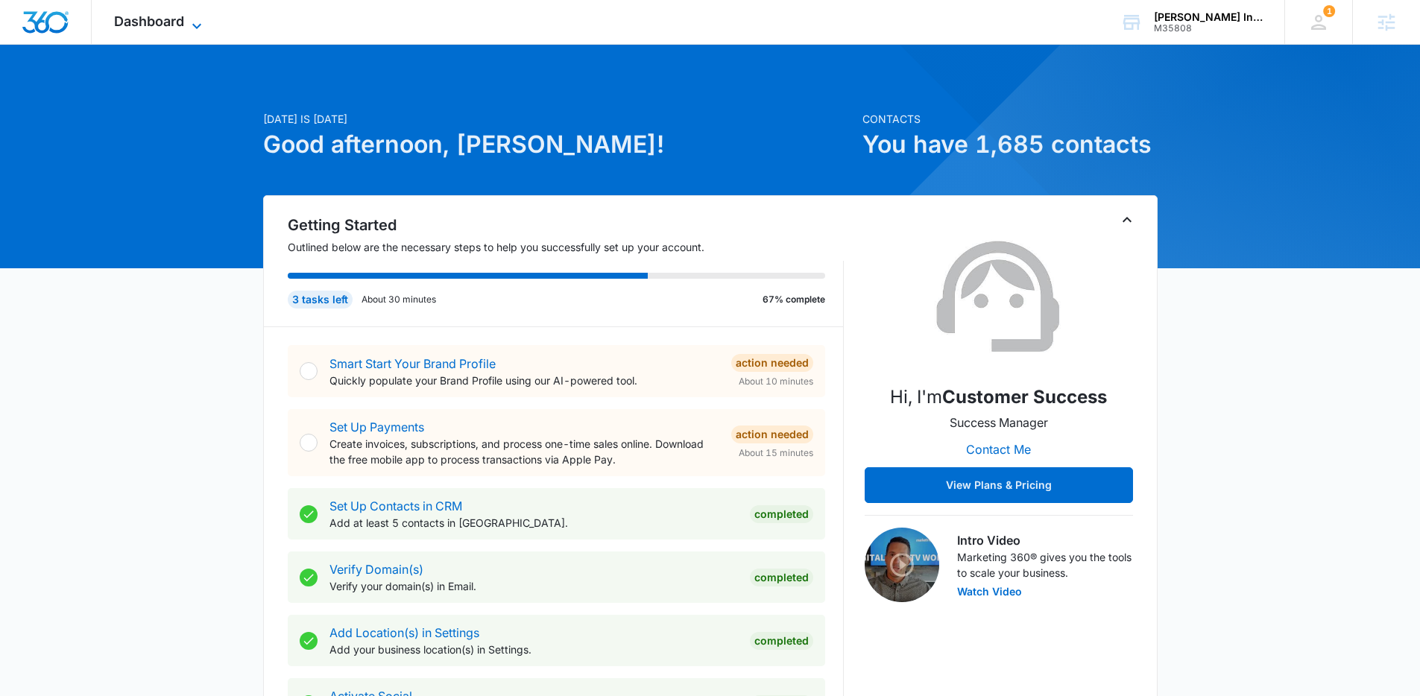
click at [168, 20] on span "Dashboard" at bounding box center [149, 21] width 70 height 16
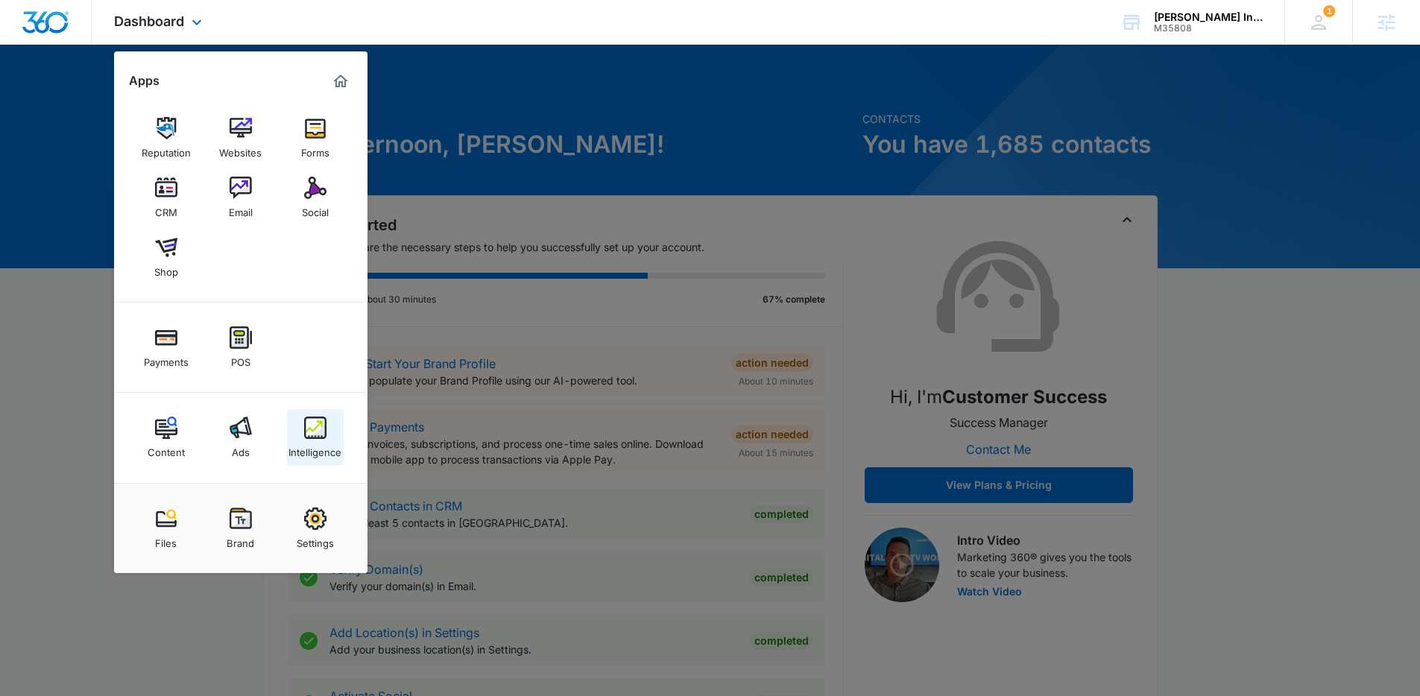
click at [324, 438] on img at bounding box center [315, 428] width 22 height 22
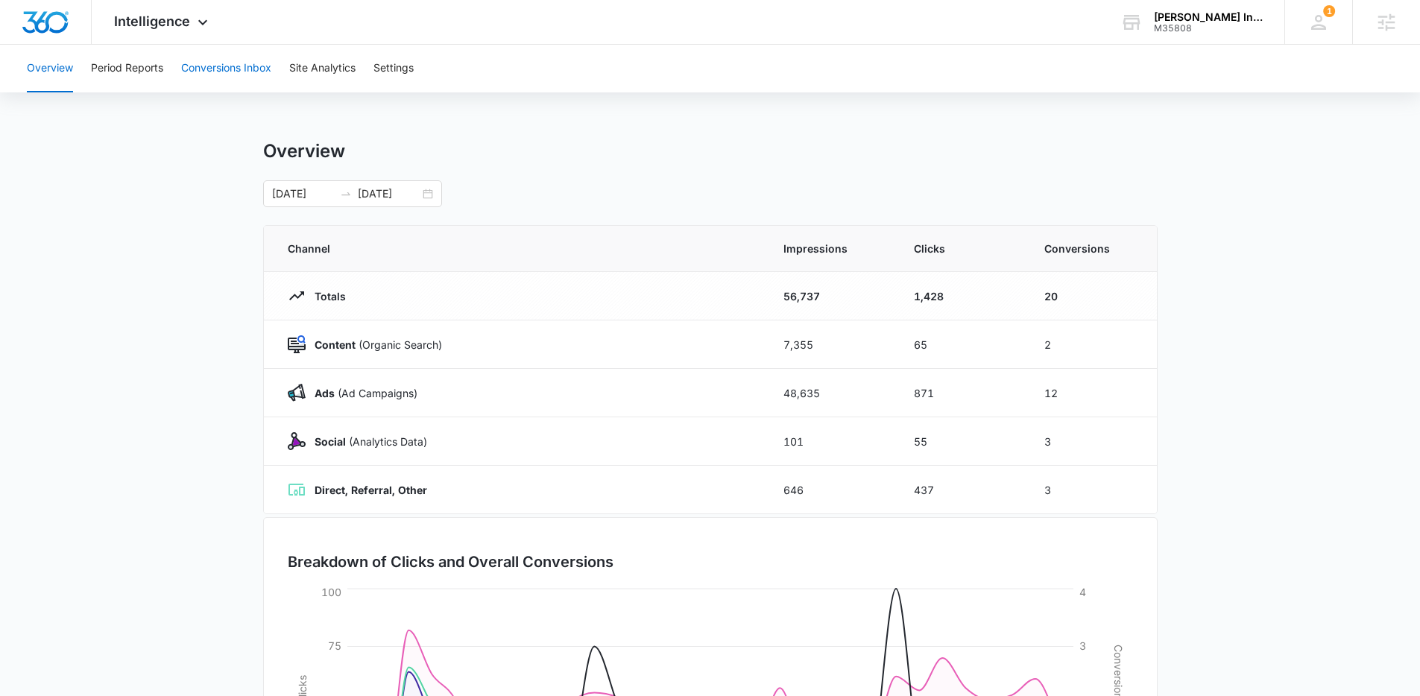
click at [224, 78] on button "Conversions Inbox" at bounding box center [226, 69] width 90 height 48
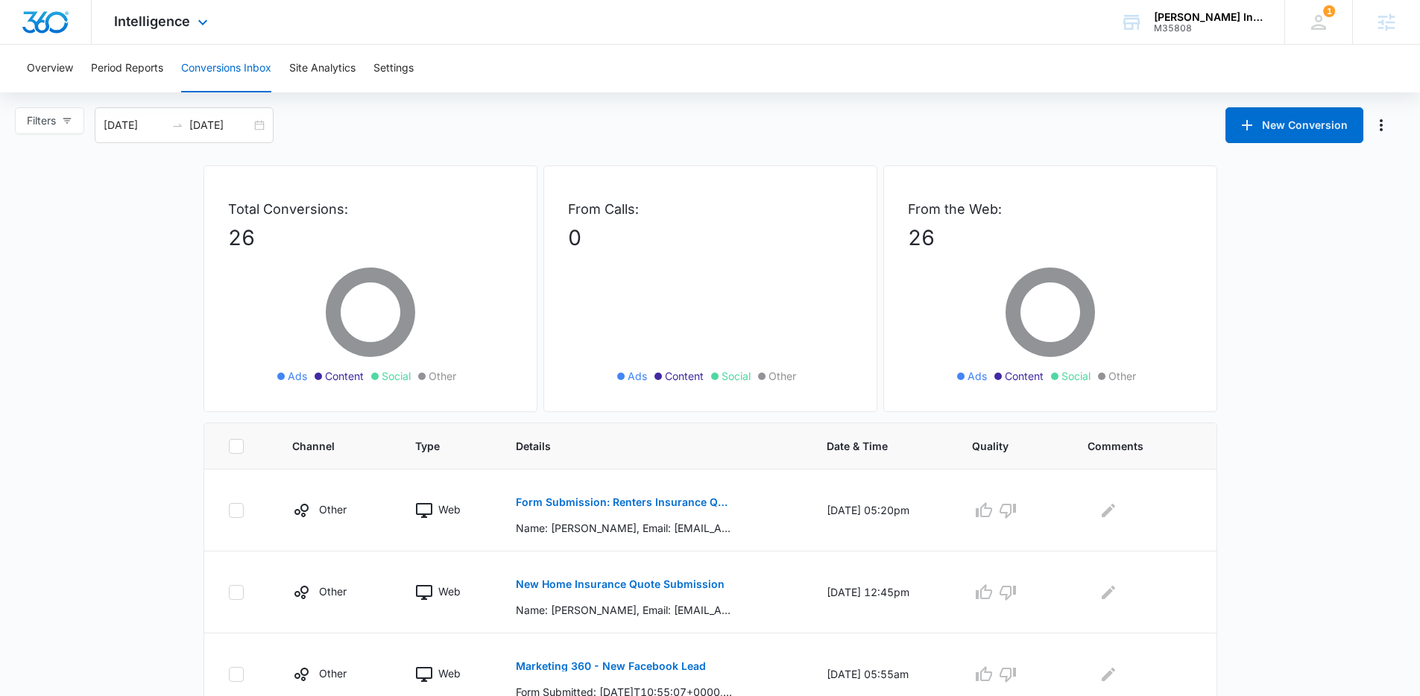
drag, startPoint x: 174, startPoint y: 15, endPoint x: 189, endPoint y: 60, distance: 47.4
click at [174, 15] on span "Intelligence" at bounding box center [152, 21] width 76 height 16
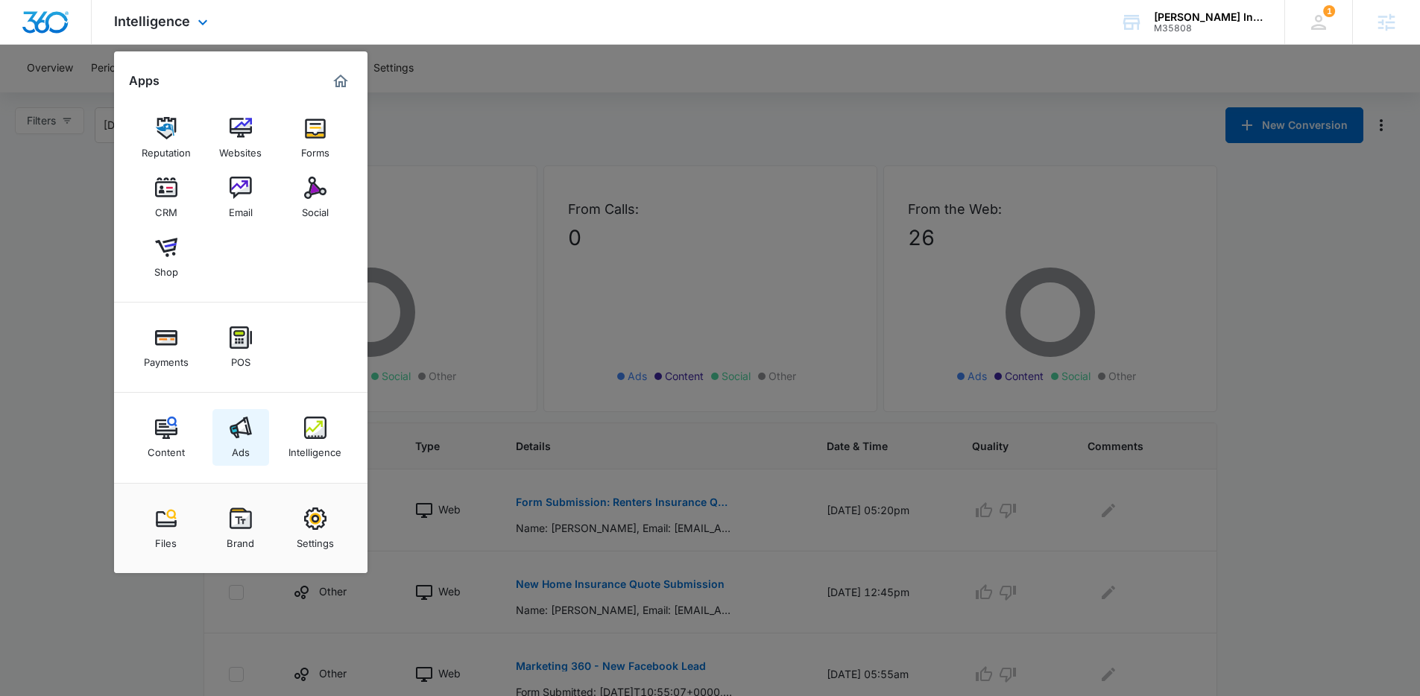
click at [253, 434] on link "Ads" at bounding box center [240, 437] width 57 height 57
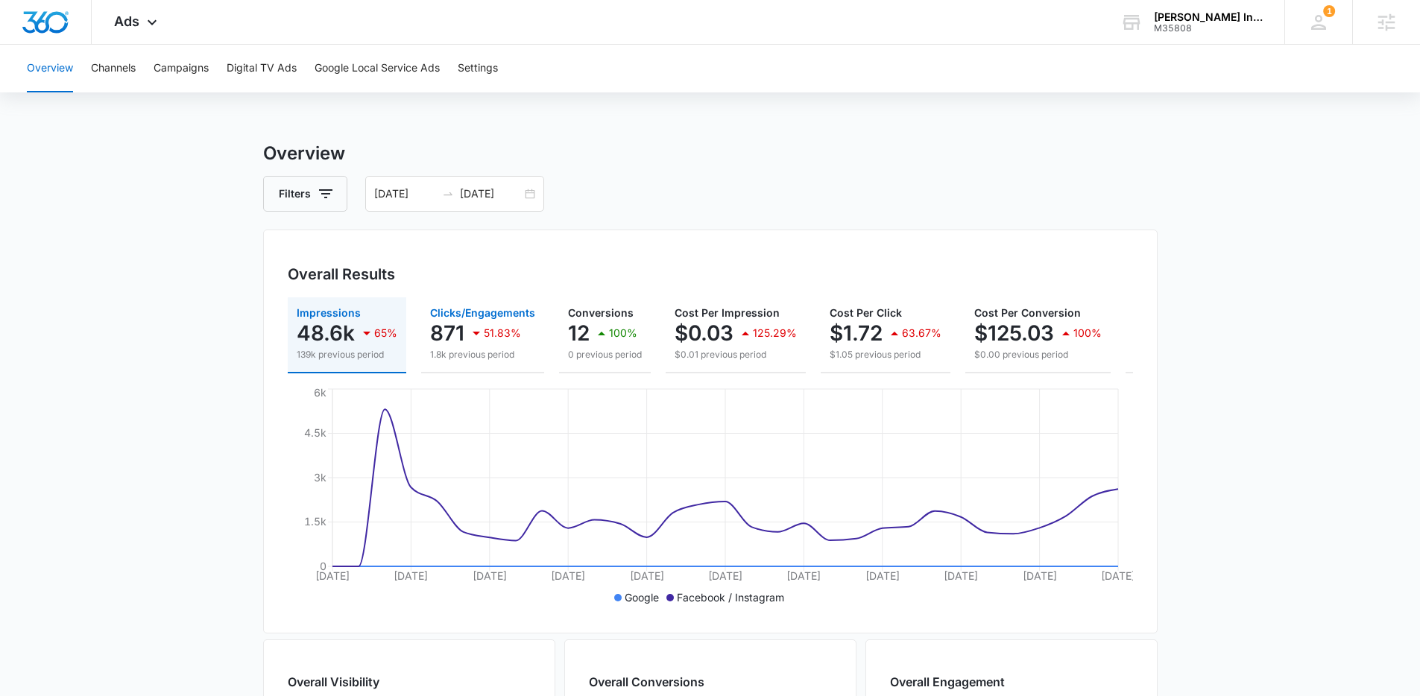
click at [440, 321] on p "871" at bounding box center [447, 333] width 34 height 24
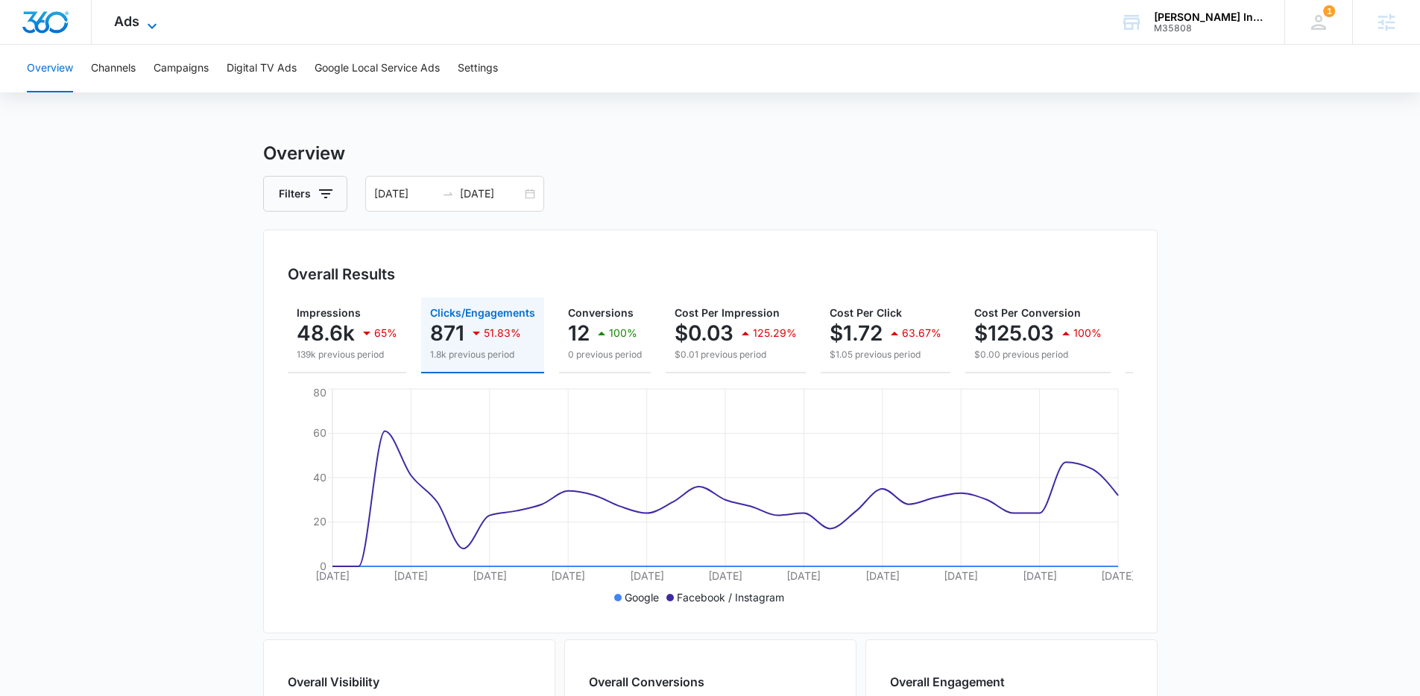
click at [151, 28] on icon at bounding box center [152, 25] width 9 height 5
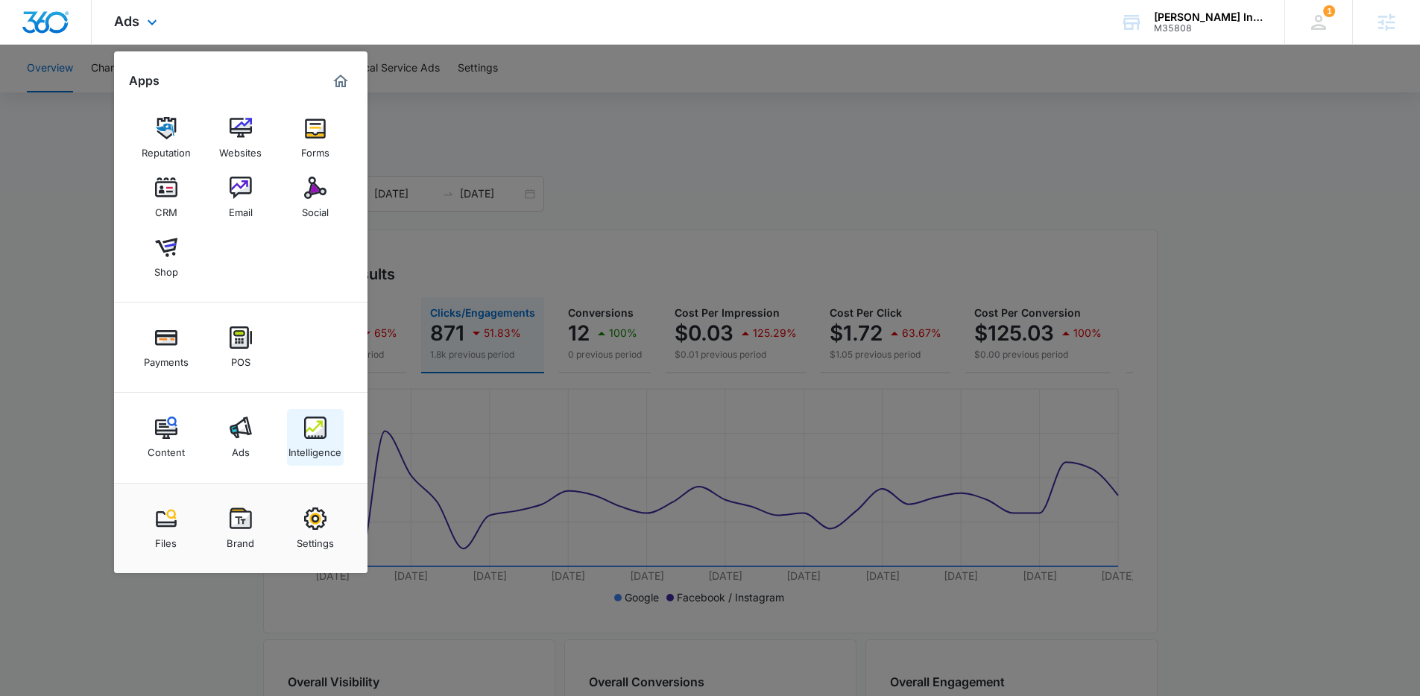
click at [318, 429] on img at bounding box center [315, 428] width 22 height 22
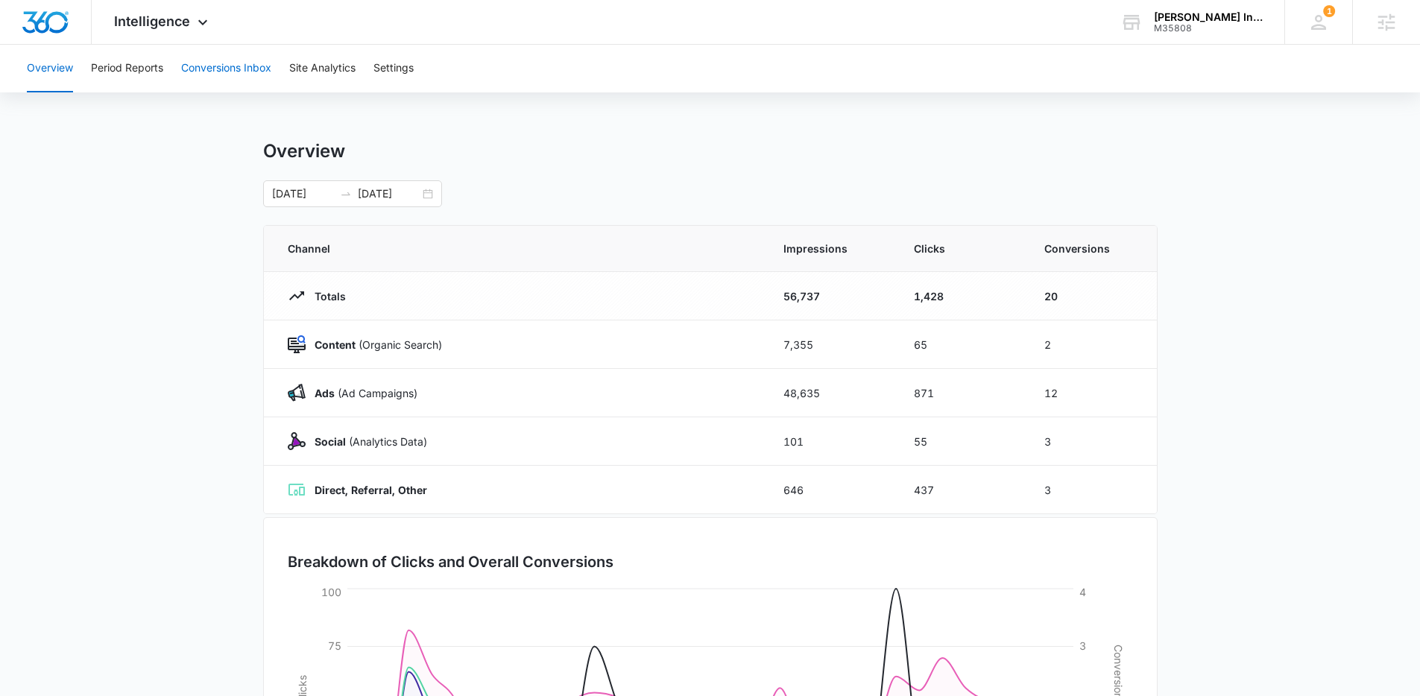
click at [233, 71] on button "Conversions Inbox" at bounding box center [226, 69] width 90 height 48
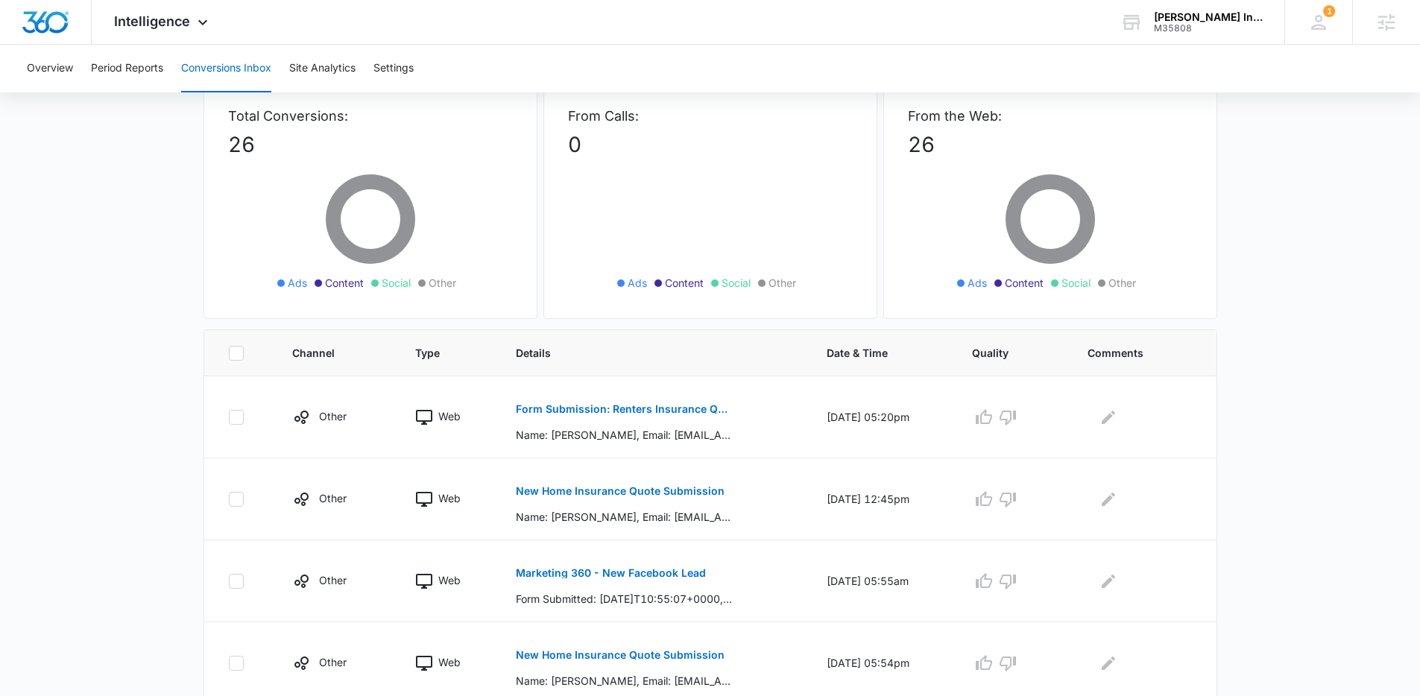
scroll to position [94, 0]
click at [572, 400] on button "Form Submission: Renters Insurance Questionnaire" at bounding box center [624, 409] width 217 height 36
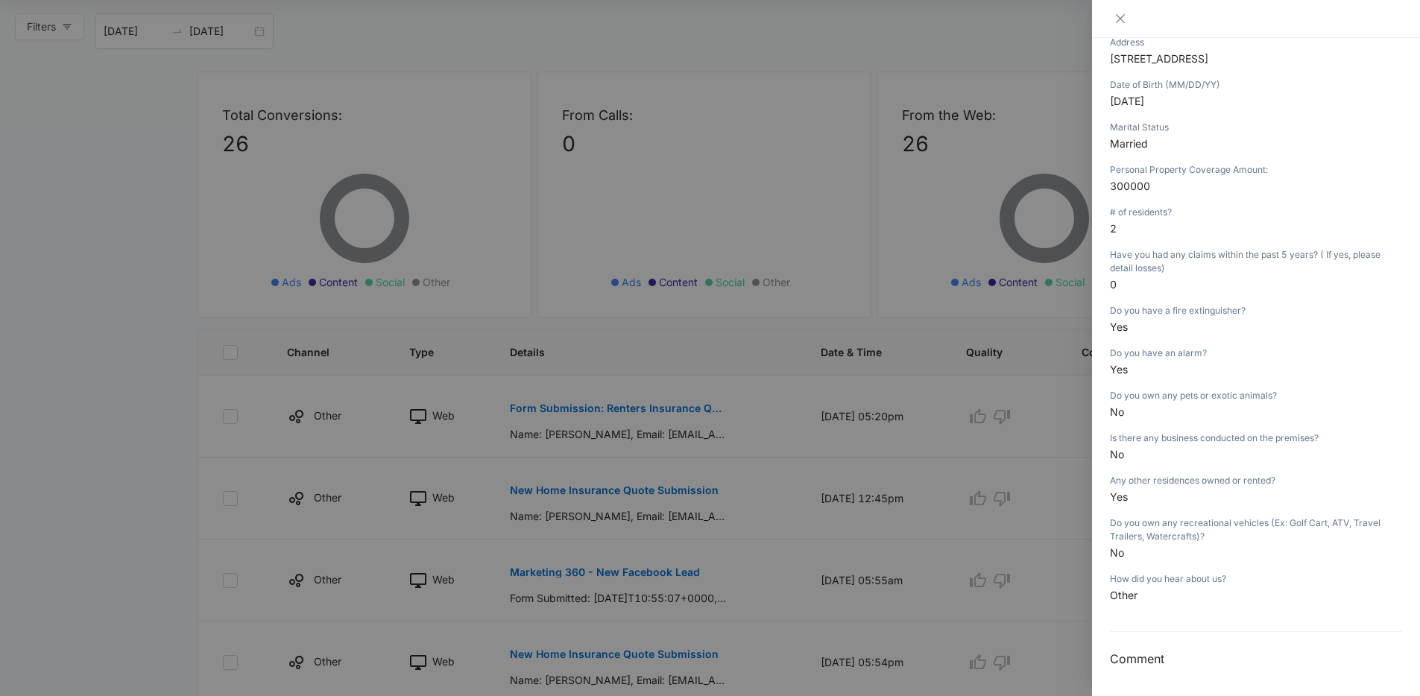
scroll to position [83, 0]
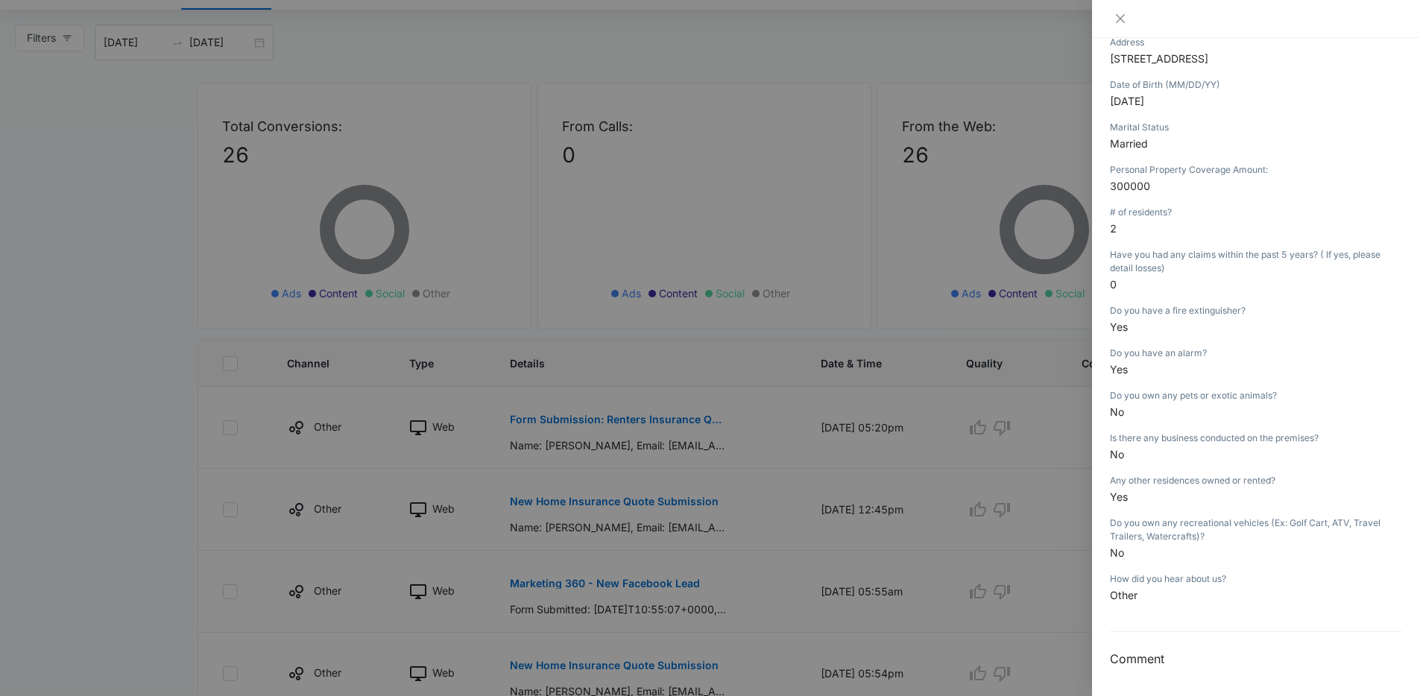
click at [760, 398] on div at bounding box center [710, 348] width 1420 height 696
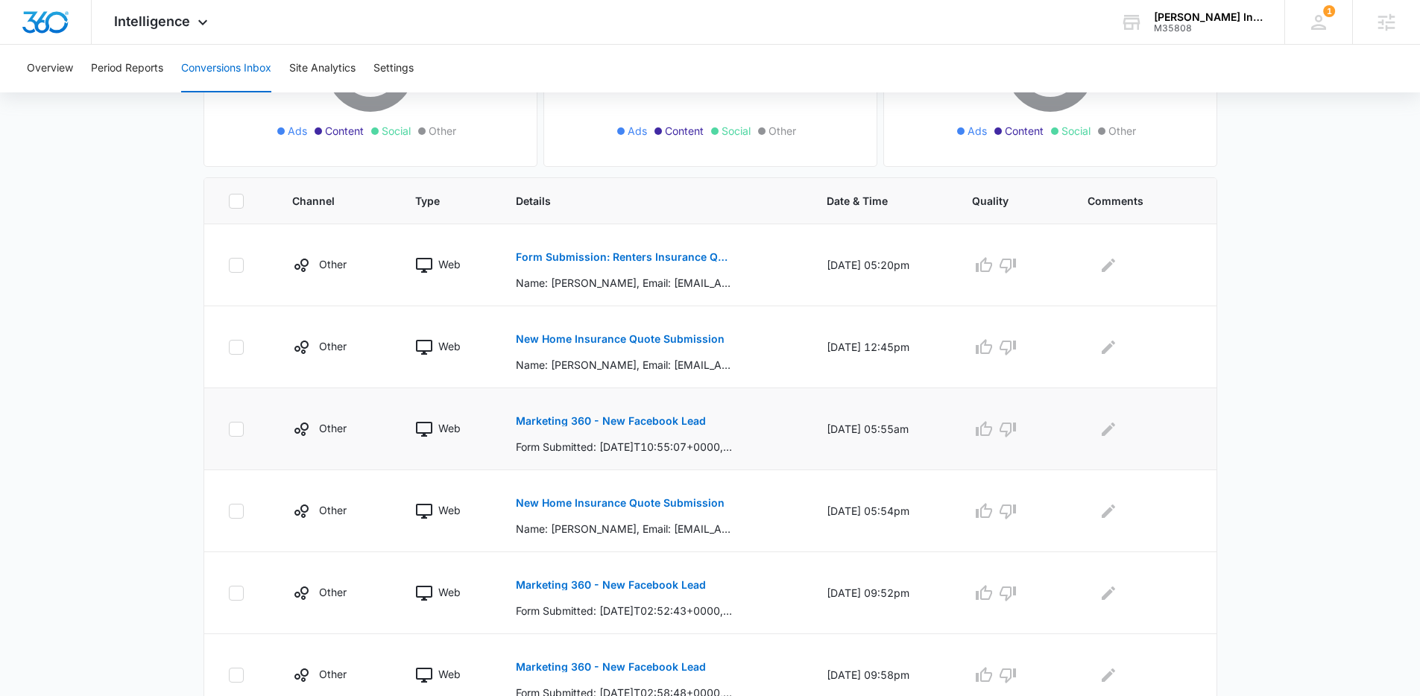
scroll to position [254, 0]
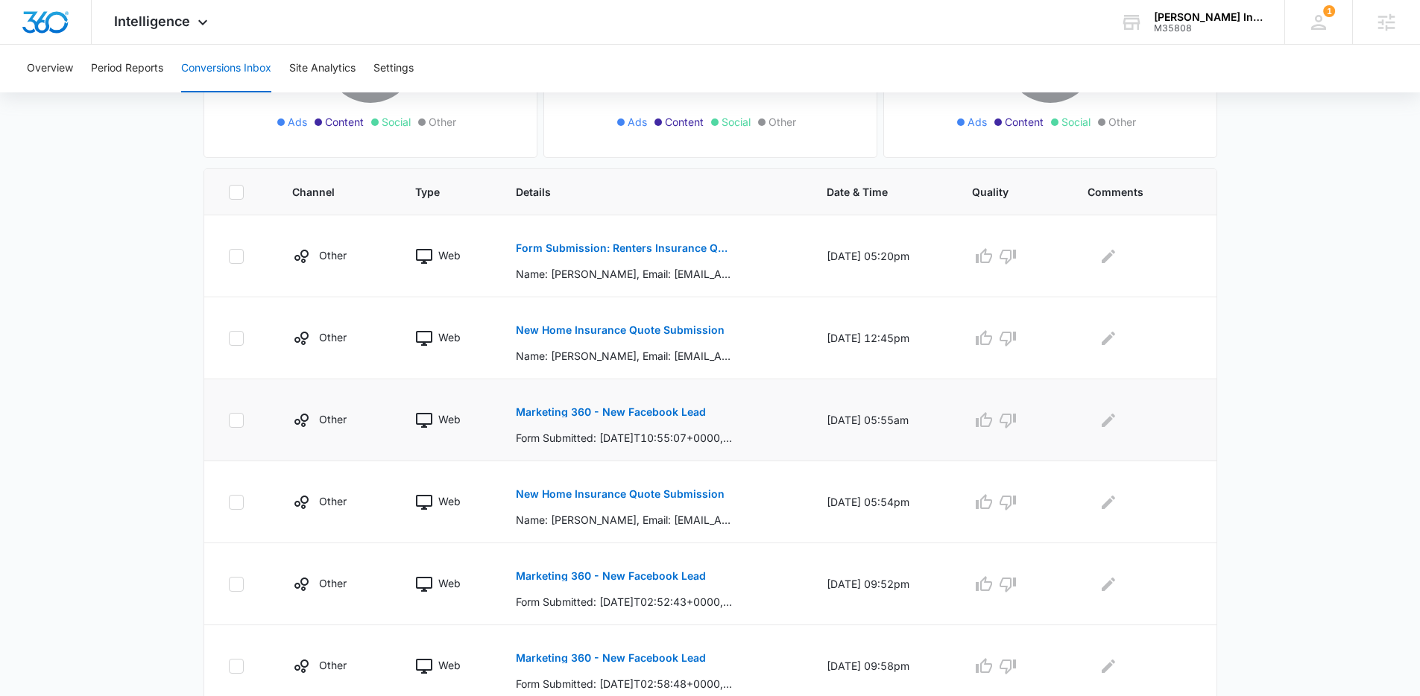
click at [638, 413] on p "Marketing 360 - New Facebook Lead" at bounding box center [611, 412] width 190 height 10
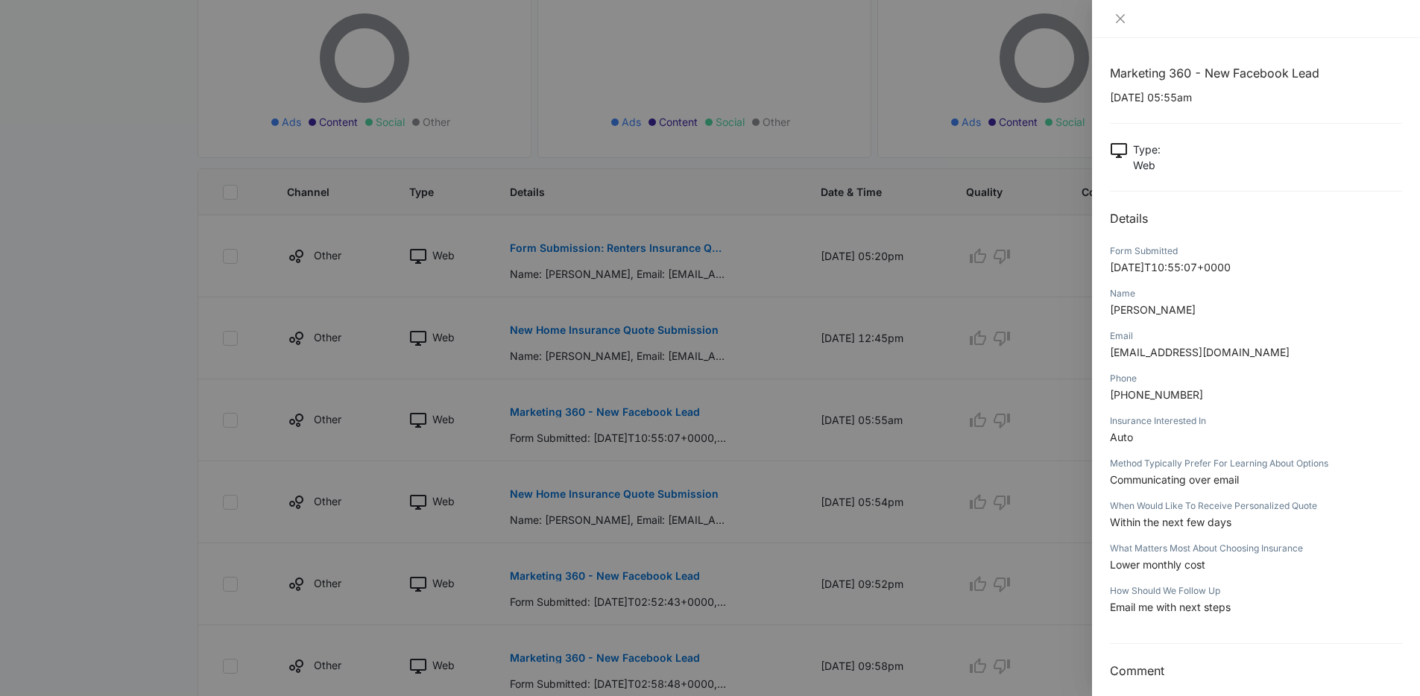
click at [710, 370] on div at bounding box center [710, 348] width 1420 height 696
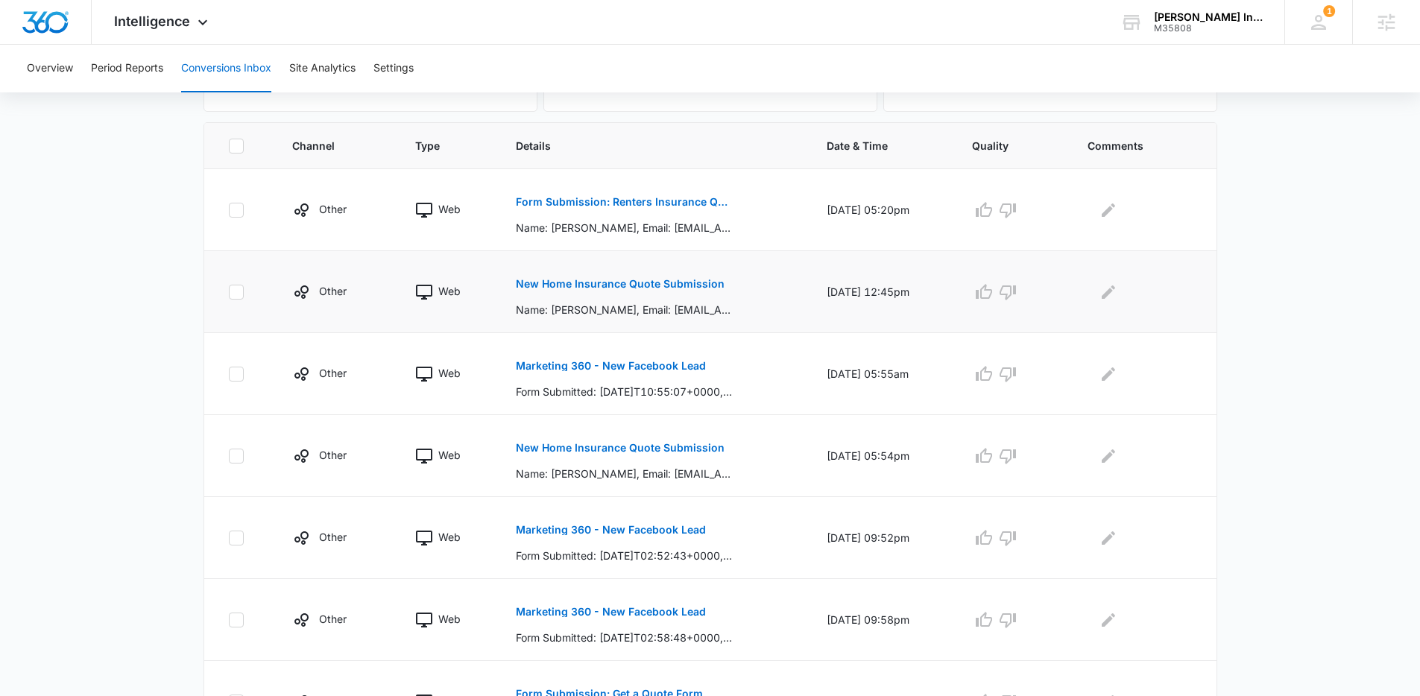
scroll to position [315, 0]
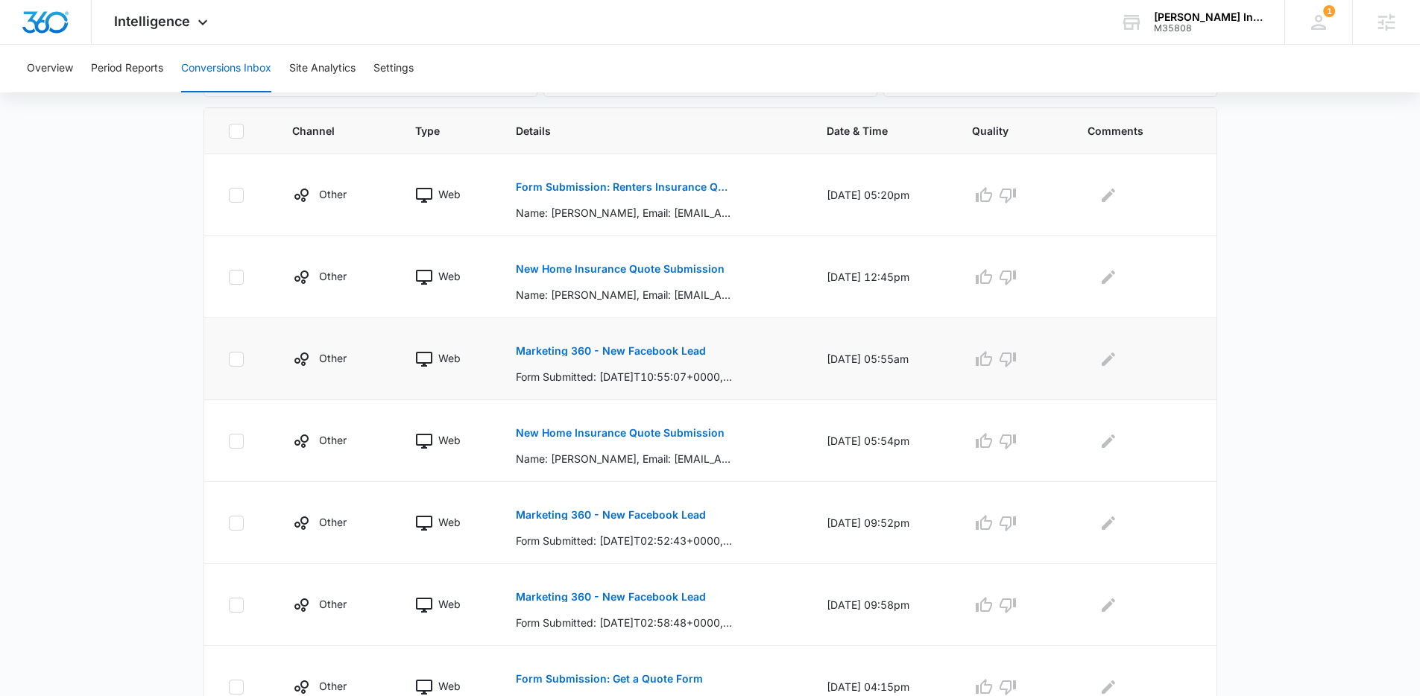
click at [597, 353] on p "Marketing 360 - New Facebook Lead" at bounding box center [611, 351] width 190 height 10
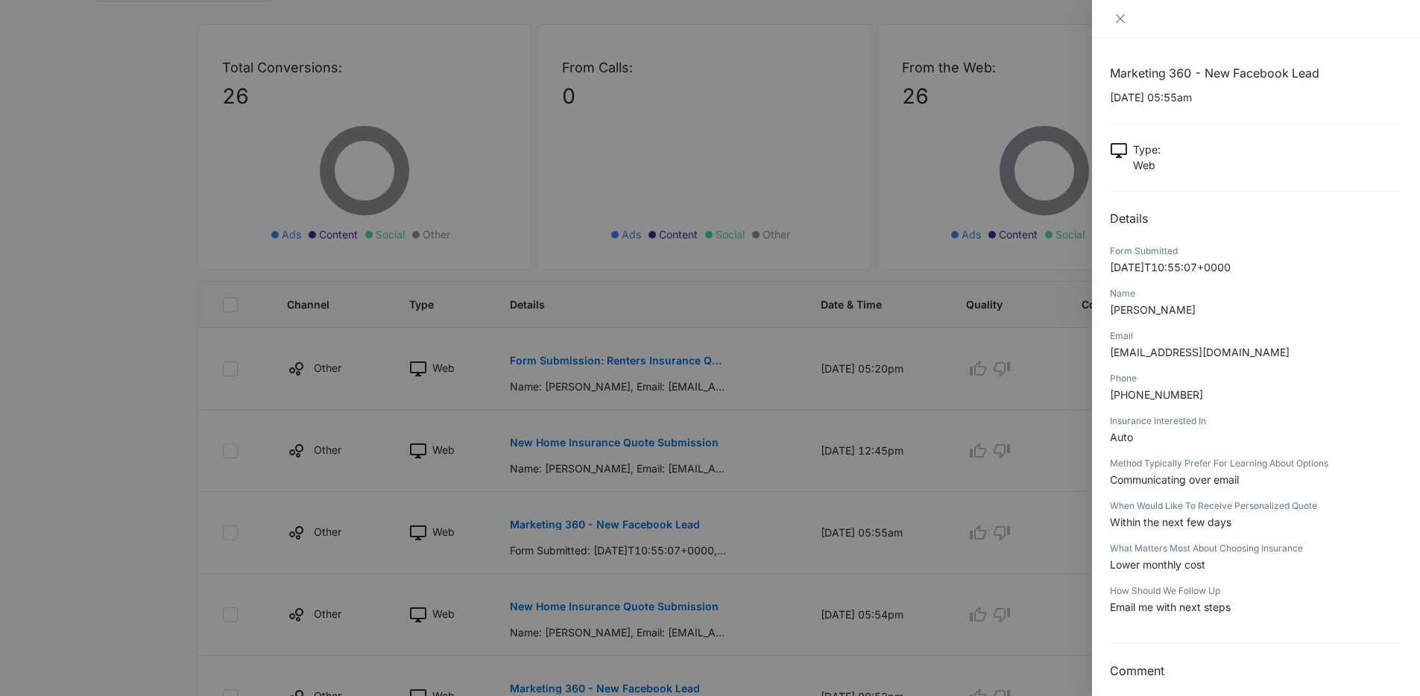
scroll to position [0, 0]
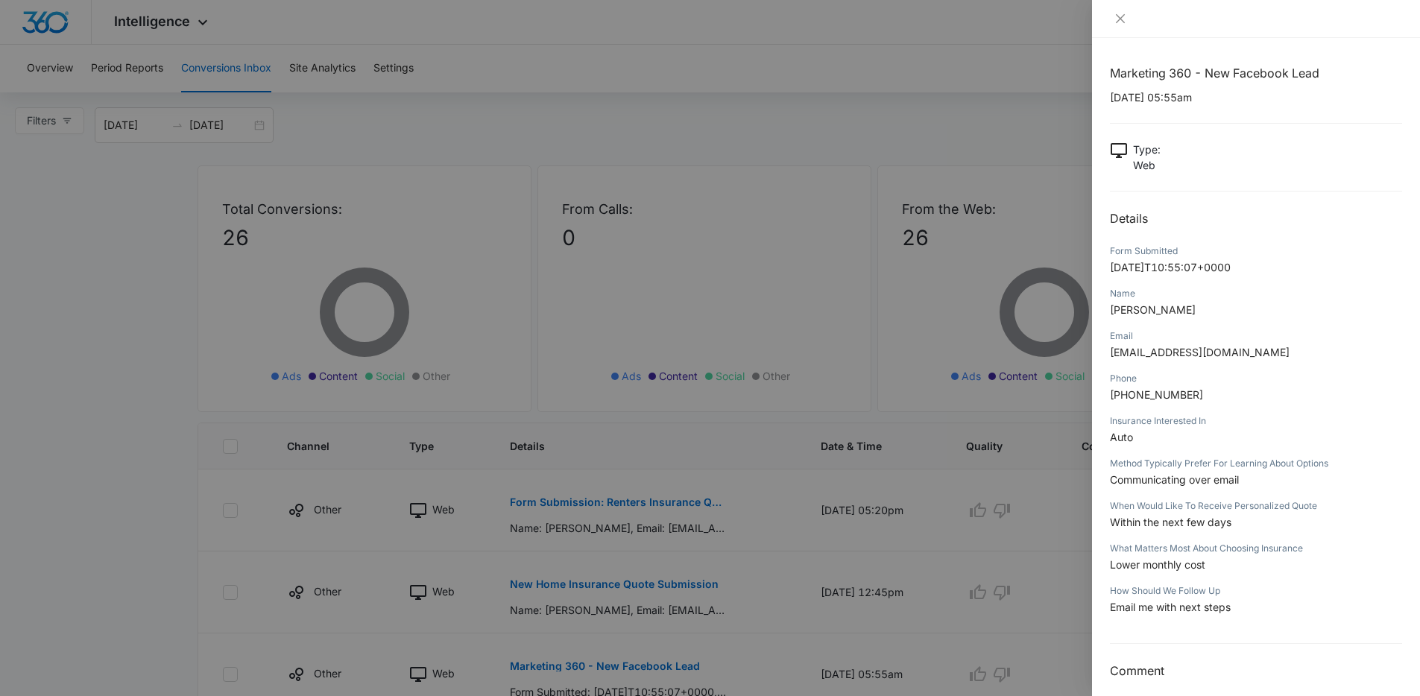
click at [457, 142] on div at bounding box center [710, 348] width 1420 height 696
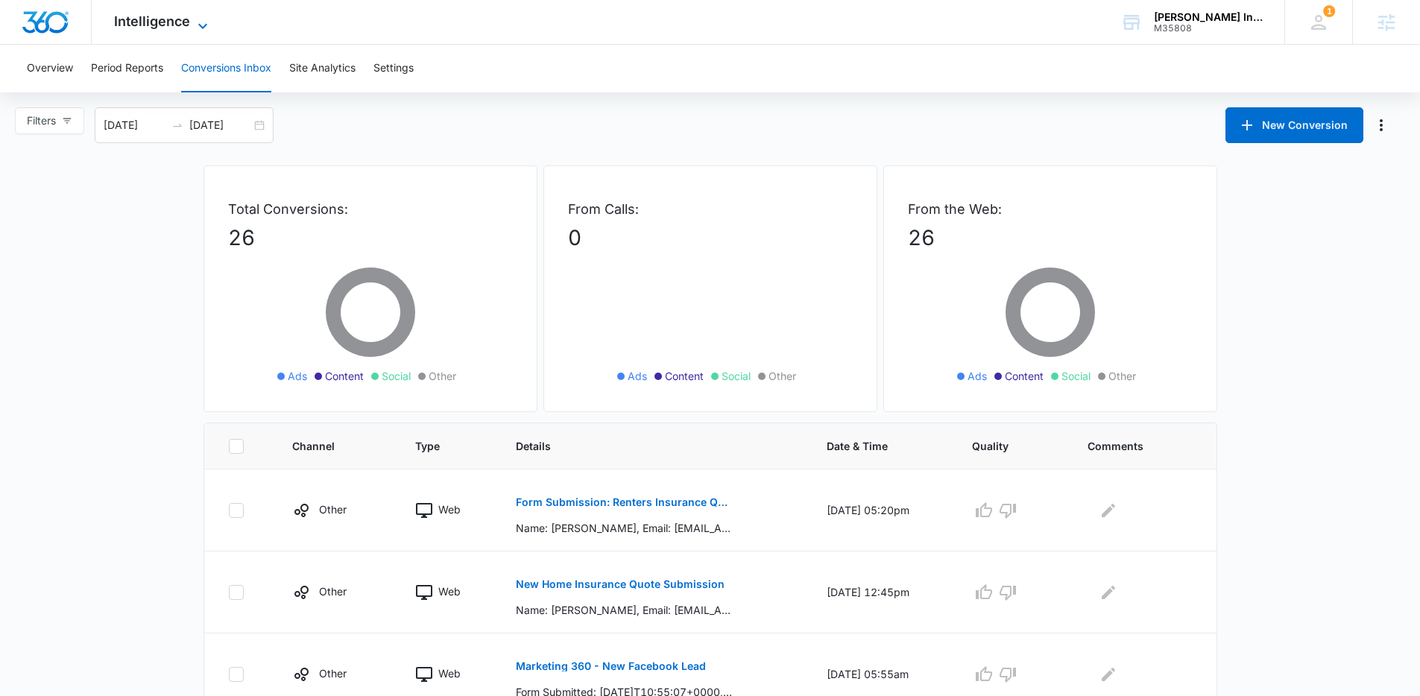
click at [172, 26] on span "Intelligence" at bounding box center [152, 21] width 76 height 16
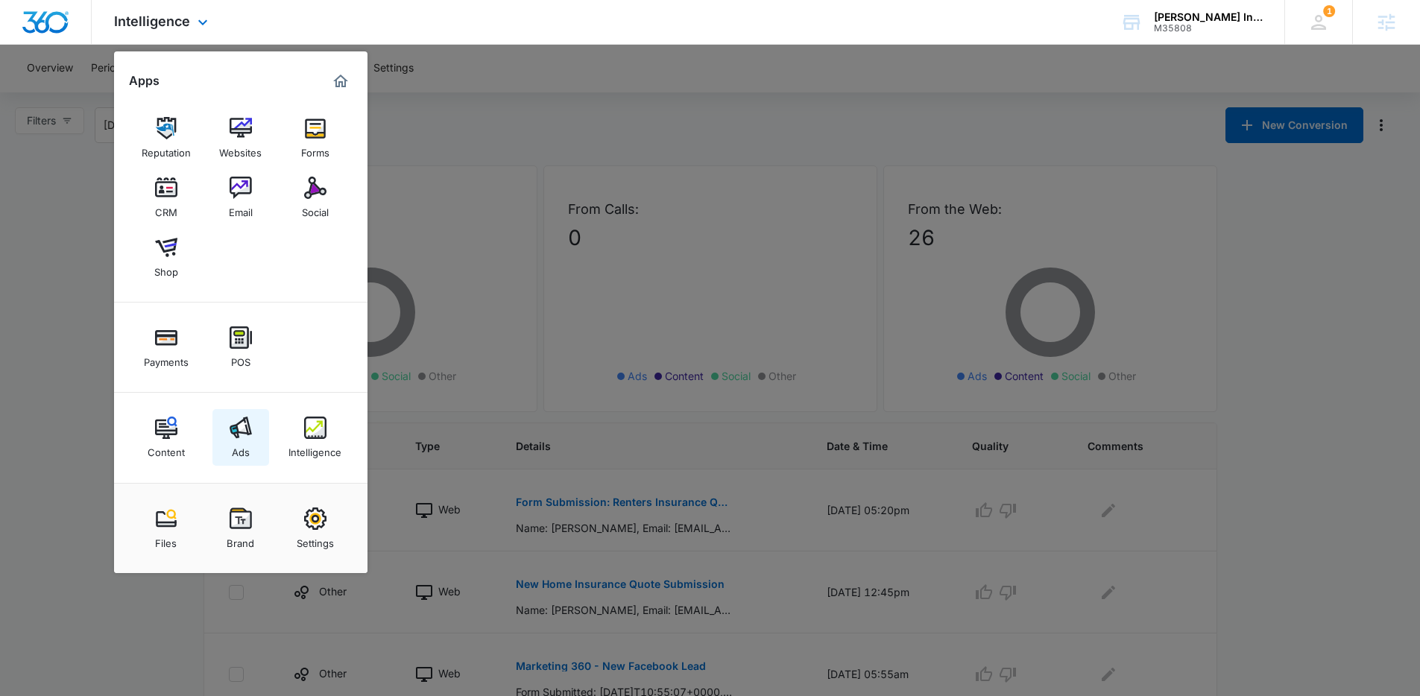
click at [247, 435] on img at bounding box center [241, 428] width 22 height 22
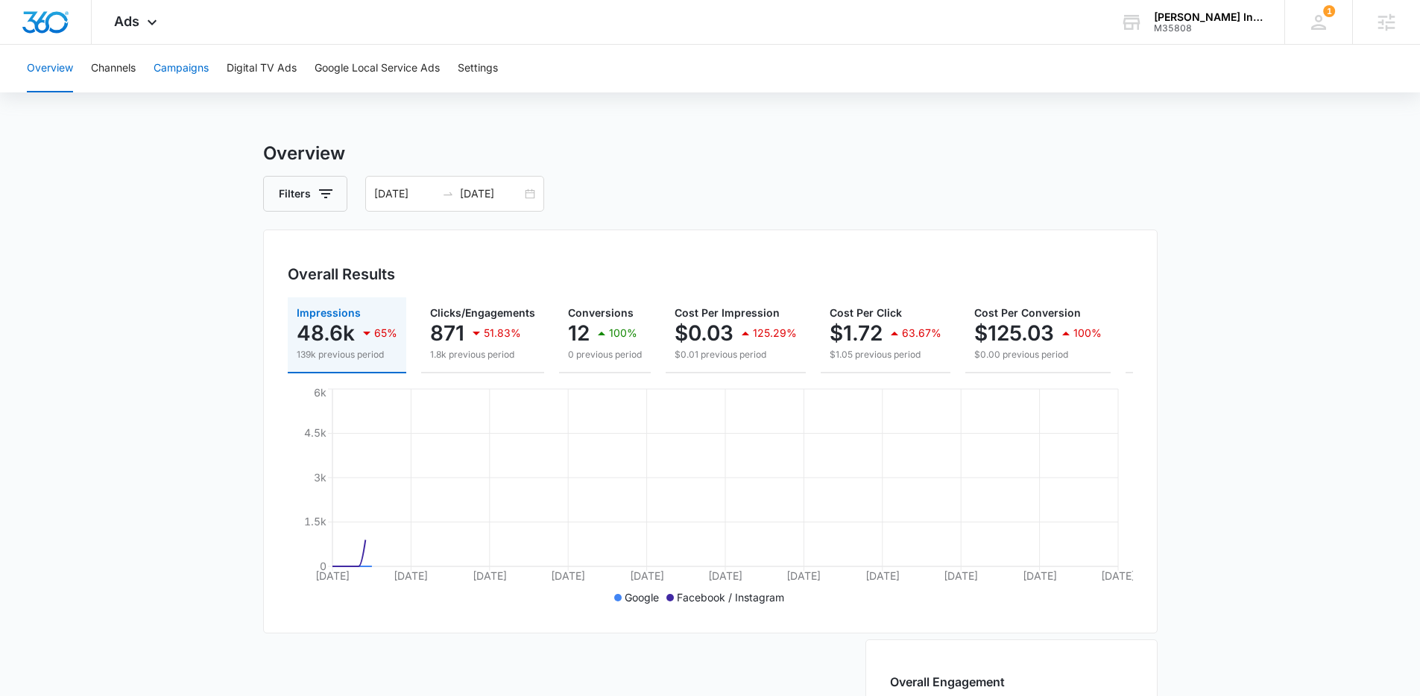
click at [180, 66] on button "Campaigns" at bounding box center [181, 69] width 55 height 48
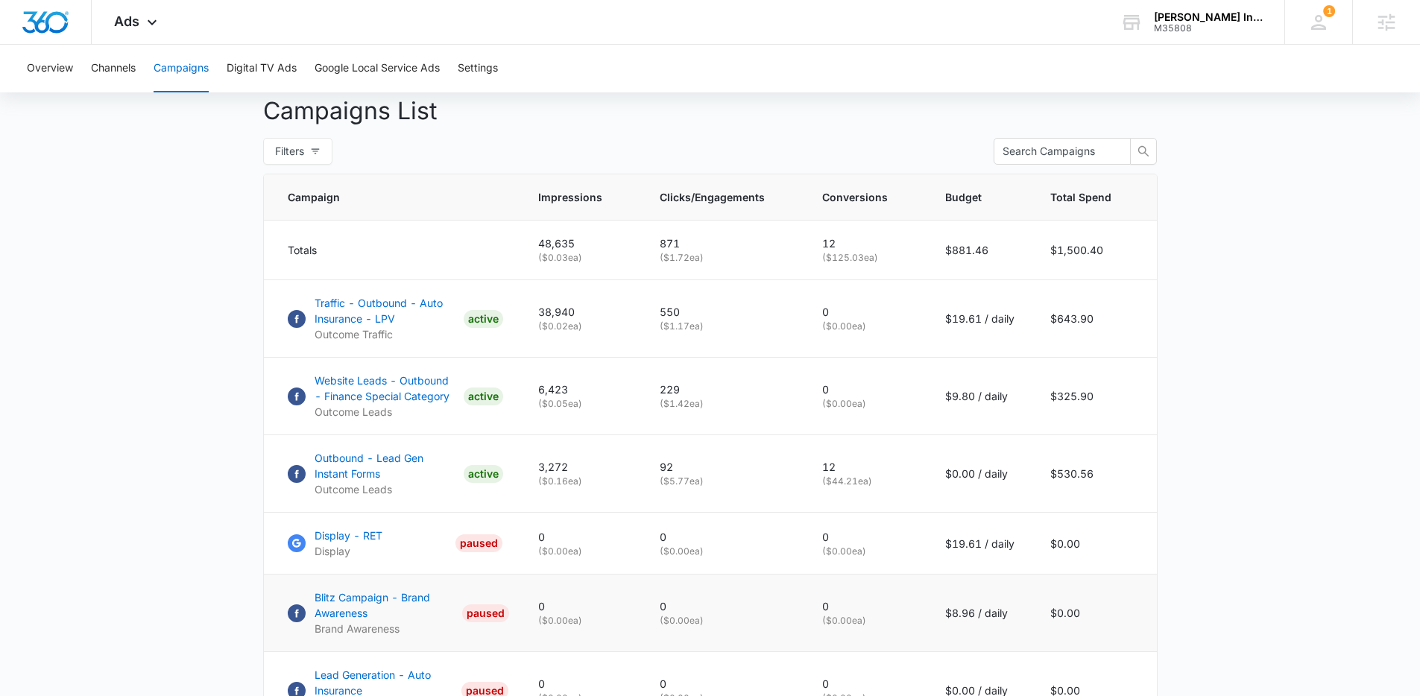
scroll to position [704, 0]
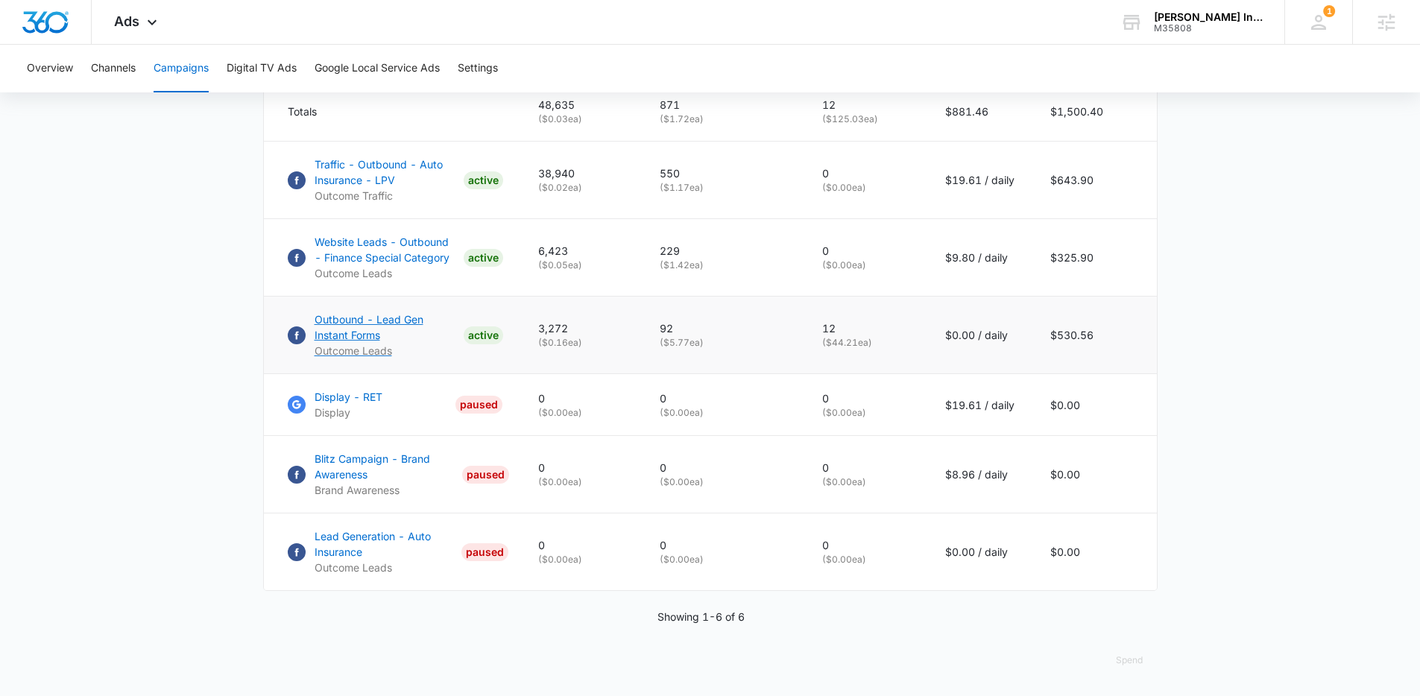
click at [435, 323] on p "Outbound - Lead Gen Instant Forms" at bounding box center [386, 327] width 143 height 31
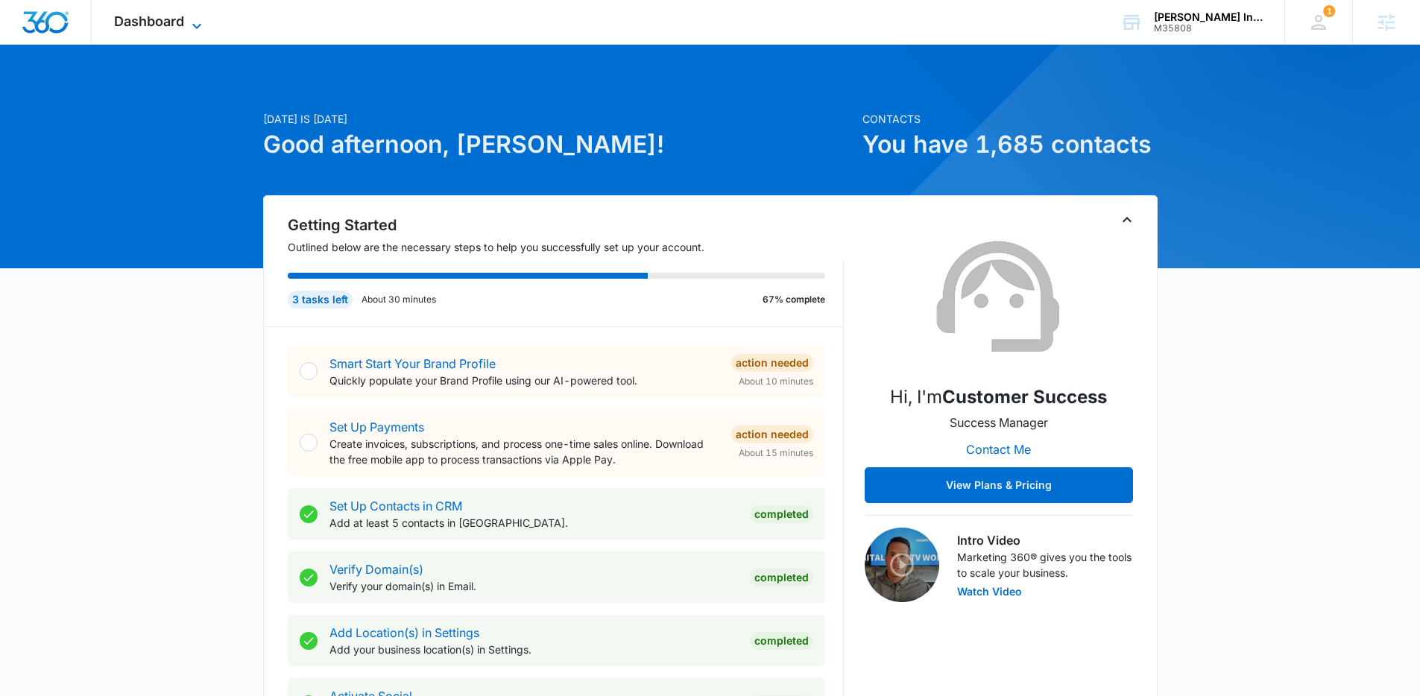
click at [177, 21] on span "Dashboard" at bounding box center [149, 21] width 70 height 16
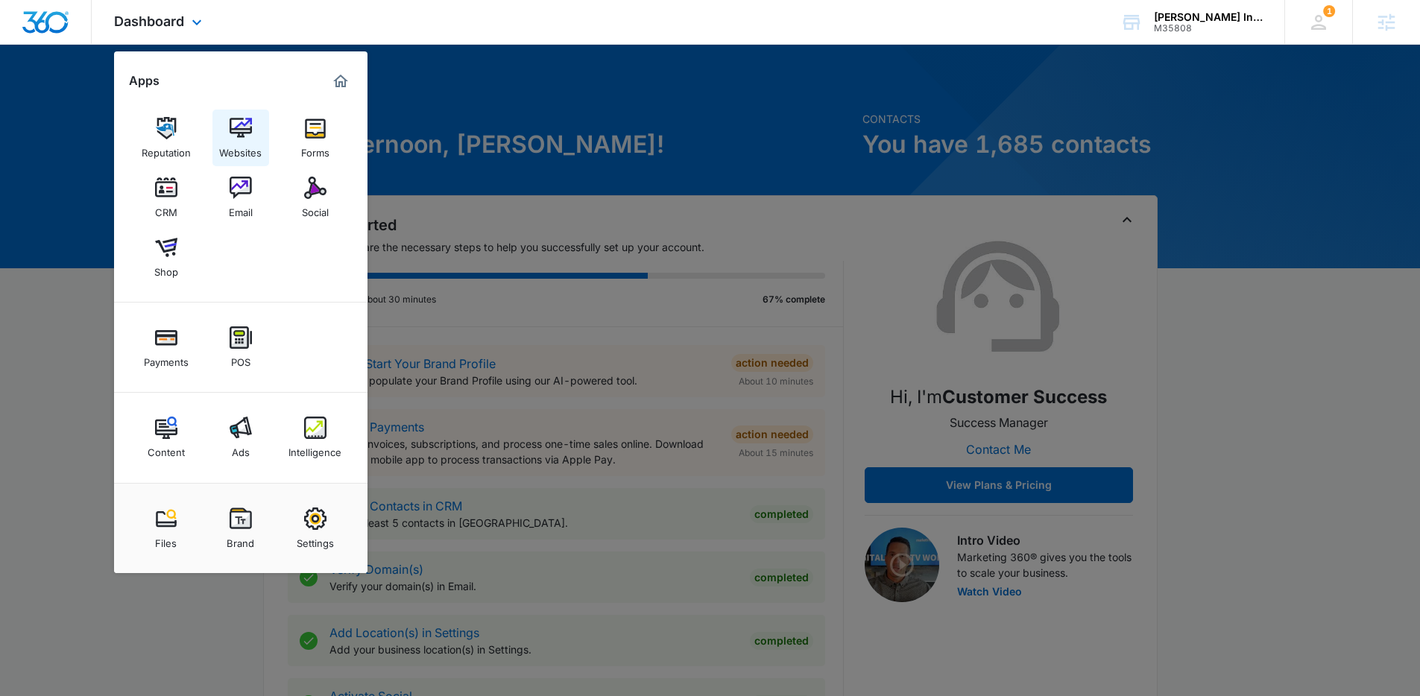
click at [240, 136] on img at bounding box center [241, 128] width 22 height 22
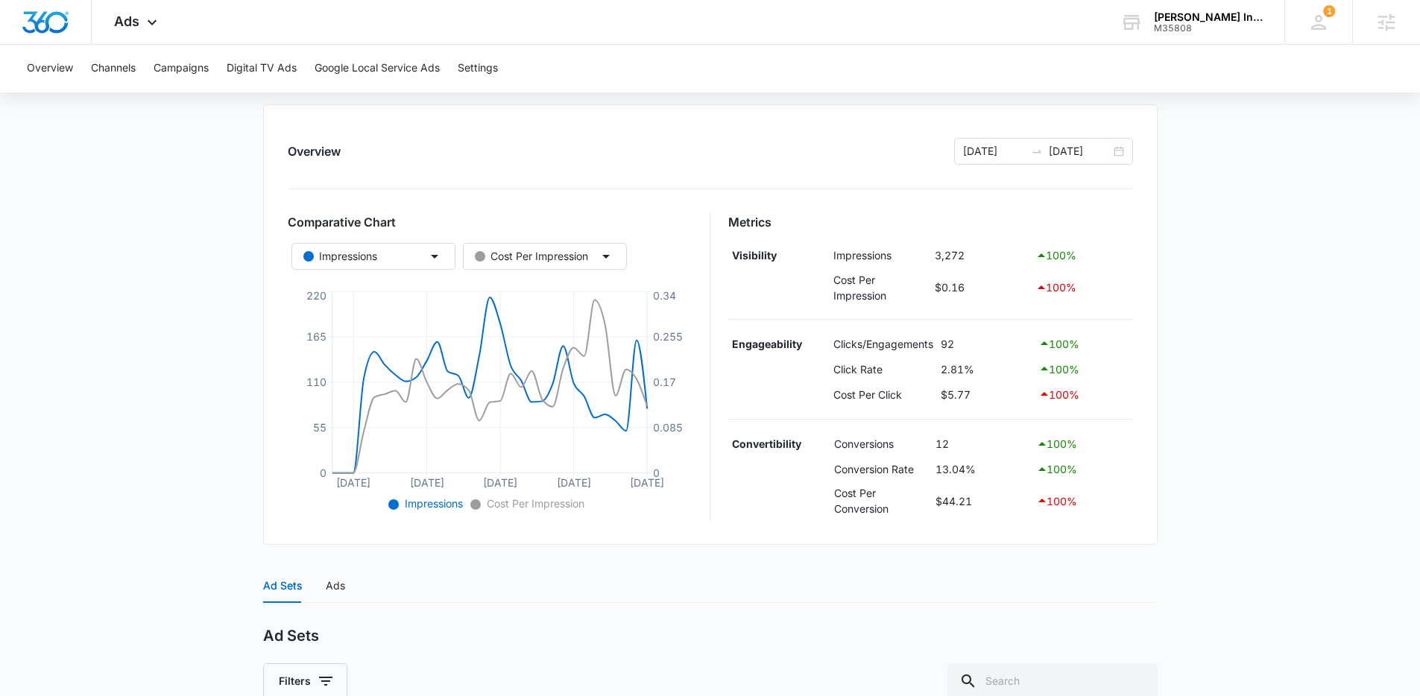
scroll to position [159, 0]
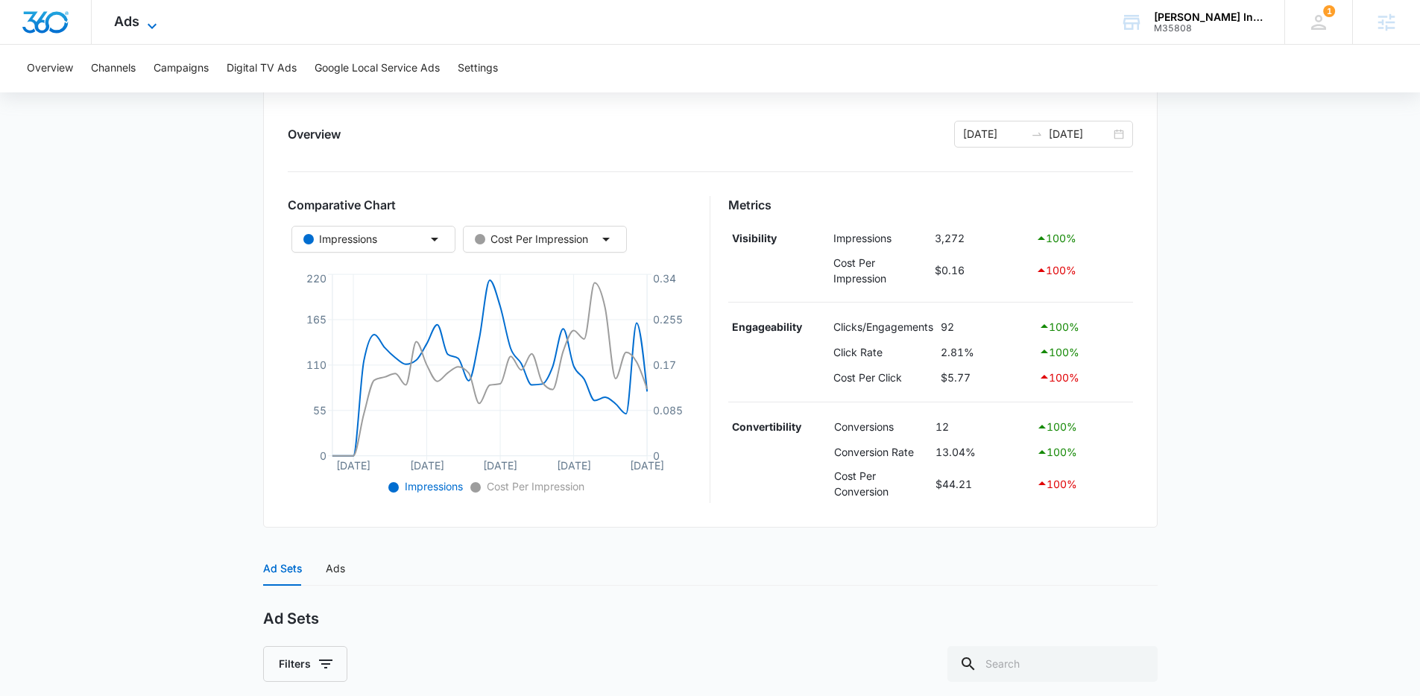
click at [152, 19] on icon at bounding box center [152, 26] width 18 height 18
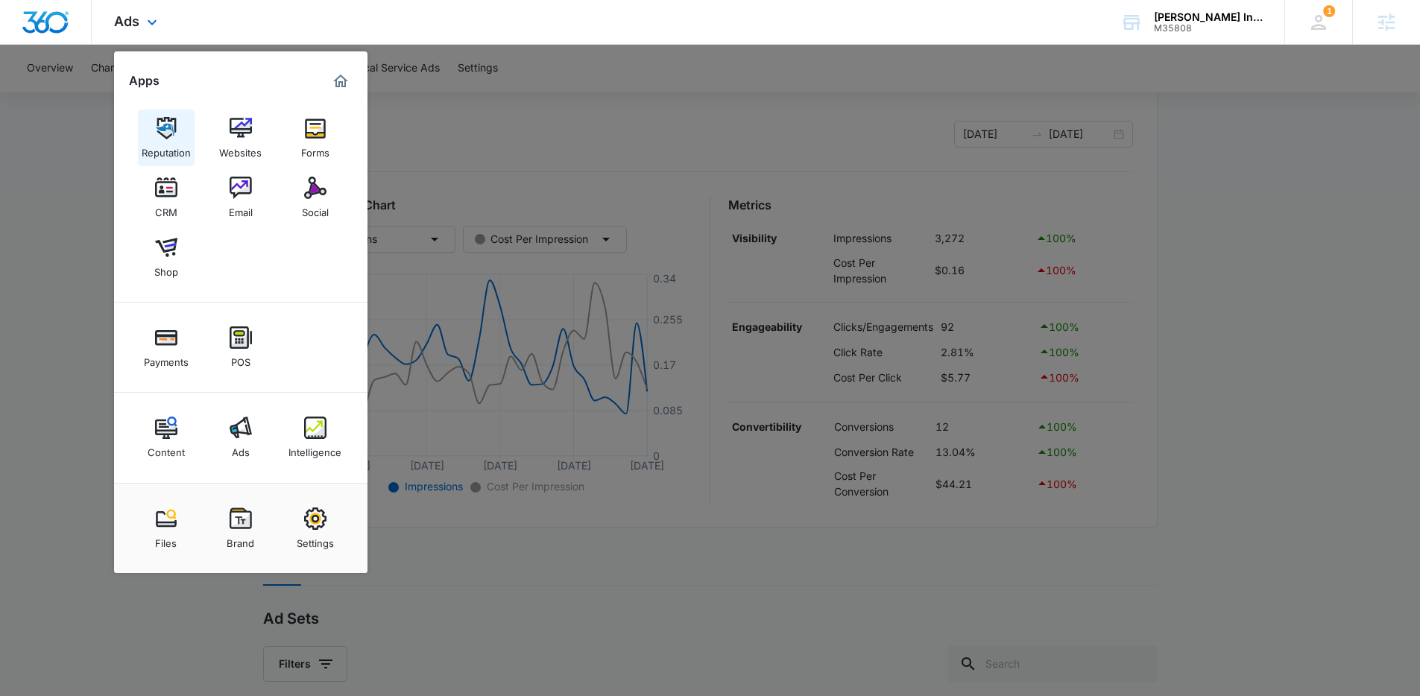
click at [177, 138] on link "Reputation" at bounding box center [166, 138] width 57 height 57
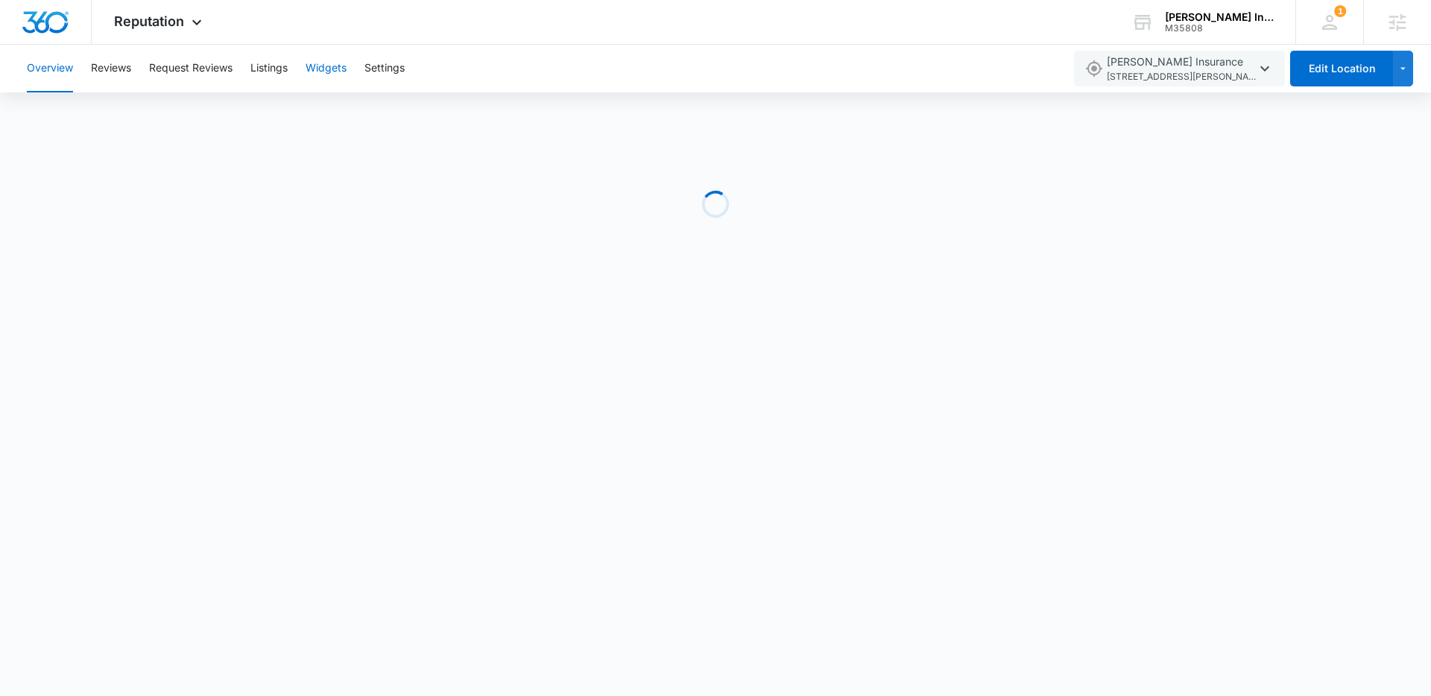
click at [318, 72] on button "Widgets" at bounding box center [326, 69] width 41 height 48
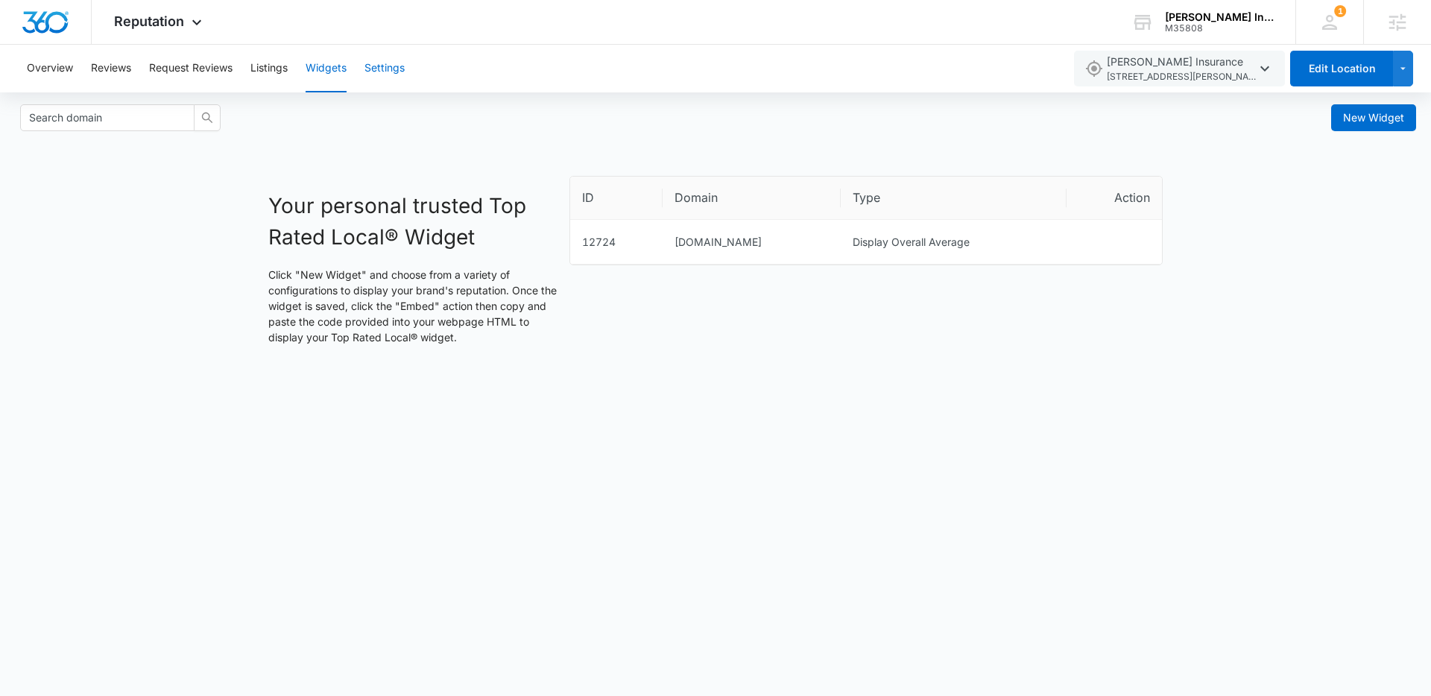
click at [374, 70] on button "Settings" at bounding box center [385, 69] width 40 height 48
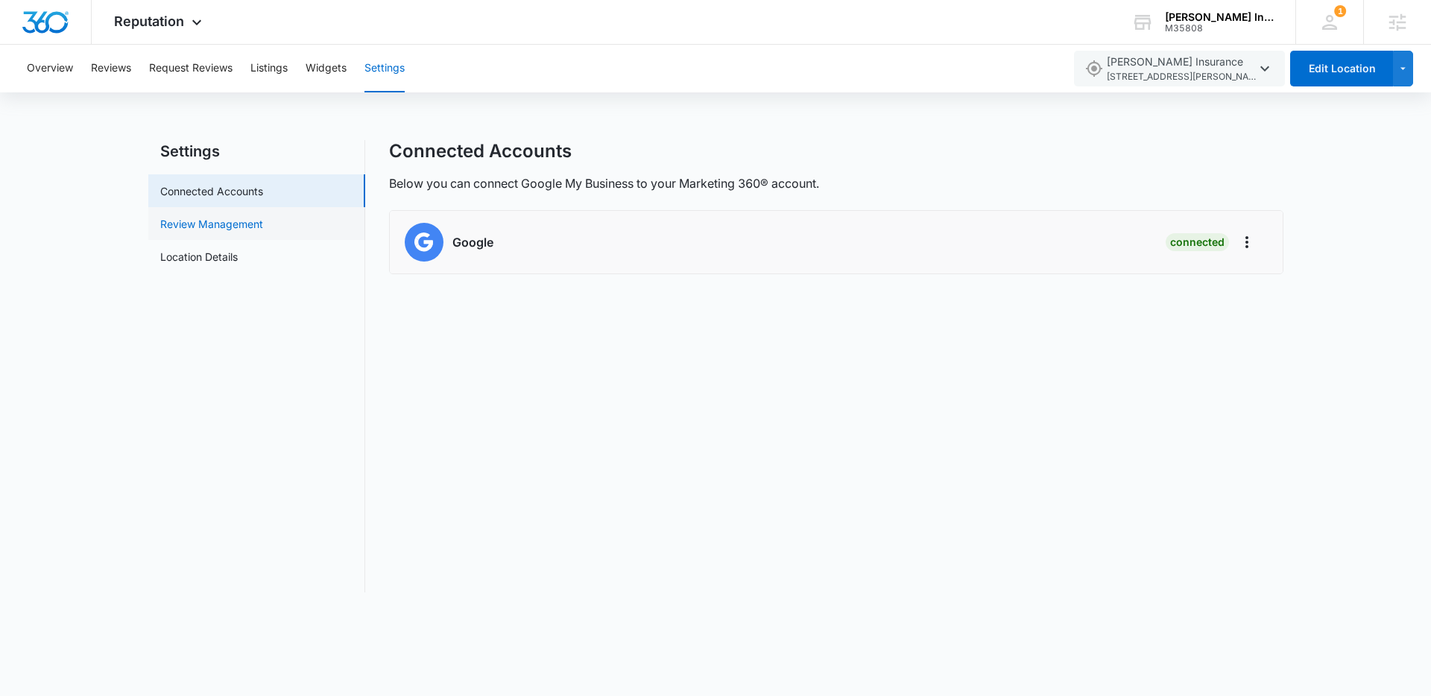
click at [259, 225] on link "Review Management" at bounding box center [211, 224] width 103 height 16
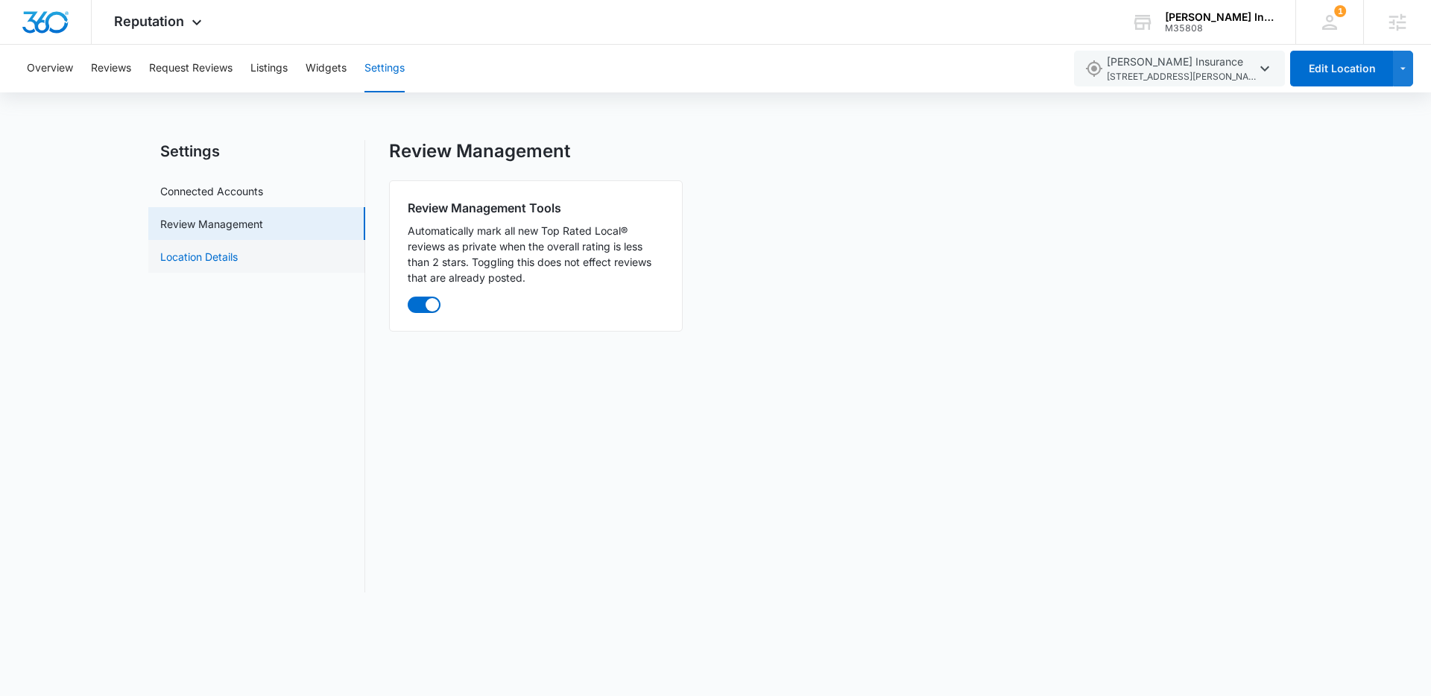
click at [234, 256] on link "Location Details" at bounding box center [199, 257] width 78 height 16
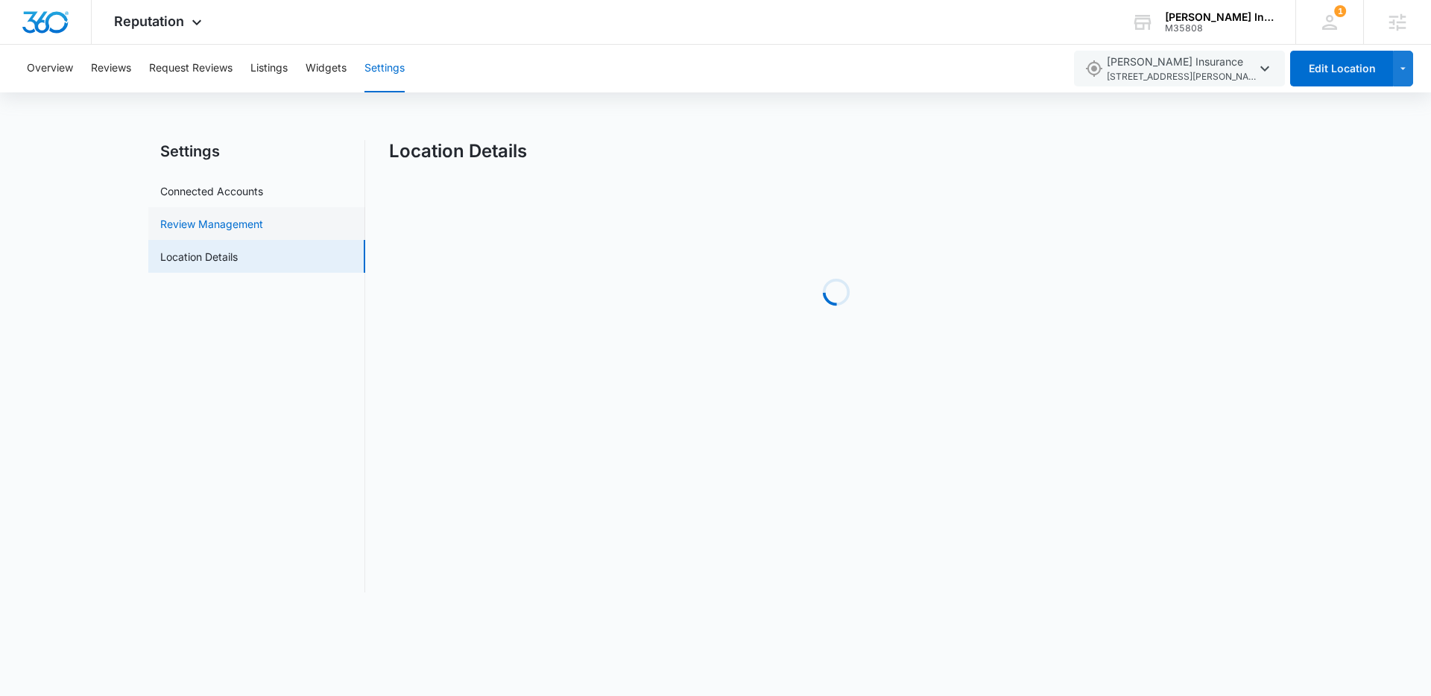
click at [253, 230] on link "Review Management" at bounding box center [211, 224] width 103 height 16
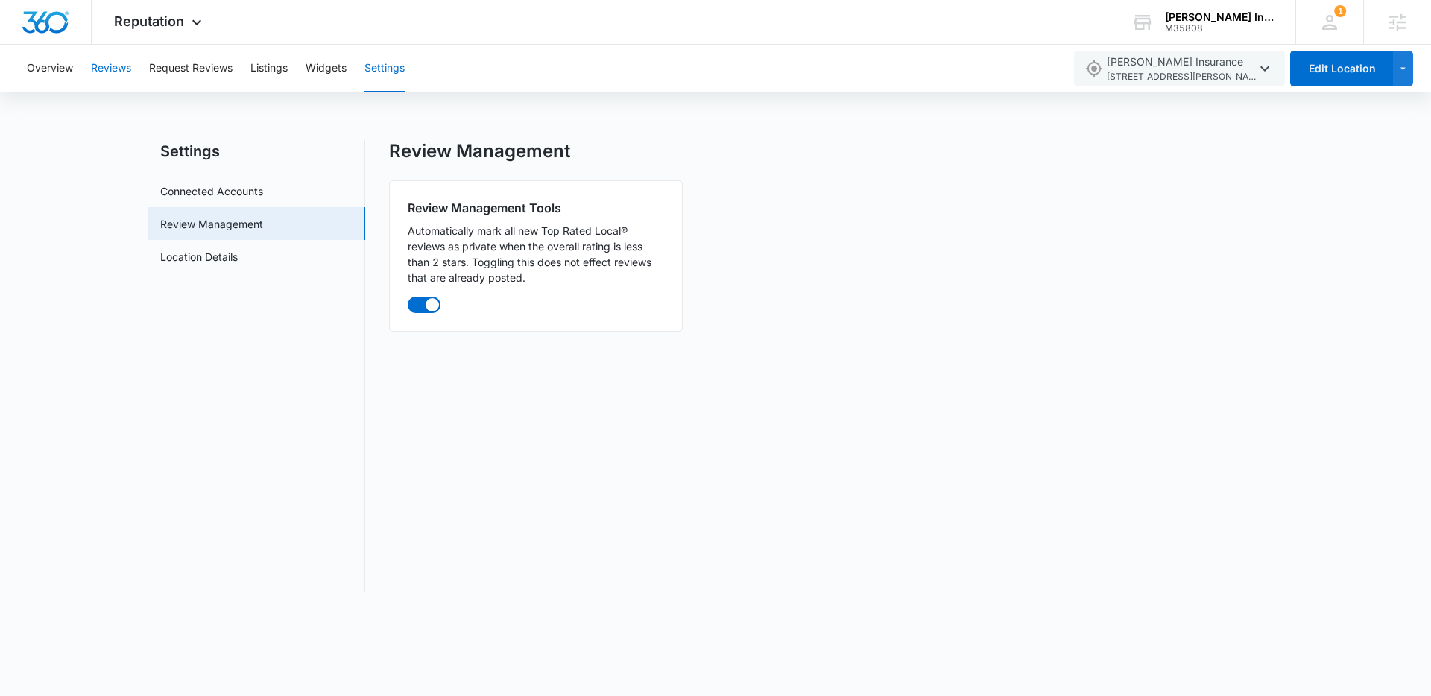
click at [129, 70] on button "Reviews" at bounding box center [111, 69] width 40 height 48
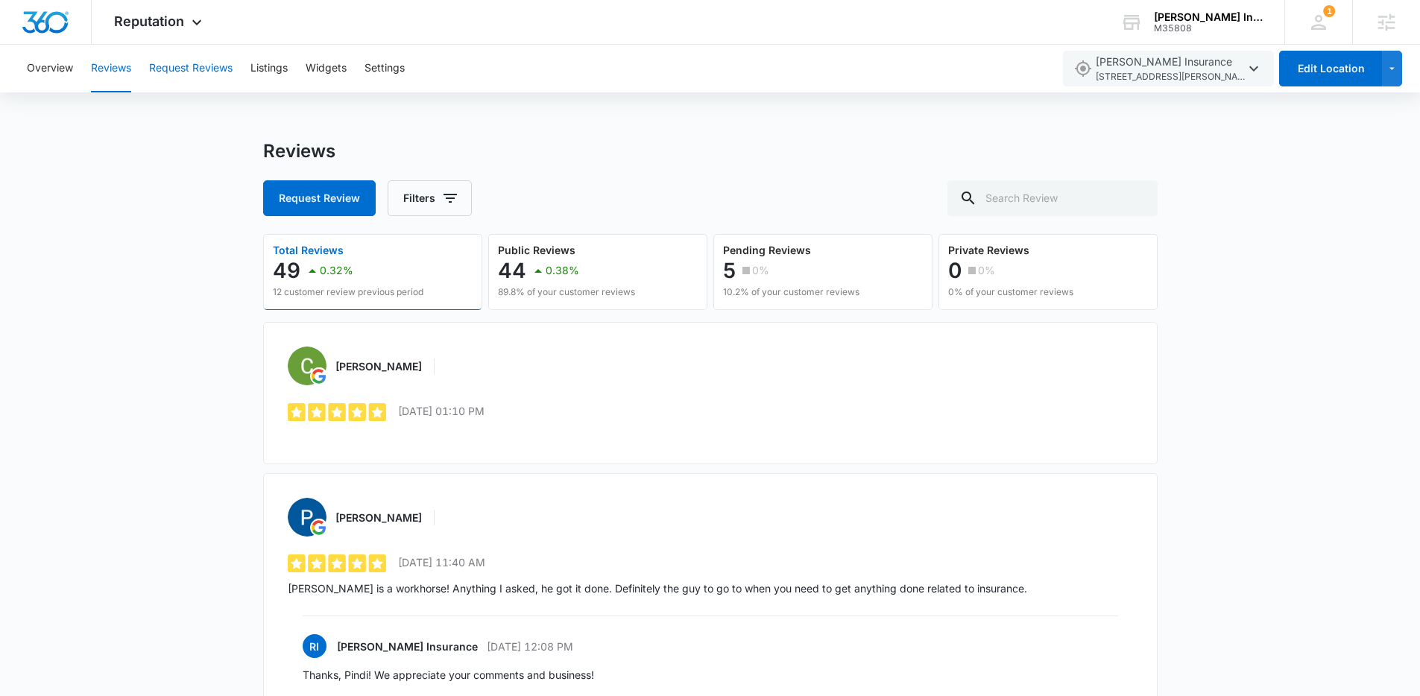
click at [209, 69] on button "Request Reviews" at bounding box center [190, 69] width 83 height 48
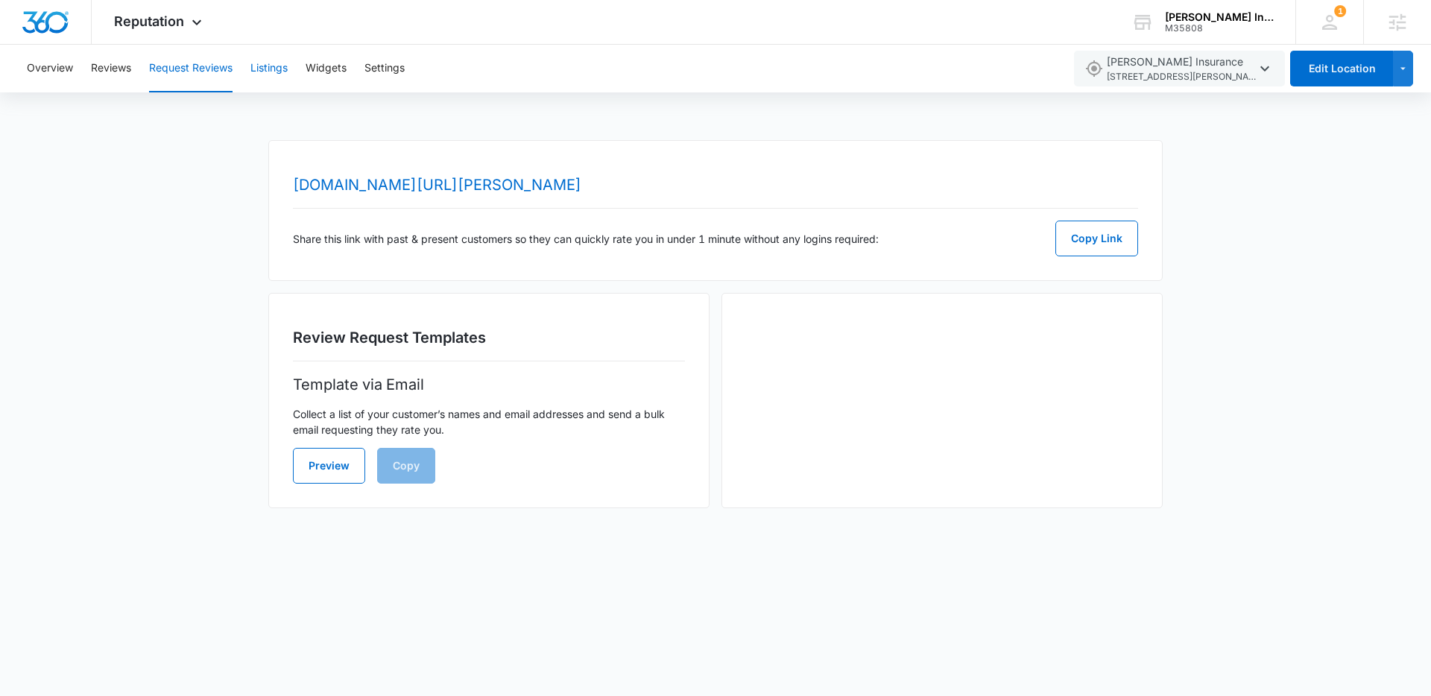
click at [282, 75] on button "Listings" at bounding box center [268, 69] width 37 height 48
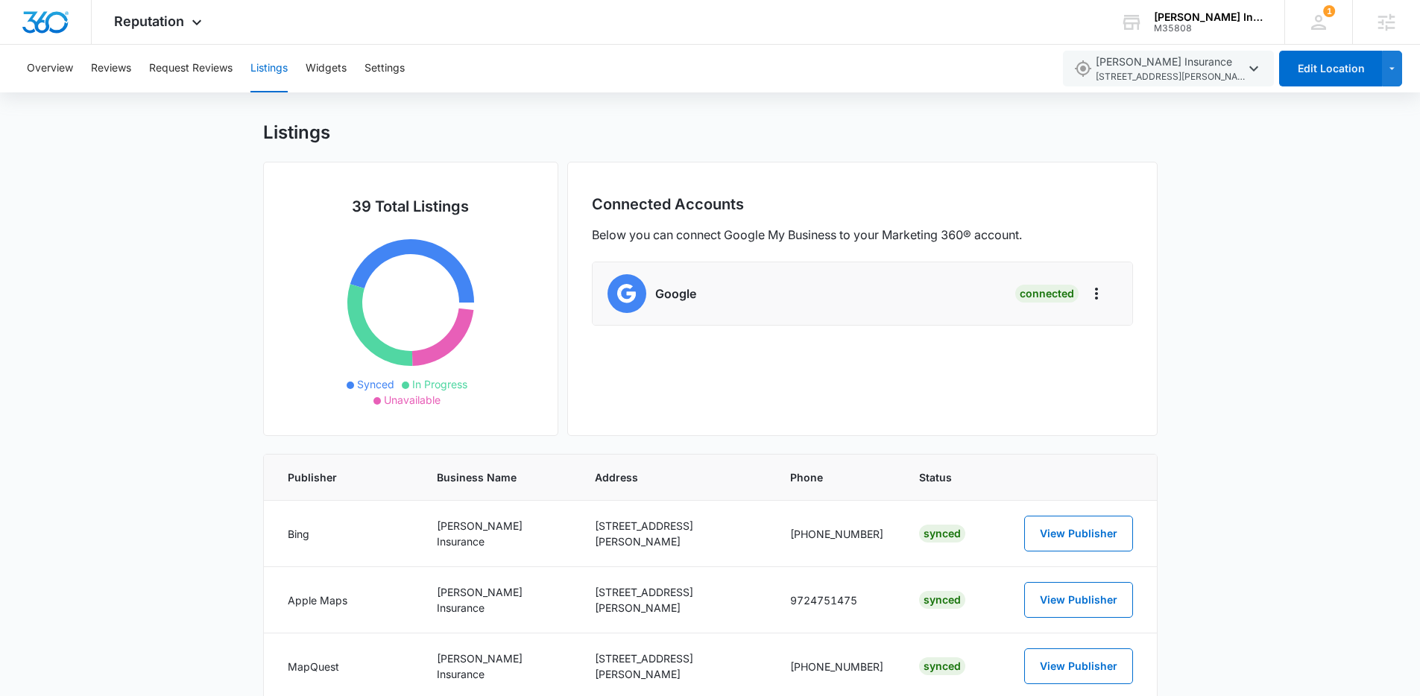
scroll to position [28, 0]
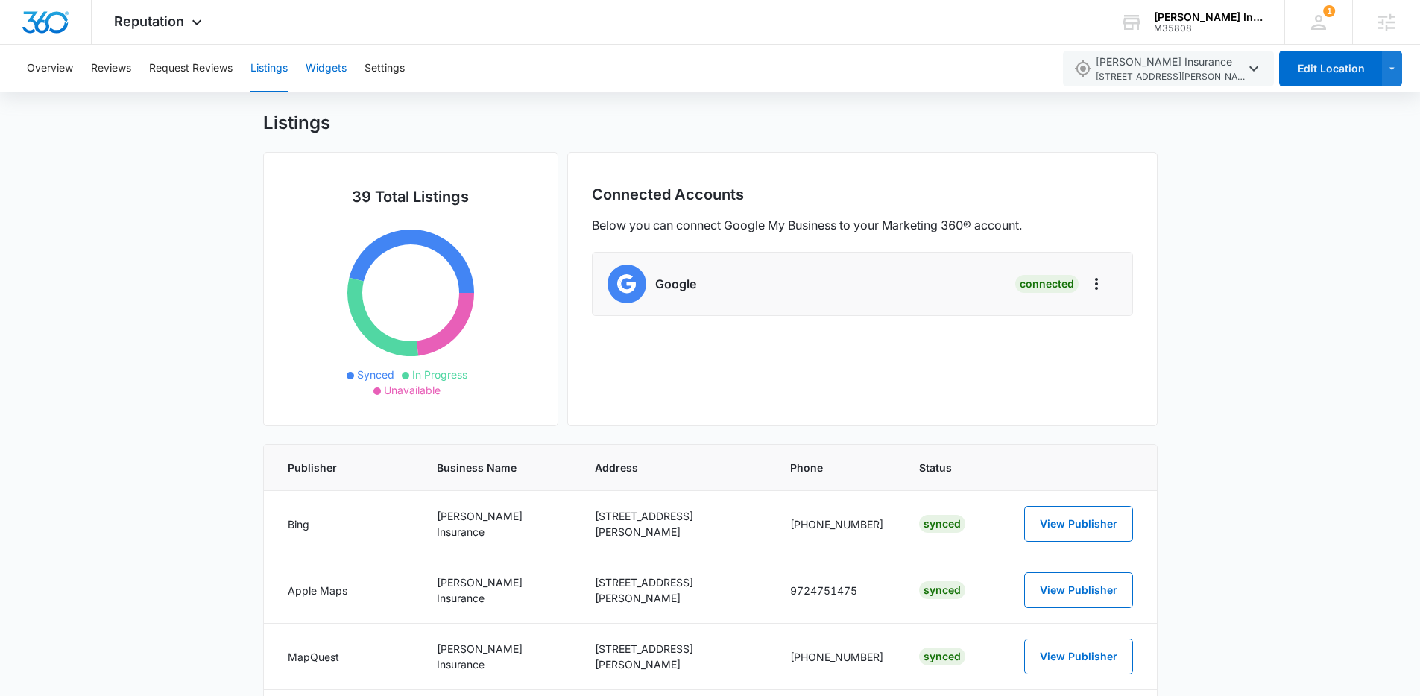
click at [326, 74] on button "Widgets" at bounding box center [326, 69] width 41 height 48
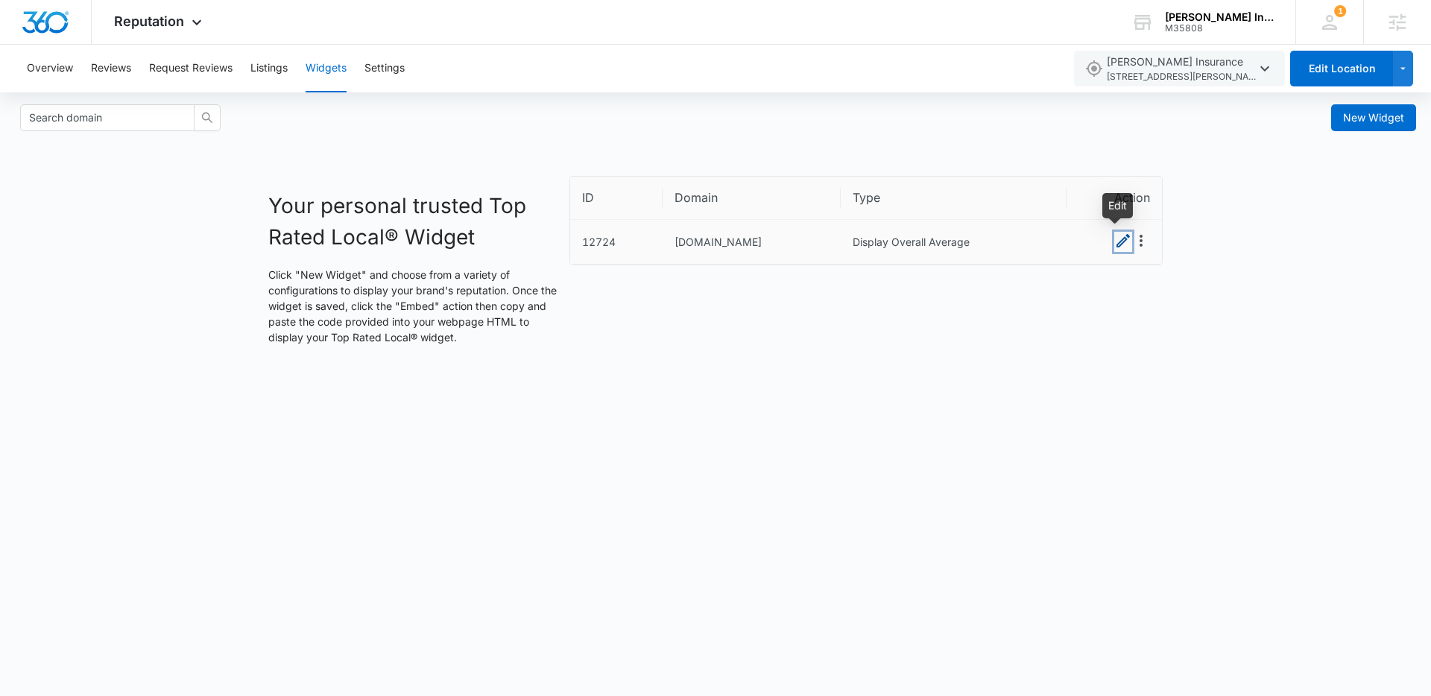
click at [1119, 244] on icon "Edit" at bounding box center [1123, 241] width 18 height 18
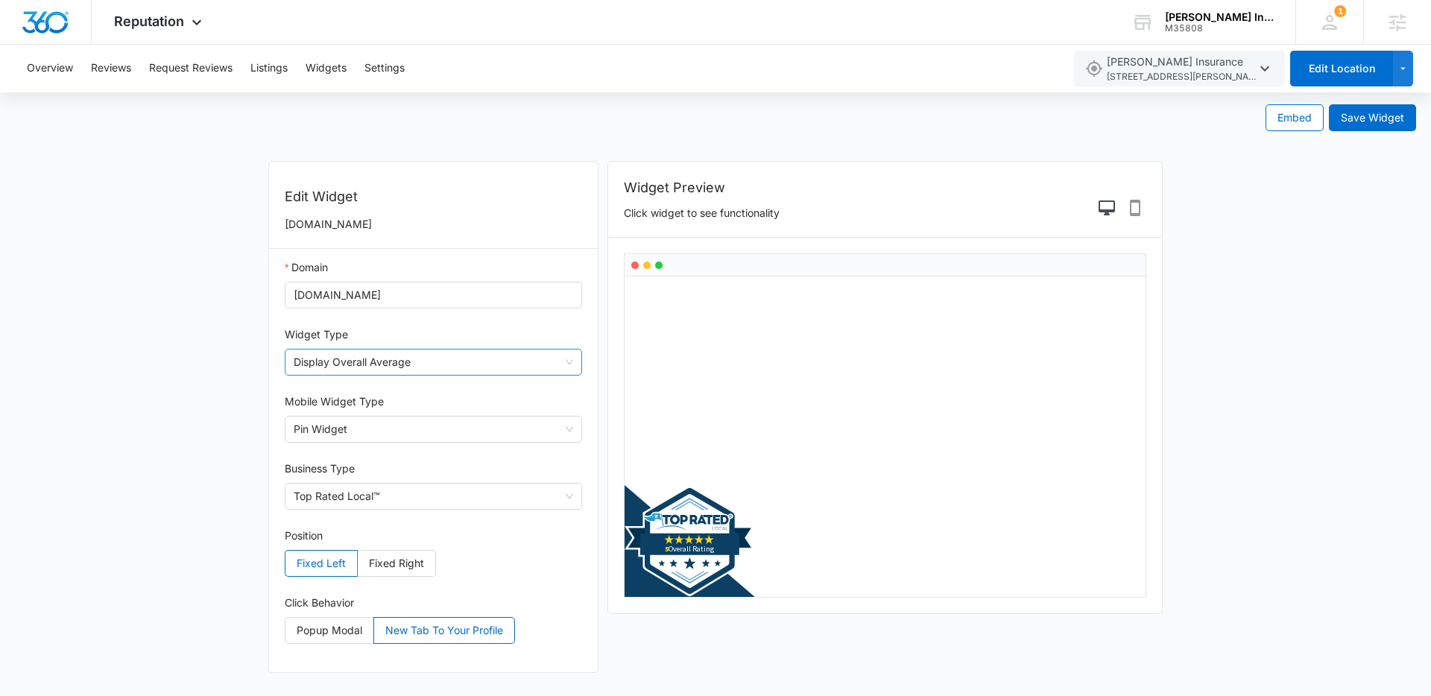
click at [488, 362] on span "Display Overall Average" at bounding box center [434, 362] width 280 height 25
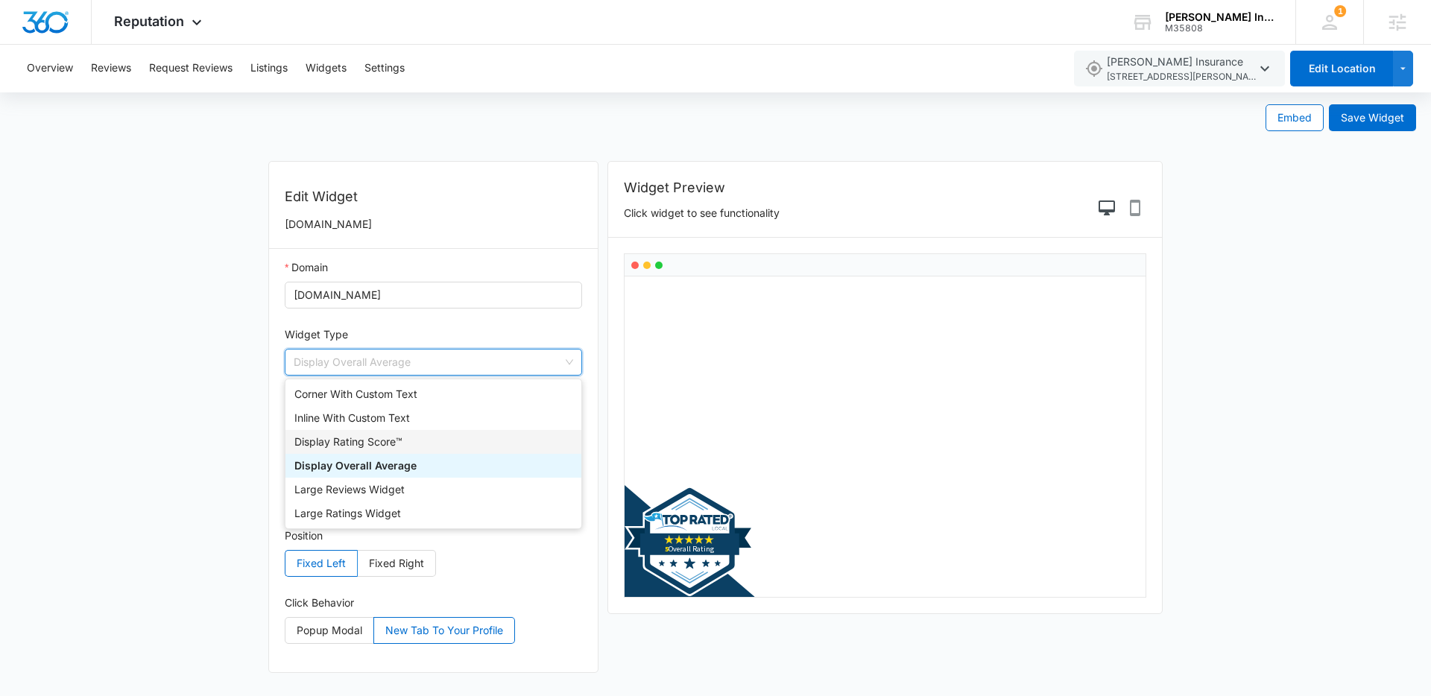
click at [426, 436] on div "Display Rating Score™" at bounding box center [433, 442] width 278 height 16
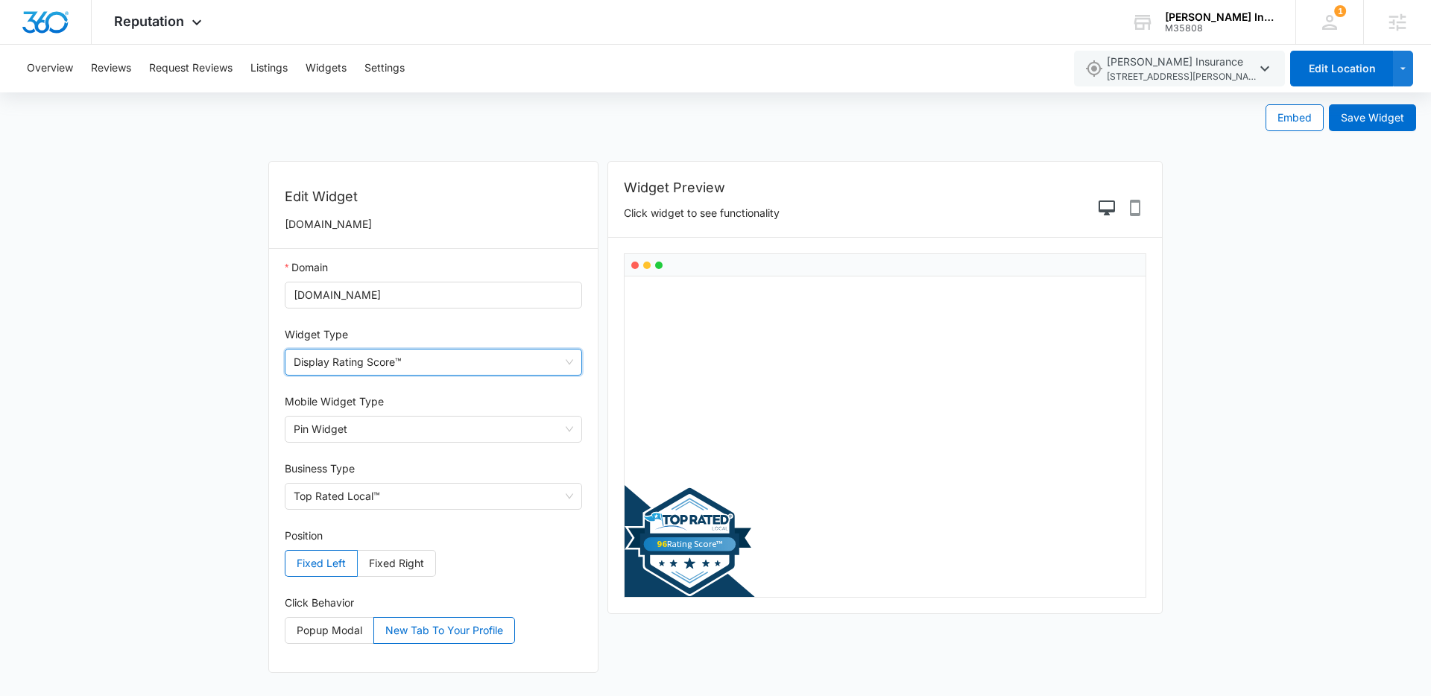
click at [405, 367] on span "Display Rating Score™" at bounding box center [434, 362] width 280 height 25
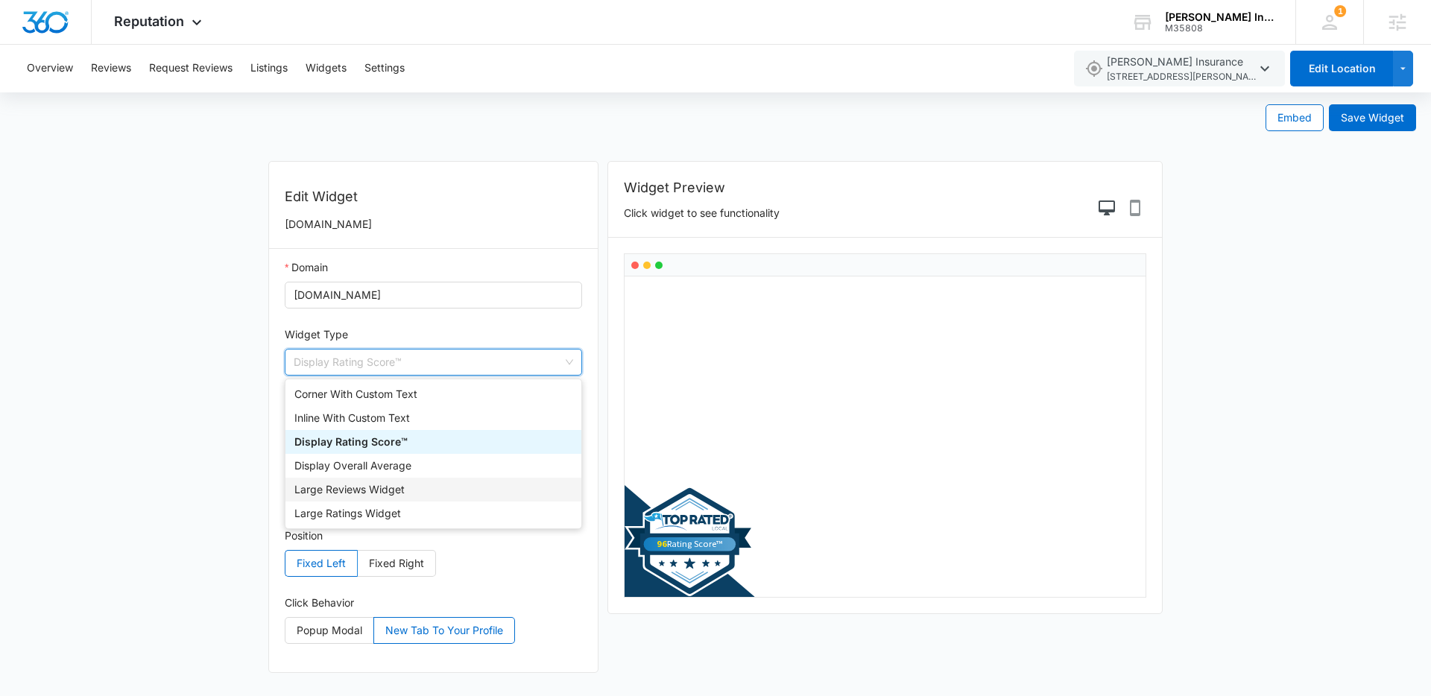
click at [394, 489] on div "Large Reviews Widget" at bounding box center [433, 490] width 278 height 16
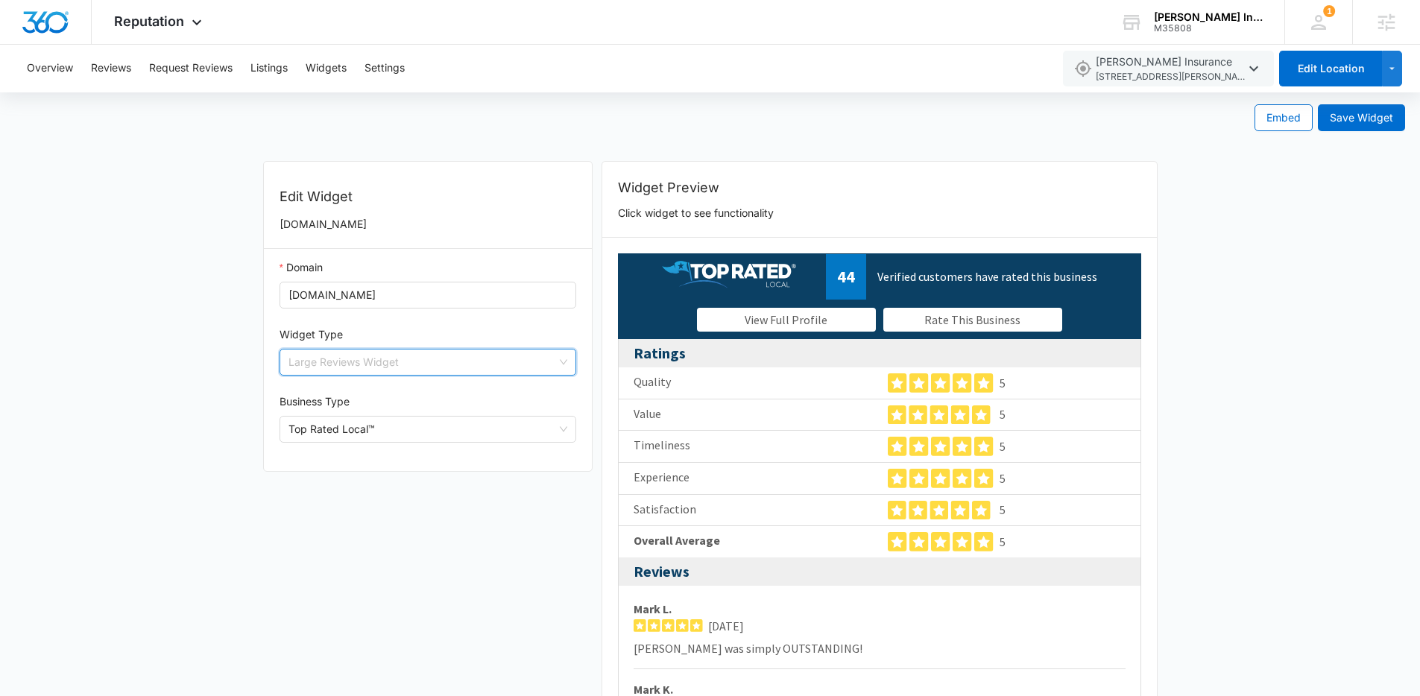
click at [460, 370] on span "Large Reviews Widget" at bounding box center [428, 362] width 280 height 25
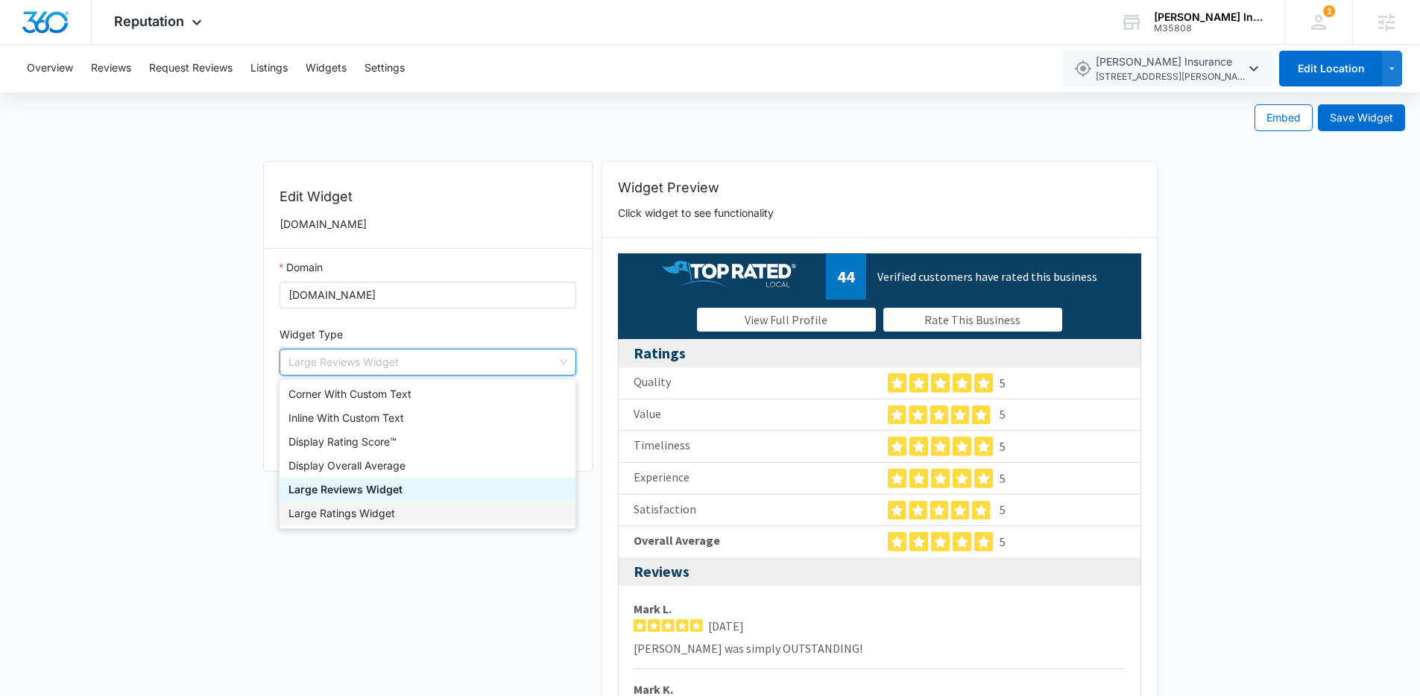
click at [362, 515] on div "Large Ratings Widget" at bounding box center [427, 513] width 278 height 16
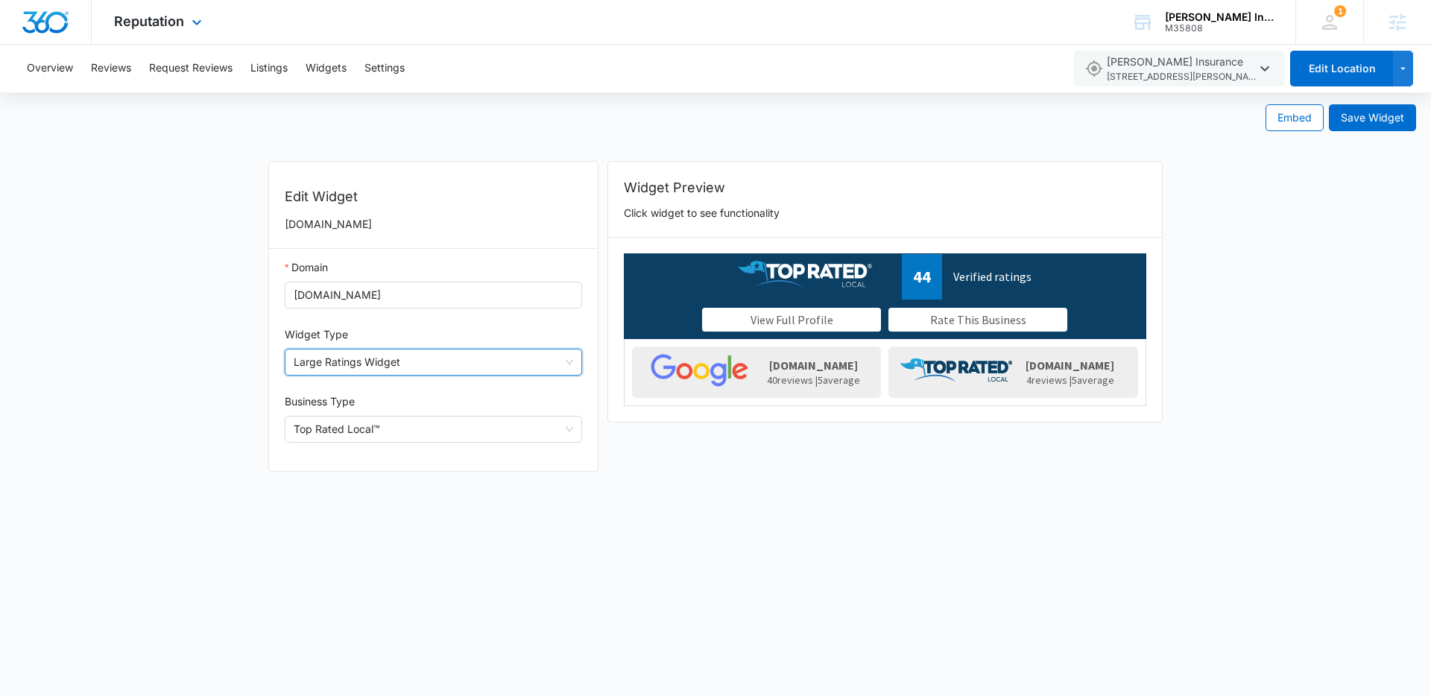
click at [167, 31] on div "Reputation Apps Reputation Websites Forms CRM Email Social Shop Payments POS Co…" at bounding box center [160, 22] width 136 height 44
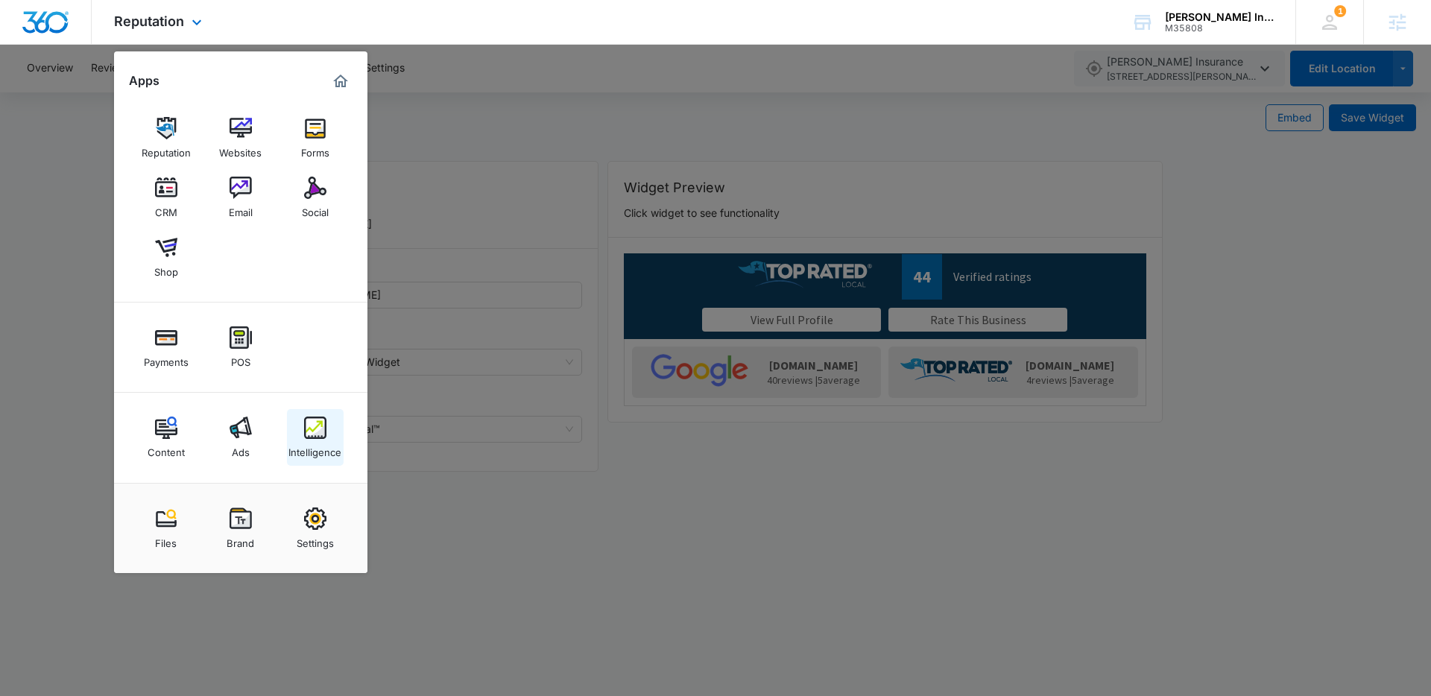
click at [303, 435] on link "Intelligence" at bounding box center [315, 437] width 57 height 57
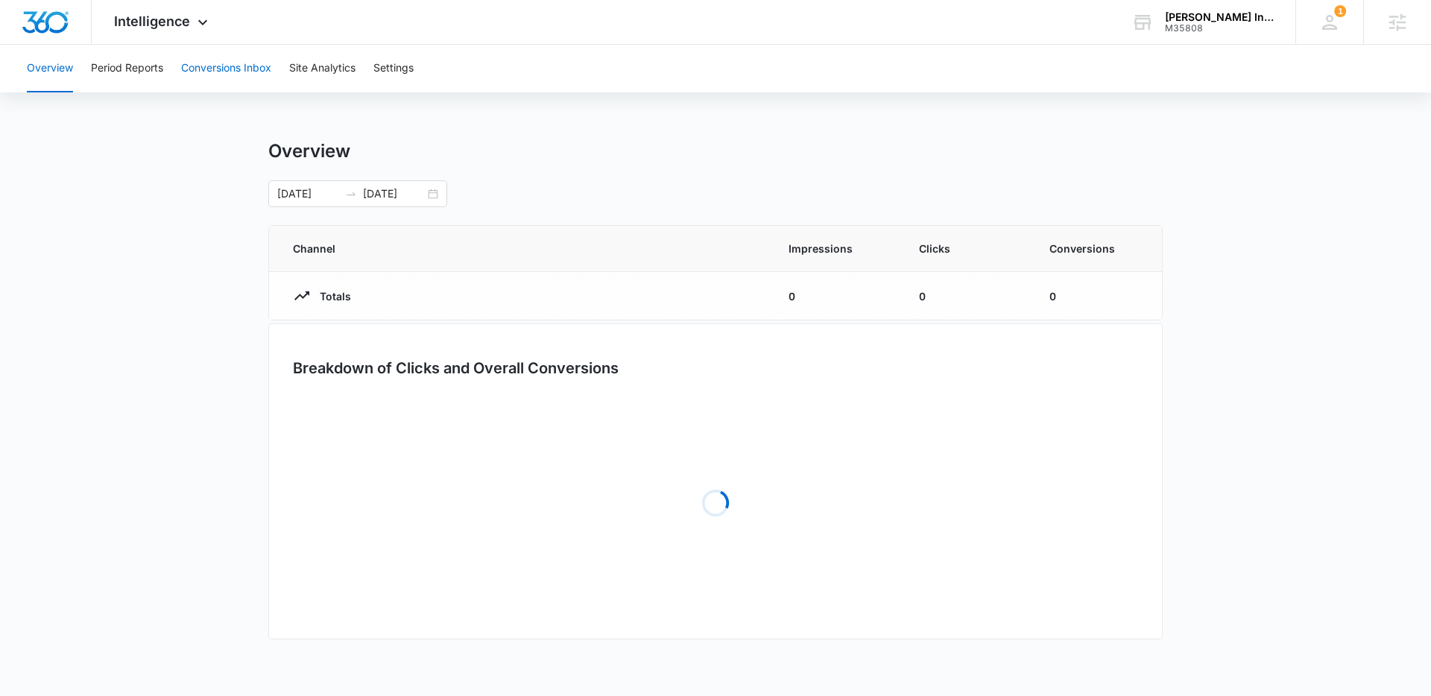
click at [203, 76] on button "Conversions Inbox" at bounding box center [226, 69] width 90 height 48
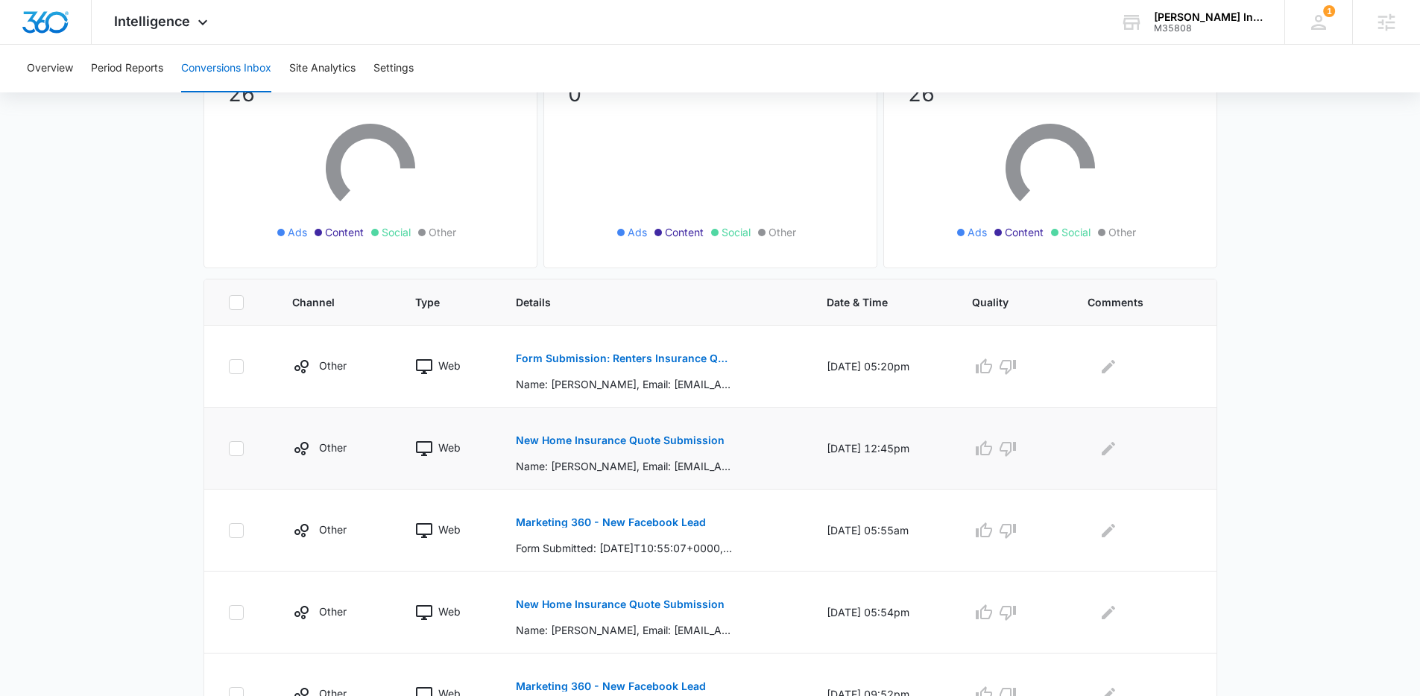
scroll to position [150, 0]
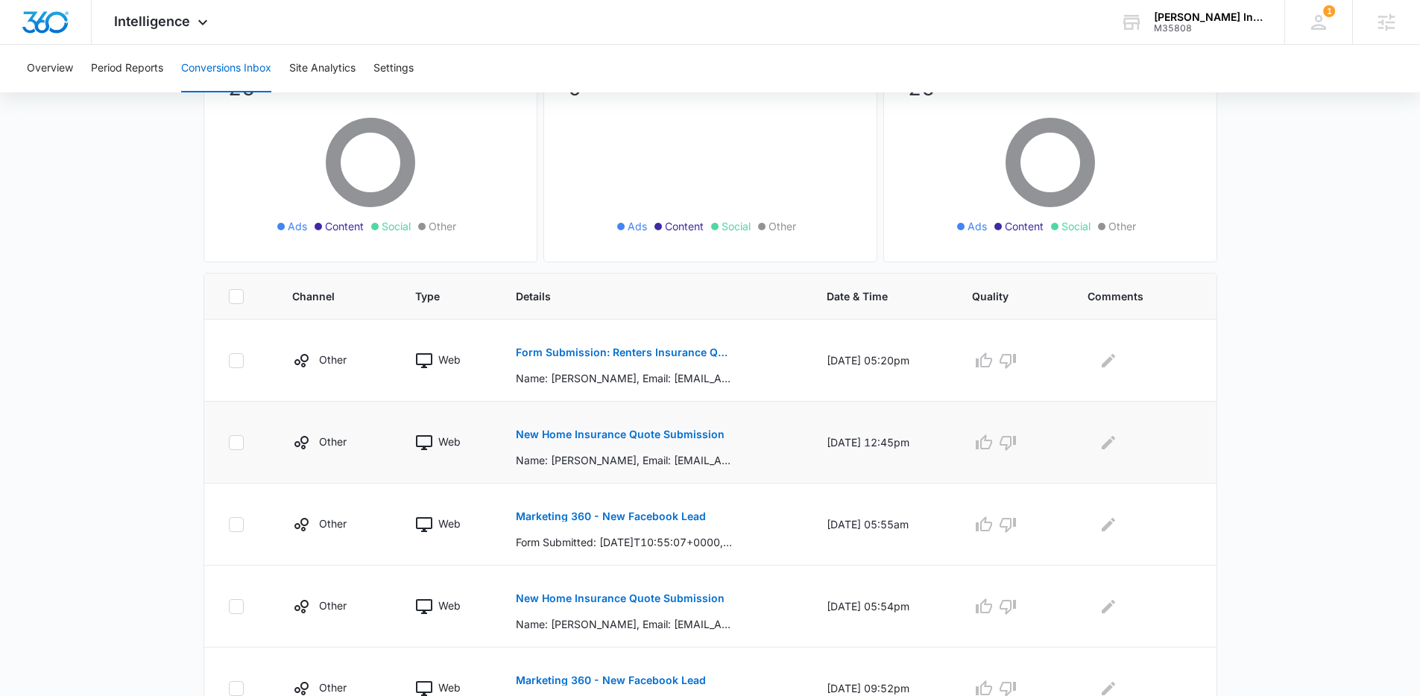
click at [678, 438] on p "New Home Insurance Quote Submission" at bounding box center [620, 434] width 209 height 10
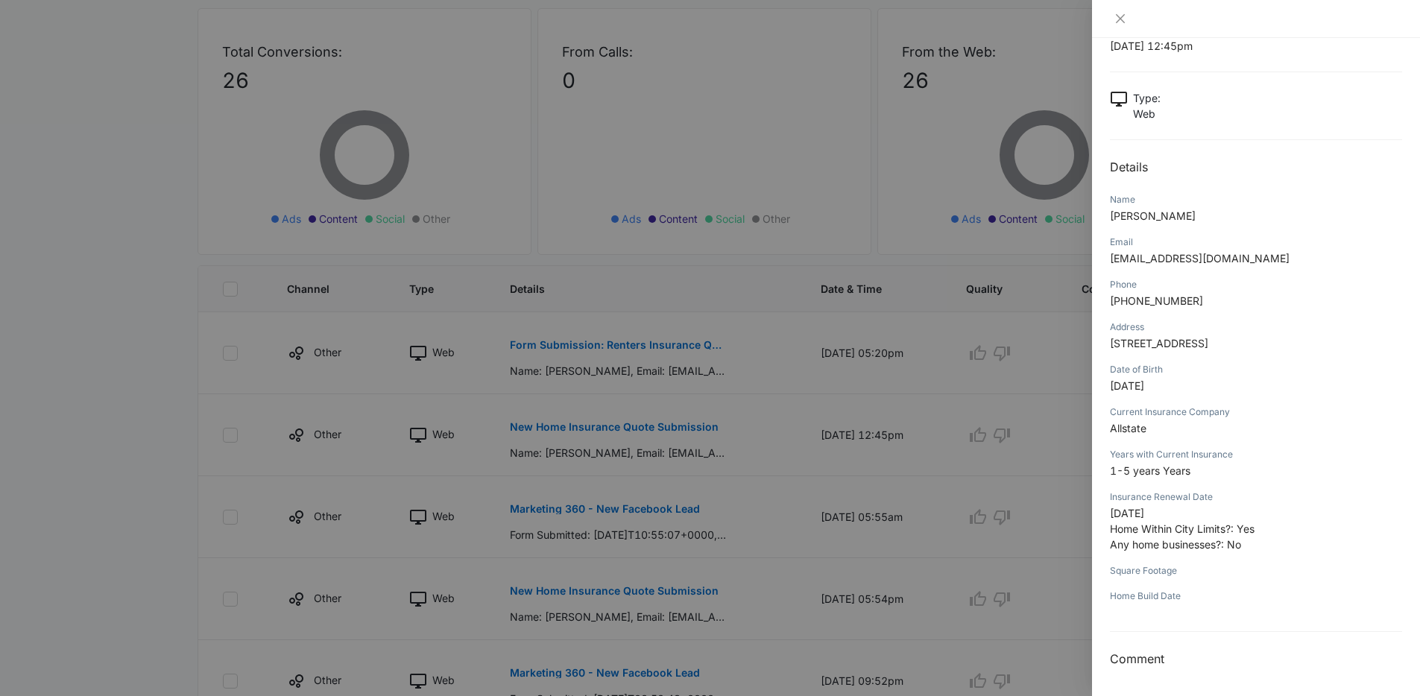
scroll to position [174, 0]
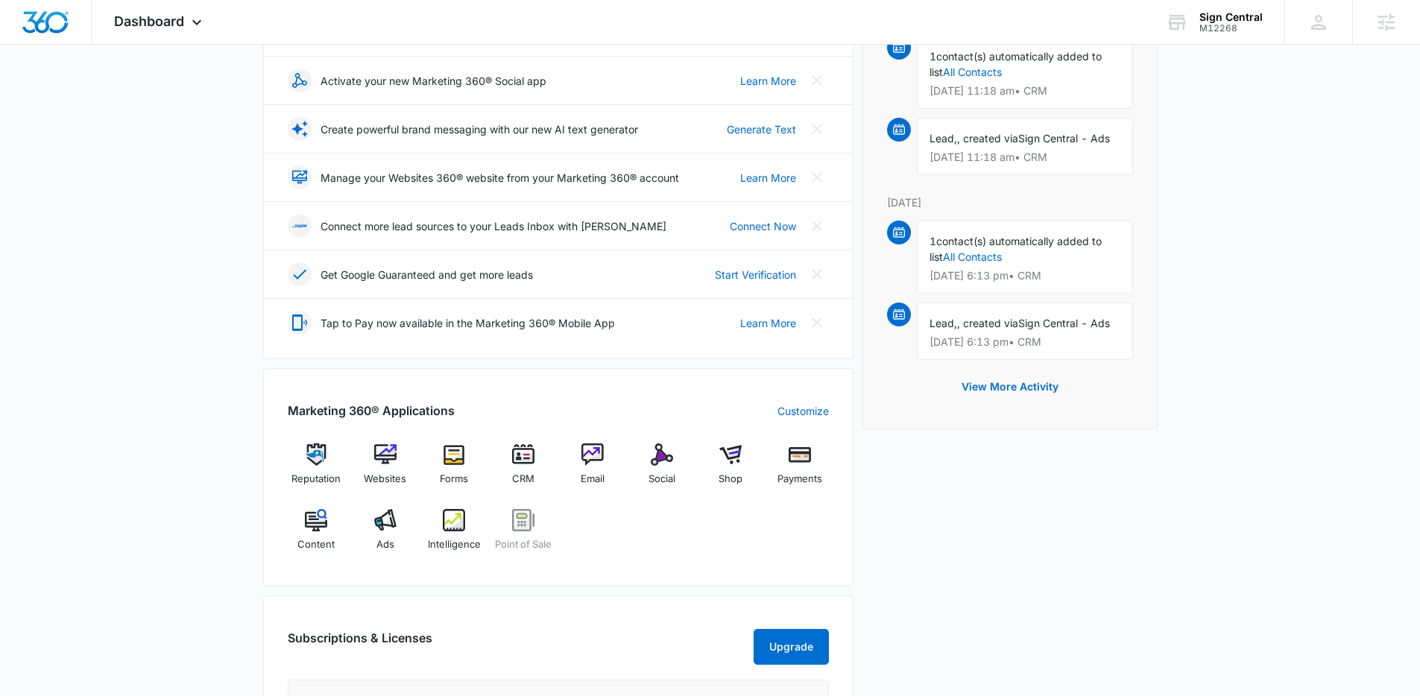
scroll to position [257, 0]
click at [395, 519] on img at bounding box center [385, 519] width 22 height 22
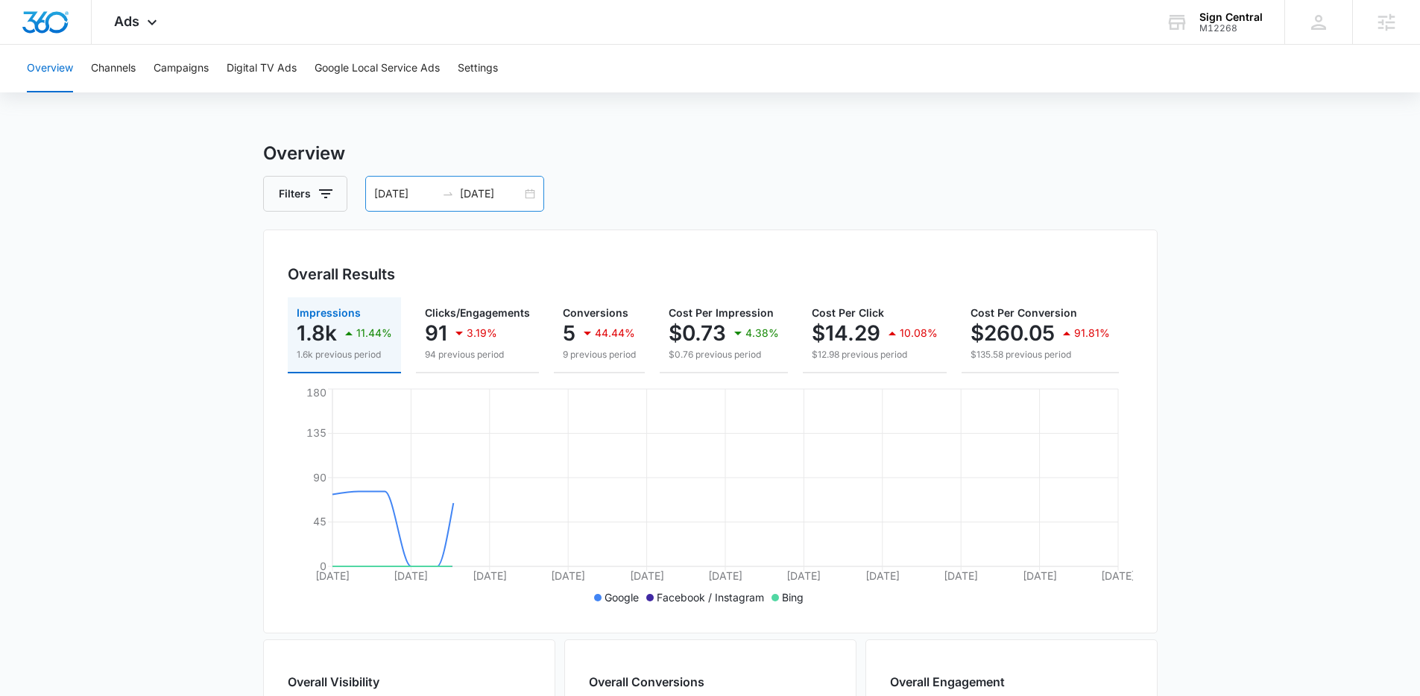
click at [530, 194] on div "[DATE] [DATE]" at bounding box center [454, 194] width 179 height 36
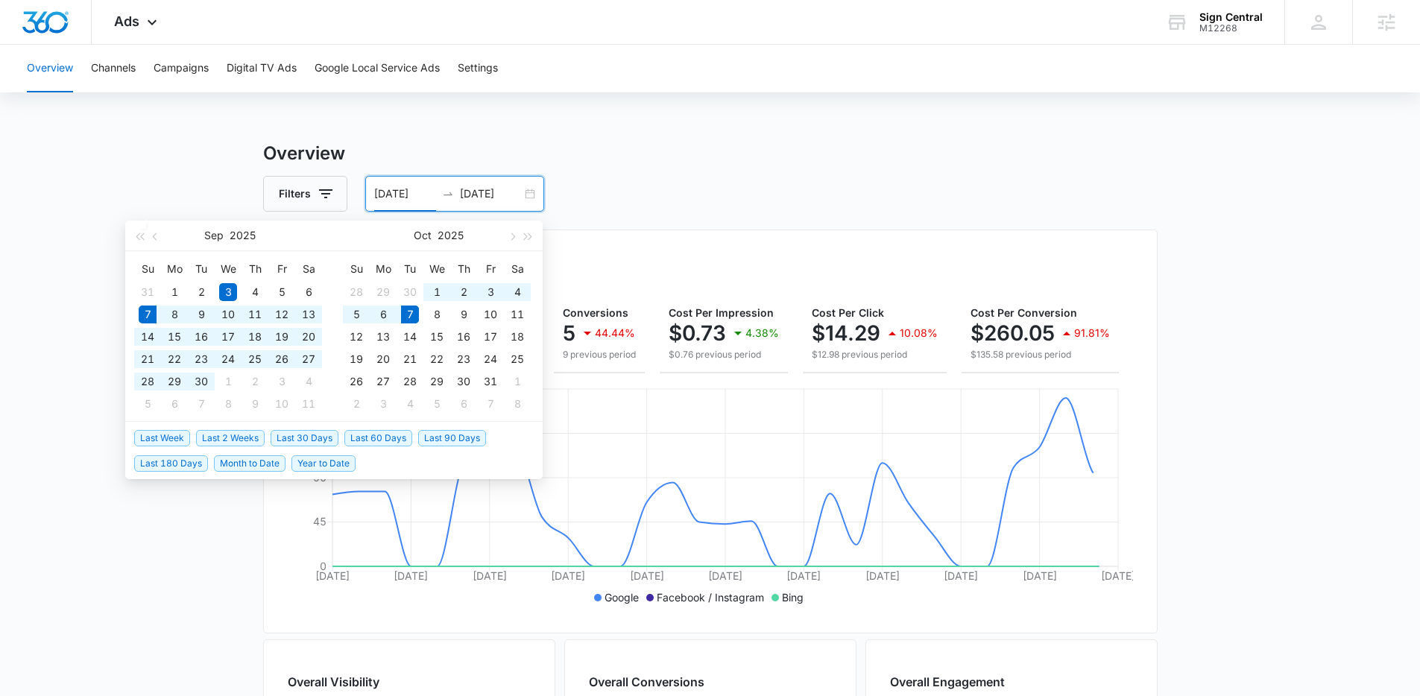
click at [324, 438] on span "Last 30 Days" at bounding box center [305, 438] width 68 height 16
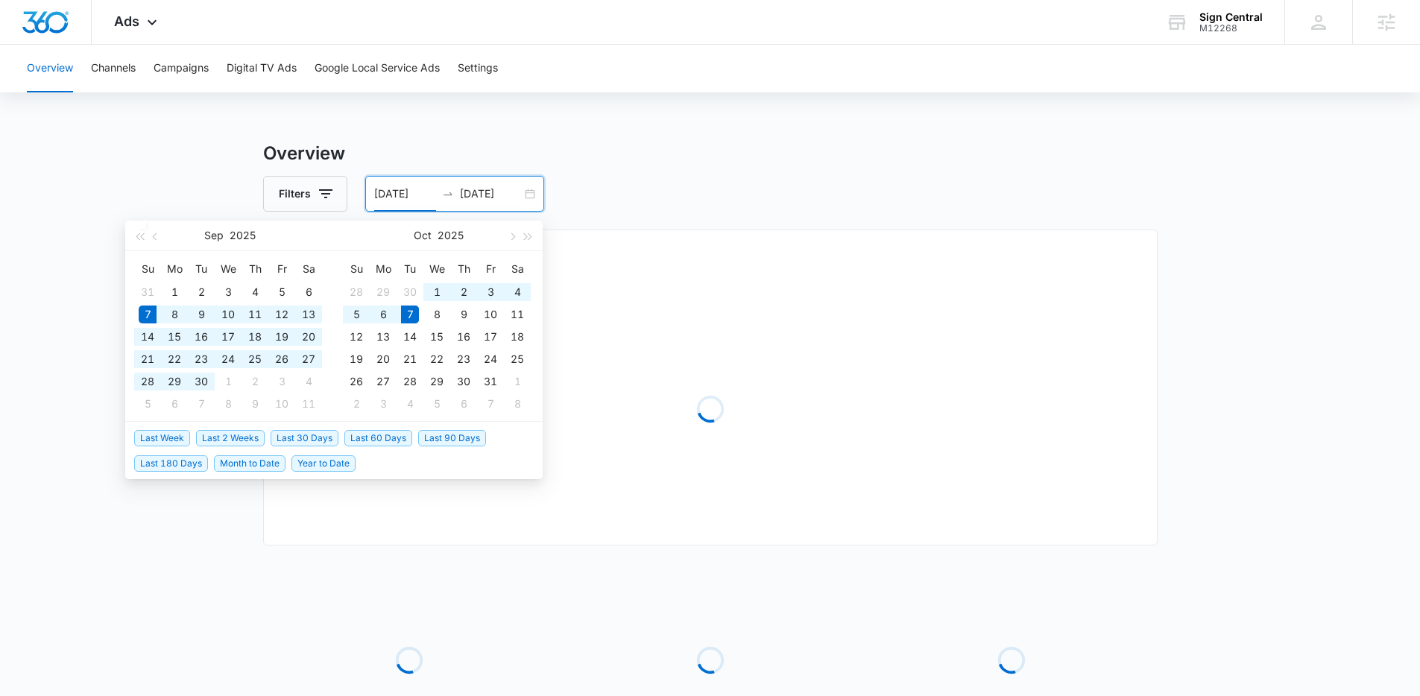
type input "[DATE]"
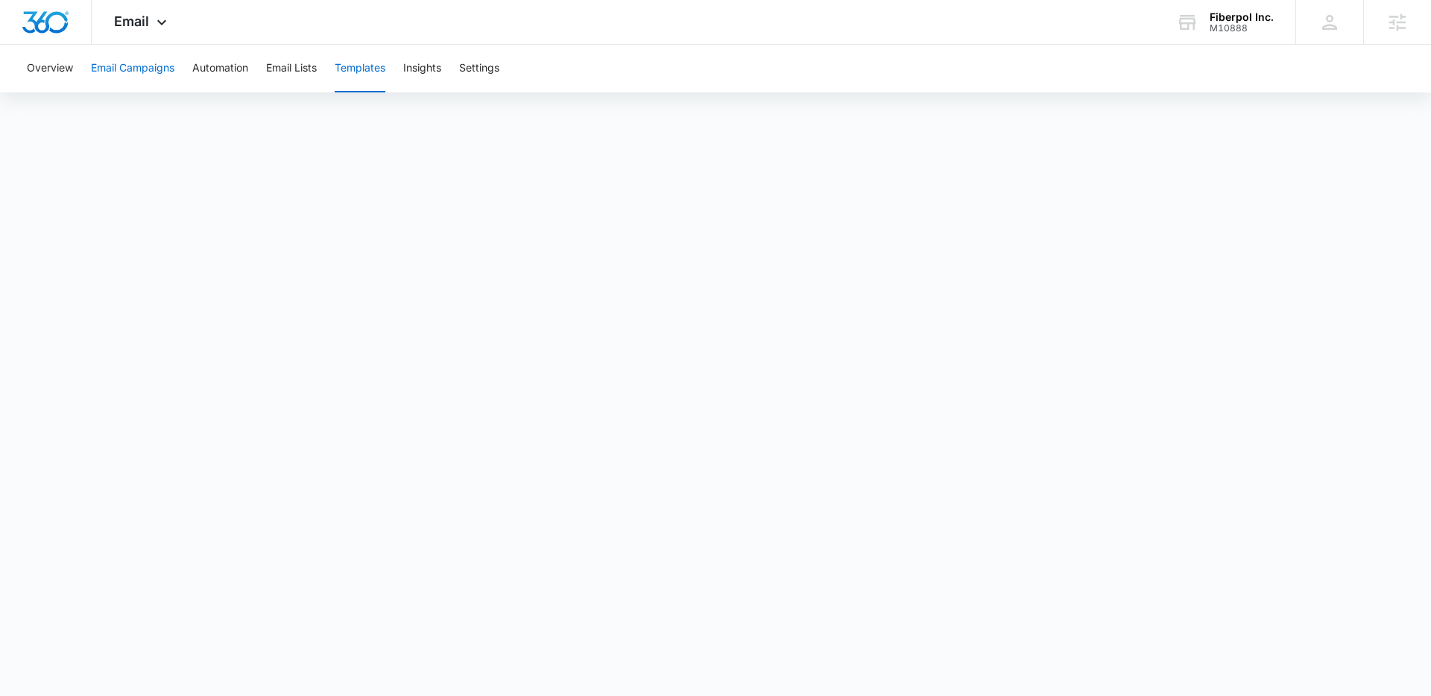
click at [148, 69] on button "Email Campaigns" at bounding box center [132, 69] width 83 height 48
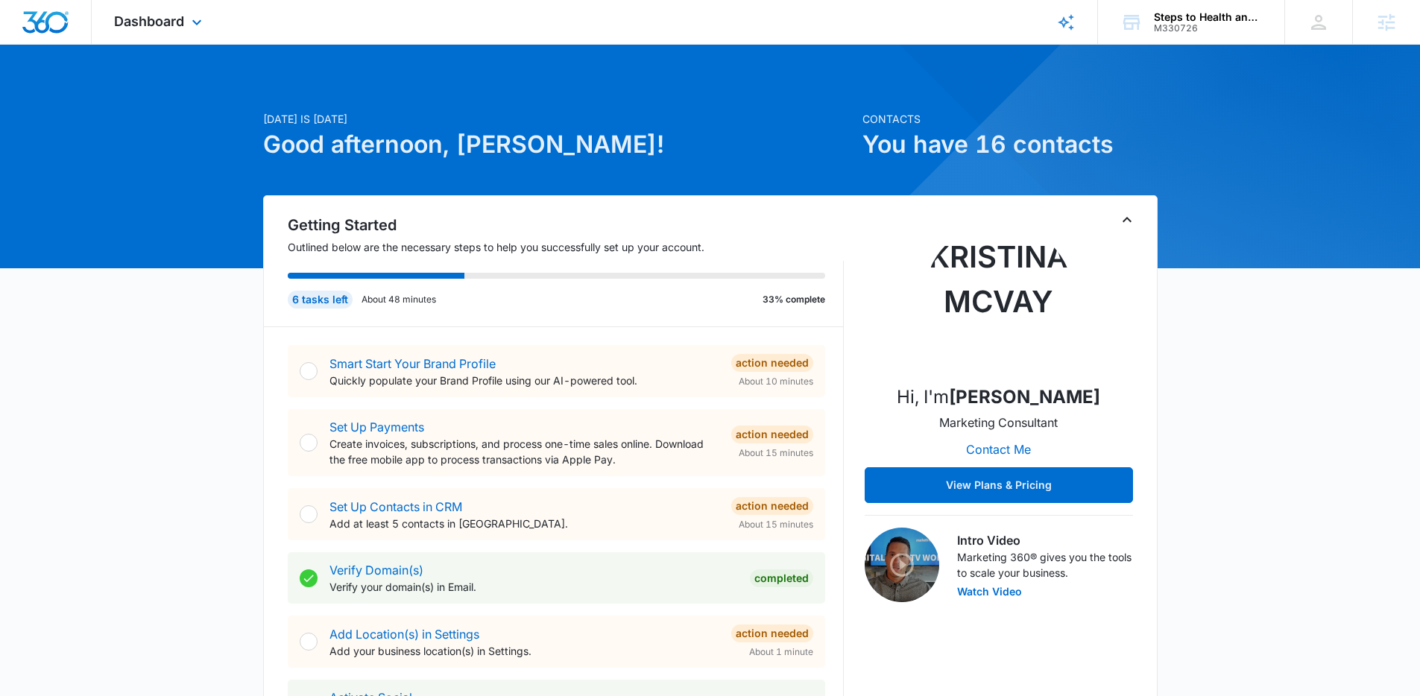
click at [184, 28] on div "Dashboard Apps Reputation Websites Forms CRM Email Social Payments POS Content …" at bounding box center [160, 22] width 136 height 44
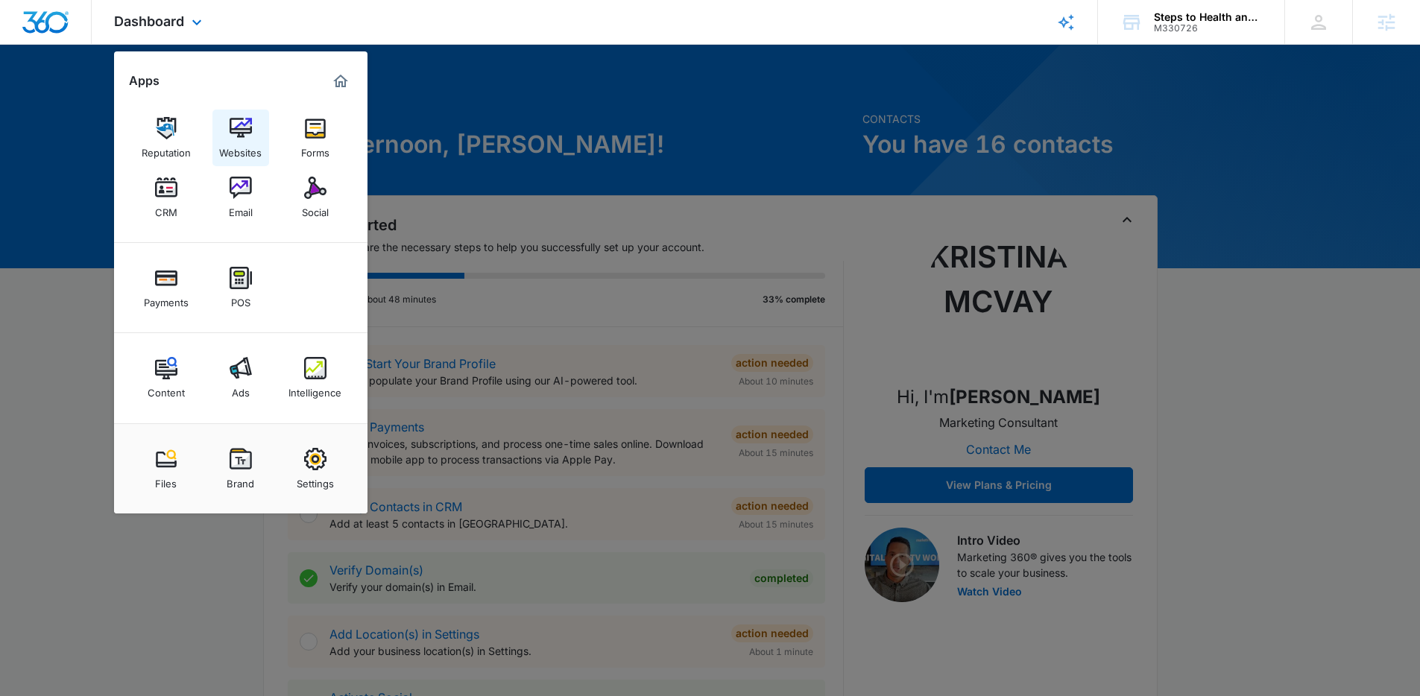
click at [247, 148] on div "Websites" at bounding box center [240, 148] width 42 height 19
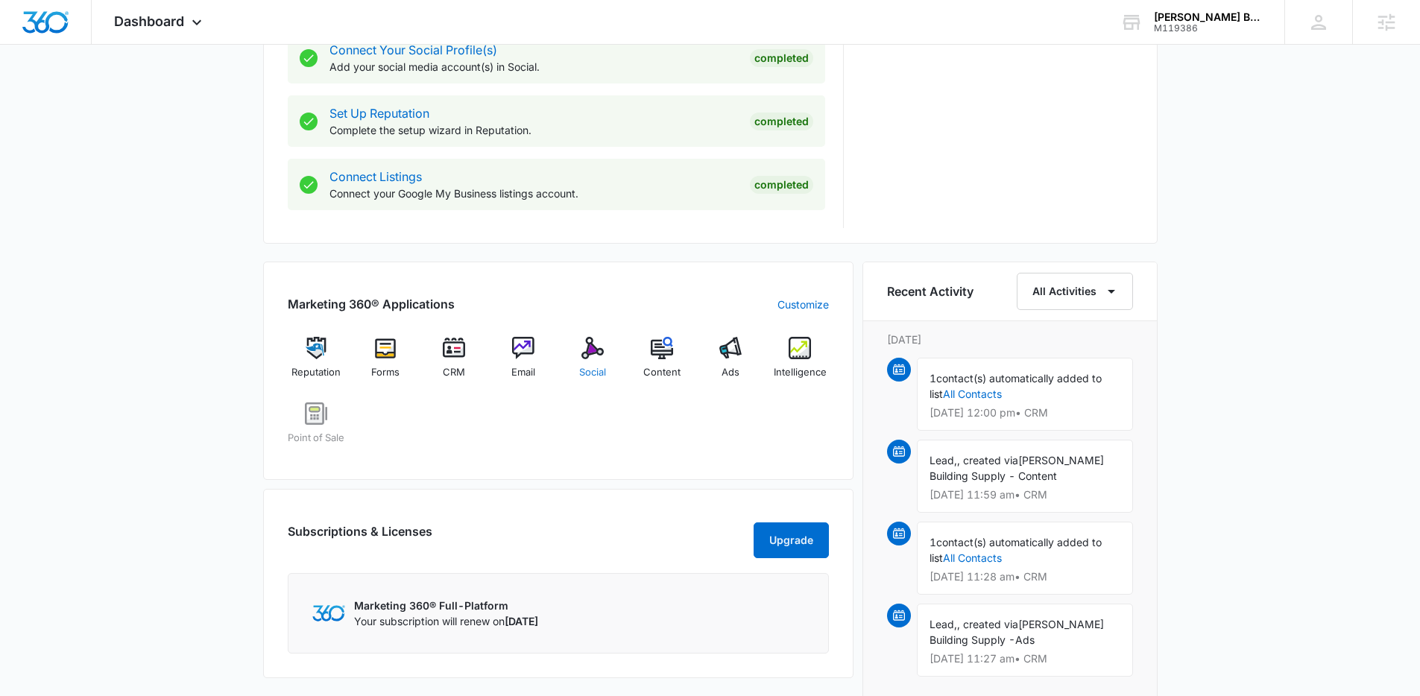
scroll to position [726, 0]
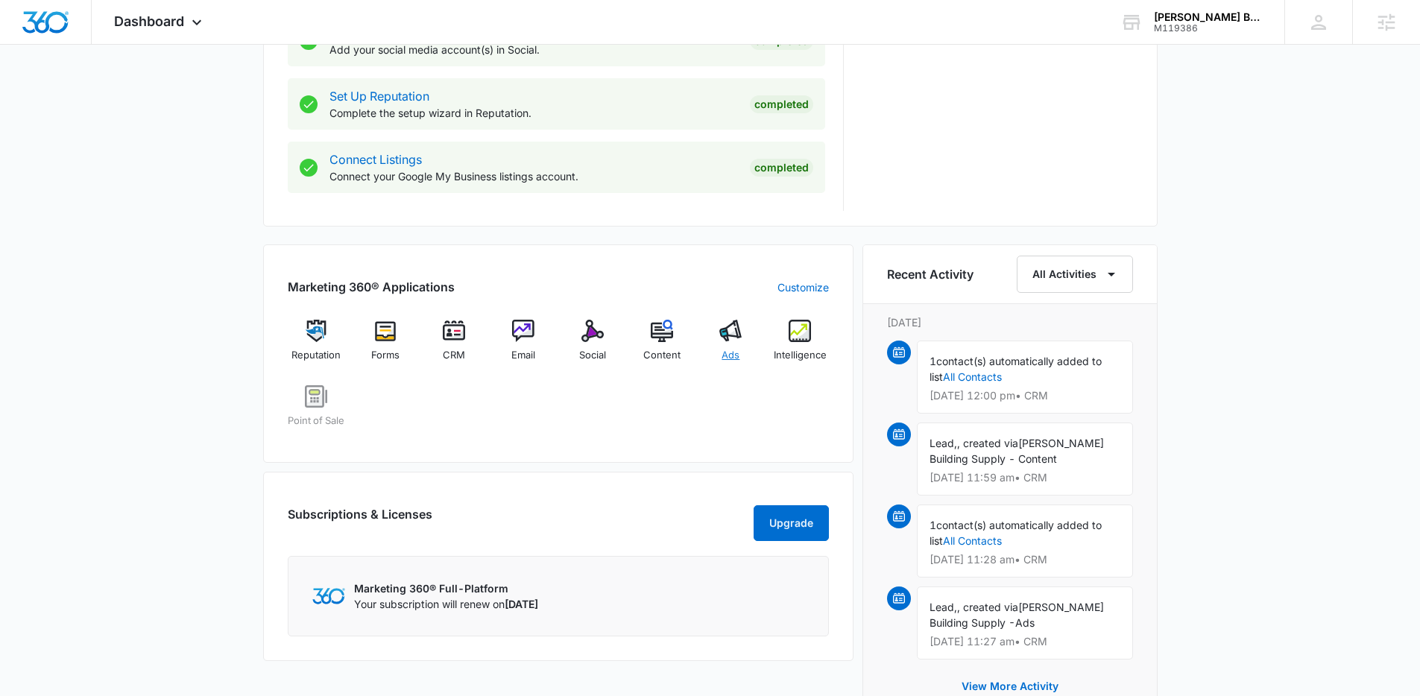
click at [739, 337] on img at bounding box center [730, 331] width 22 height 22
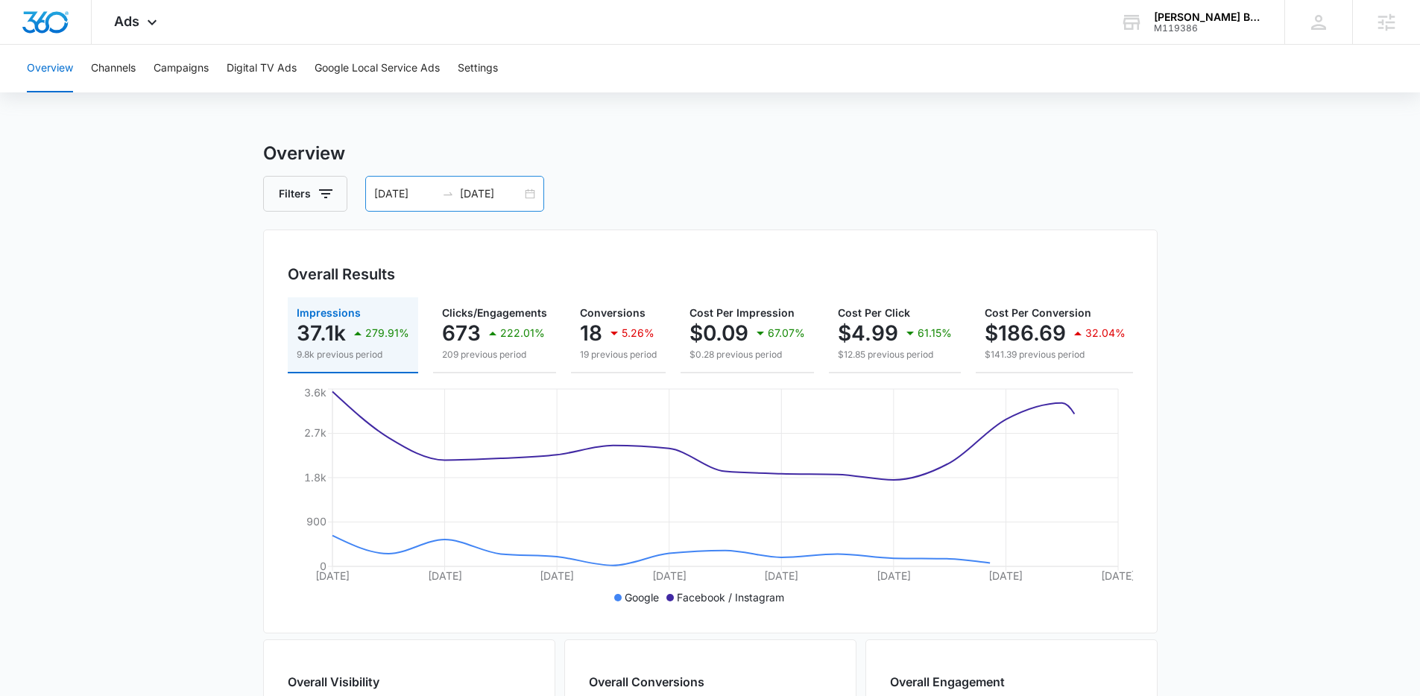
click at [528, 196] on div "[DATE] [DATE]" at bounding box center [454, 194] width 179 height 36
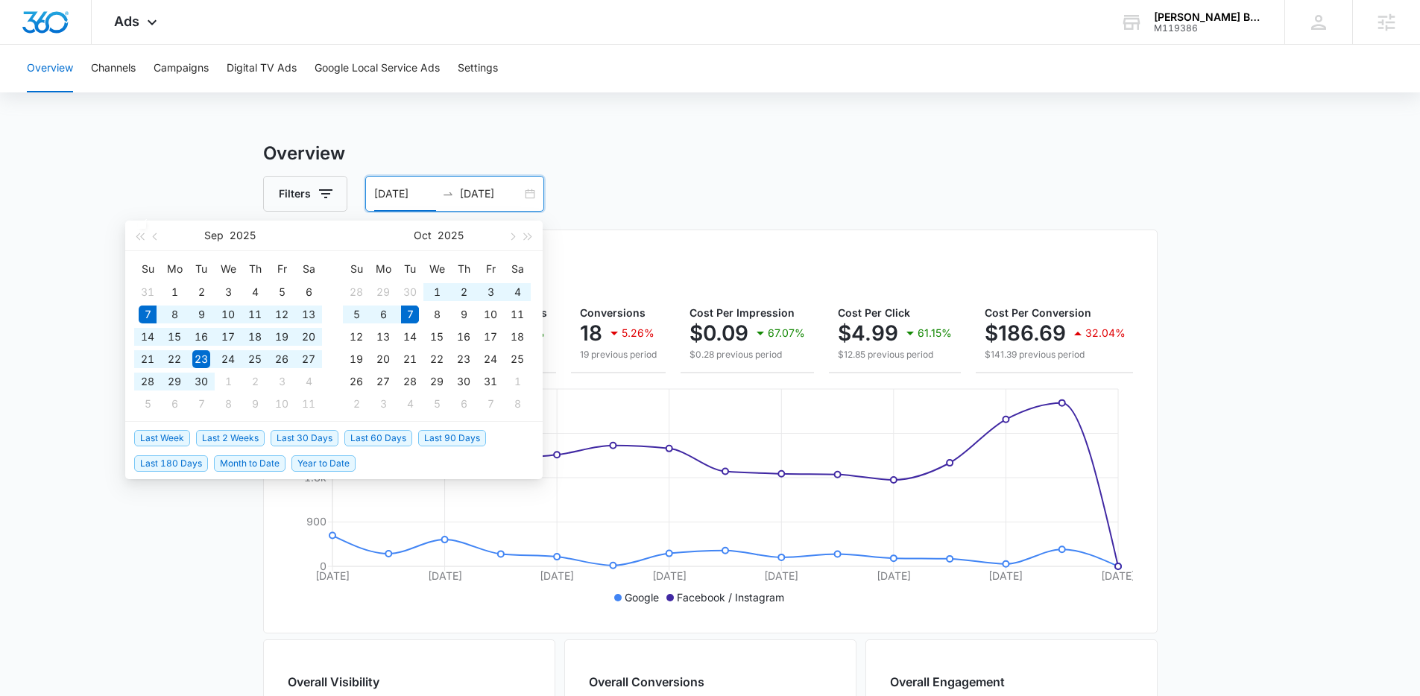
click at [287, 438] on span "Last 30 Days" at bounding box center [305, 438] width 68 height 16
type input "[DATE]"
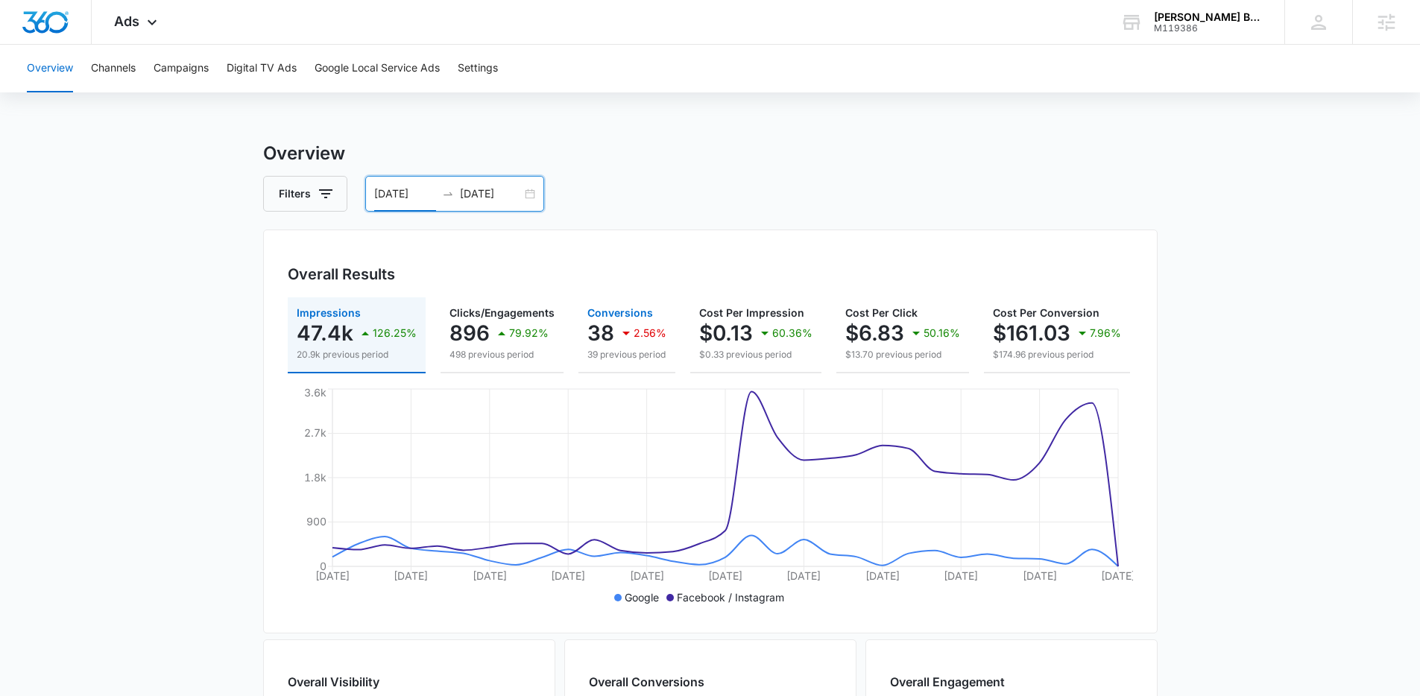
click at [641, 331] on p "2.56%" at bounding box center [650, 333] width 33 height 10
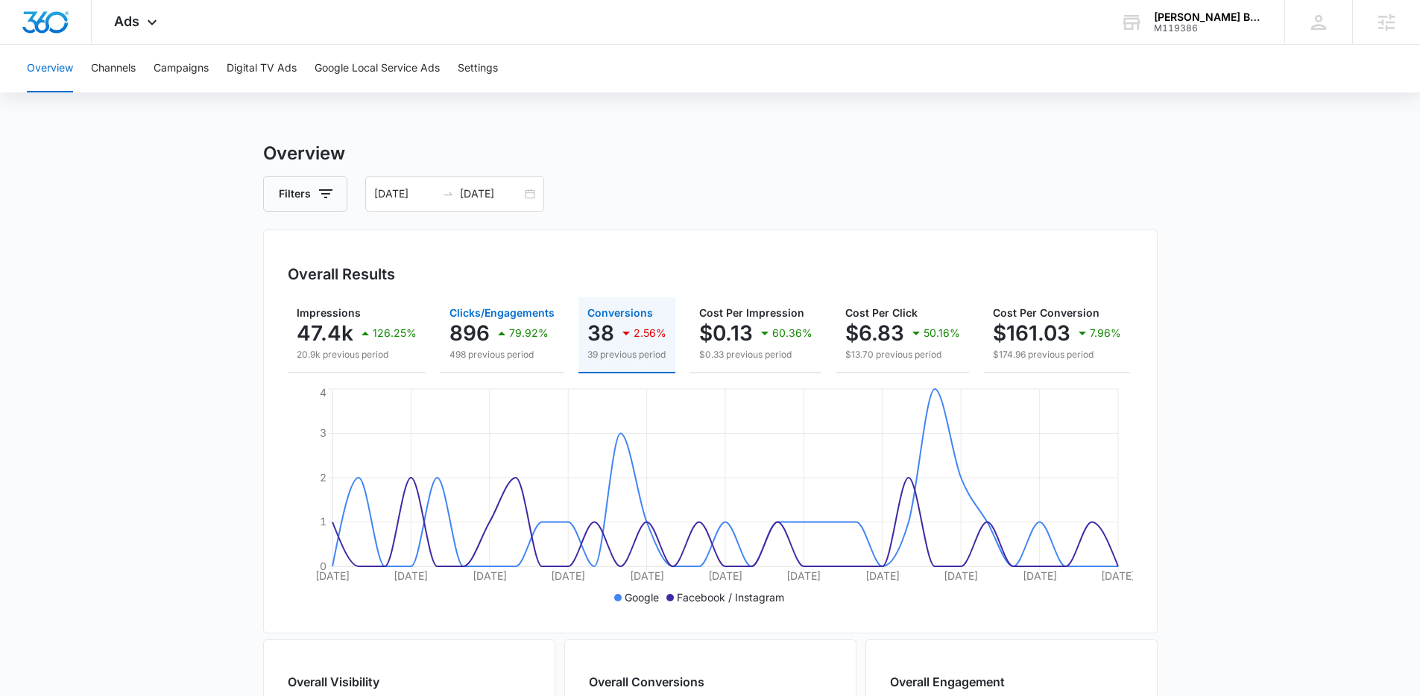
click at [503, 319] on div "79.92%" at bounding box center [521, 333] width 56 height 30
